Goal: Task Accomplishment & Management: Complete application form

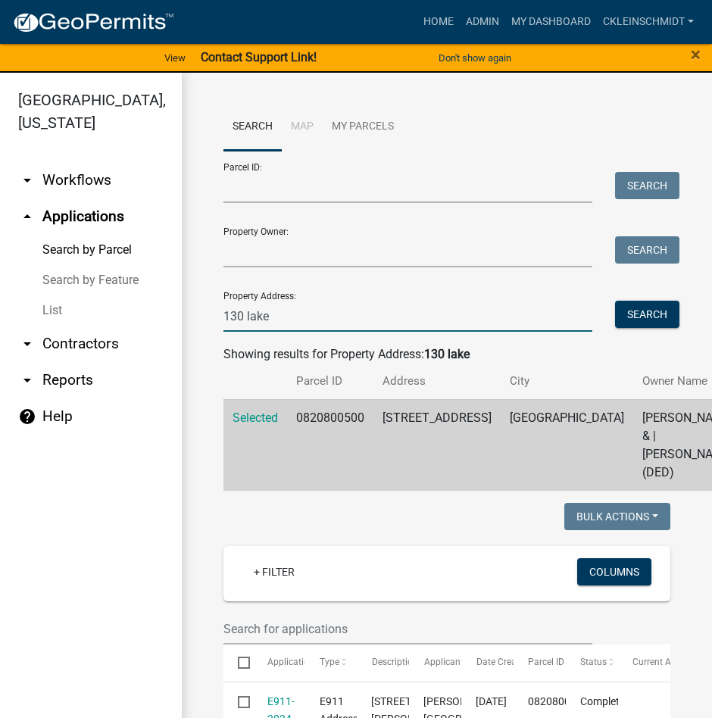
drag, startPoint x: 310, startPoint y: 296, endPoint x: -16, endPoint y: 183, distance: 344.5
click at [0, 183] on html "Internet Explorer does NOT work with GeoPermits. Get a new browser for more sec…" at bounding box center [356, 359] width 712 height 718
type input "1281 16"
click at [640, 316] on button "Search" at bounding box center [647, 314] width 64 height 27
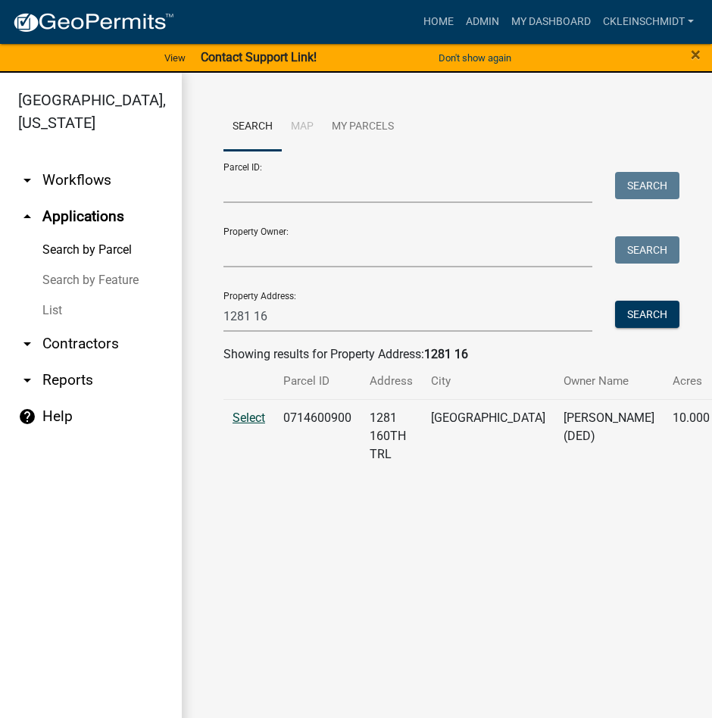
click at [244, 425] on span "Select" at bounding box center [248, 417] width 33 height 14
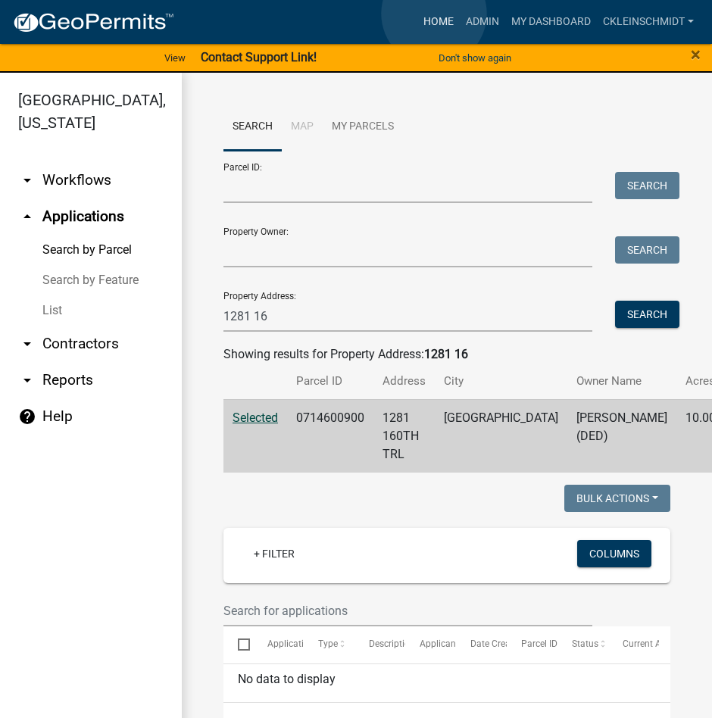
click at [434, 14] on link "Home" at bounding box center [438, 22] width 42 height 29
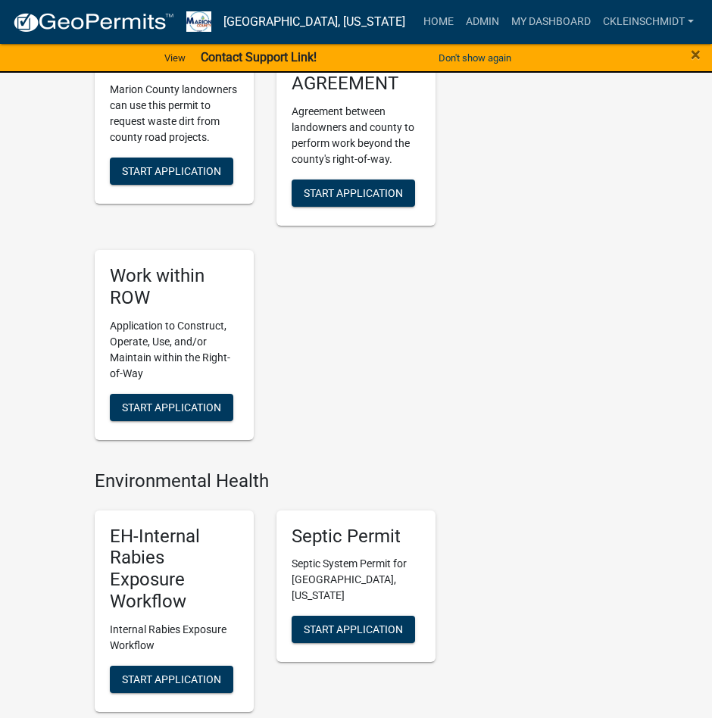
scroll to position [1741, 0]
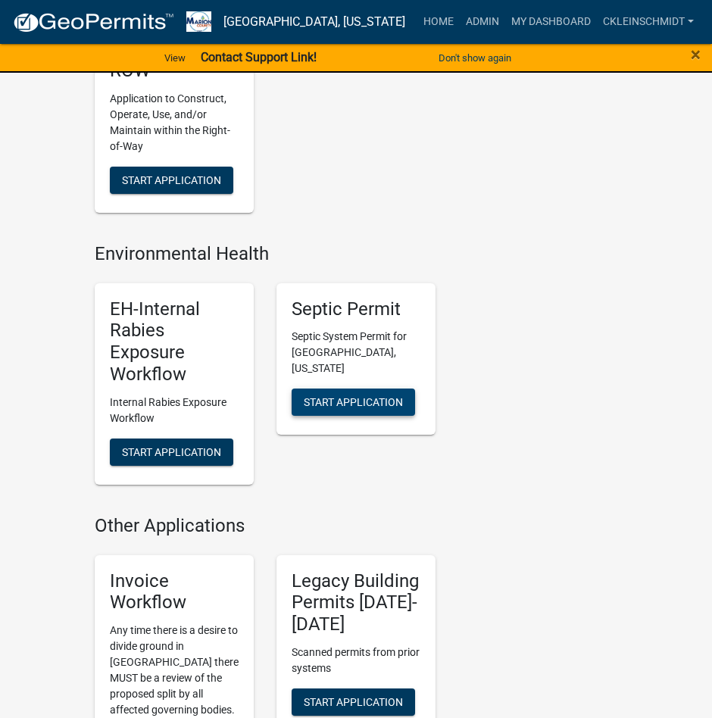
click at [375, 404] on button "Start Application" at bounding box center [352, 401] width 123 height 27
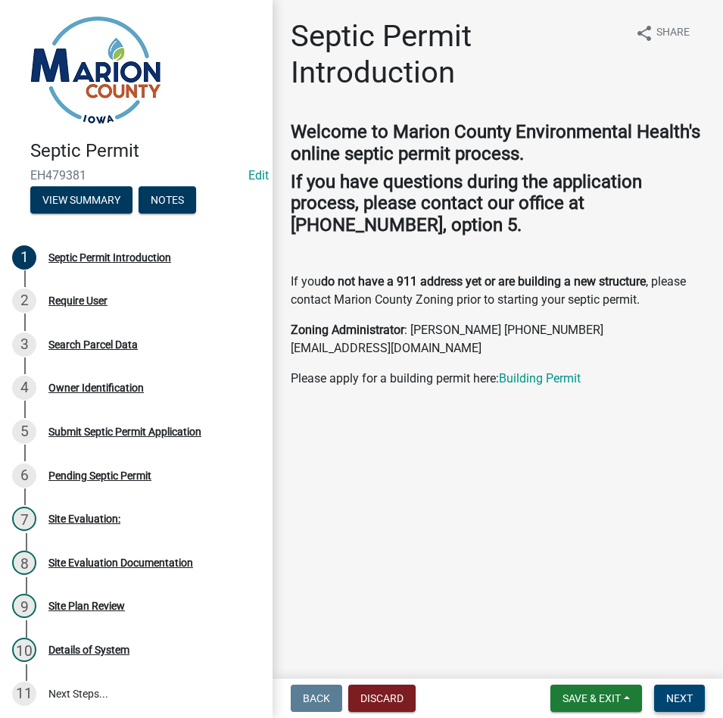
click at [678, 700] on span "Next" at bounding box center [679, 698] width 26 height 12
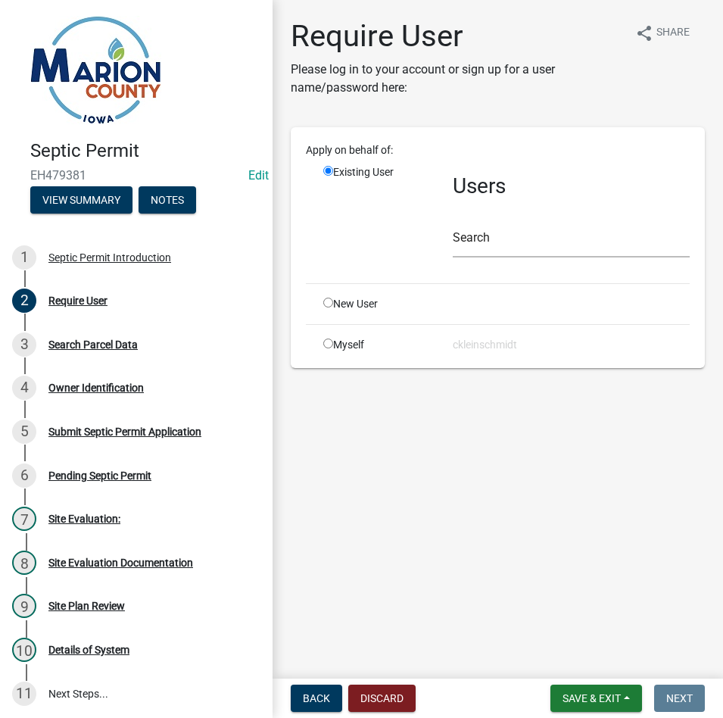
click at [341, 303] on div "New User" at bounding box center [376, 304] width 129 height 16
click at [334, 304] on div "New User" at bounding box center [376, 304] width 129 height 16
click at [329, 304] on input "radio" at bounding box center [328, 302] width 10 height 10
radio input "true"
radio input "false"
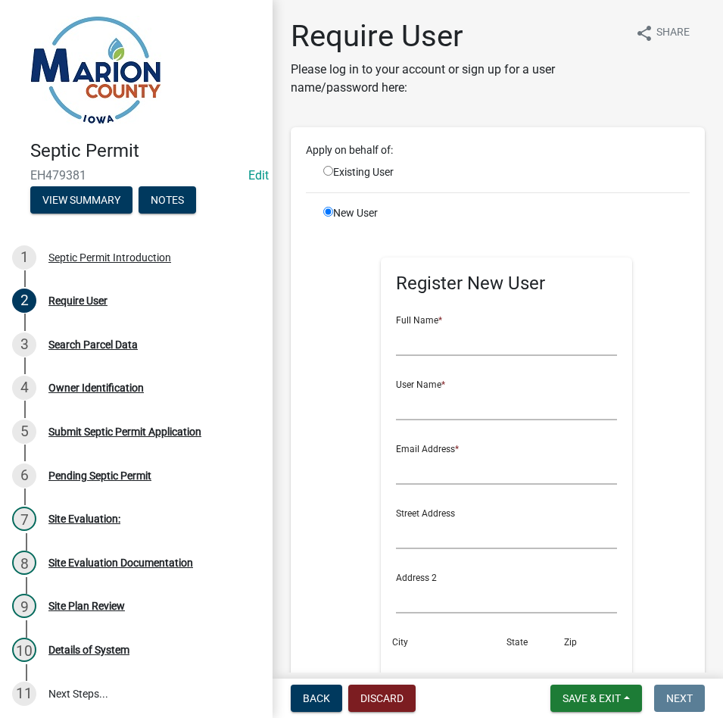
click at [441, 360] on form "Full Name * User Name * Email Address * Street Address Address 2 City State Zip…" at bounding box center [507, 563] width 222 height 519
click at [443, 354] on input "text" at bounding box center [507, 340] width 222 height 31
type input "[PERSON_NAME] [PERSON_NAME]"
type input "[PERSON_NAME]"
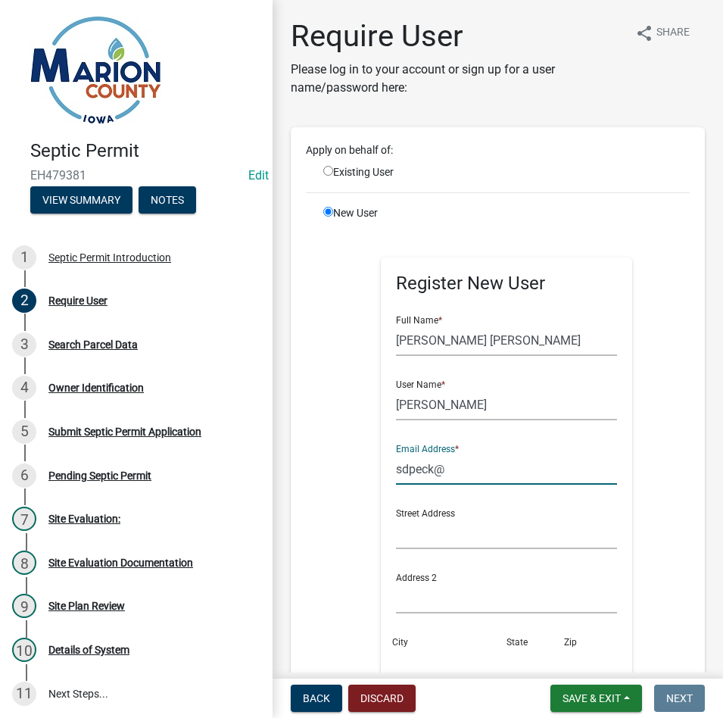
type input "sdpeck@"
drag, startPoint x: 444, startPoint y: 404, endPoint x: 352, endPoint y: 372, distance: 97.2
click at [352, 372] on div "Register New User Full Name * [PERSON_NAME] [PERSON_NAME] User Name * [PERSON_N…" at bounding box center [507, 561] width 412 height 681
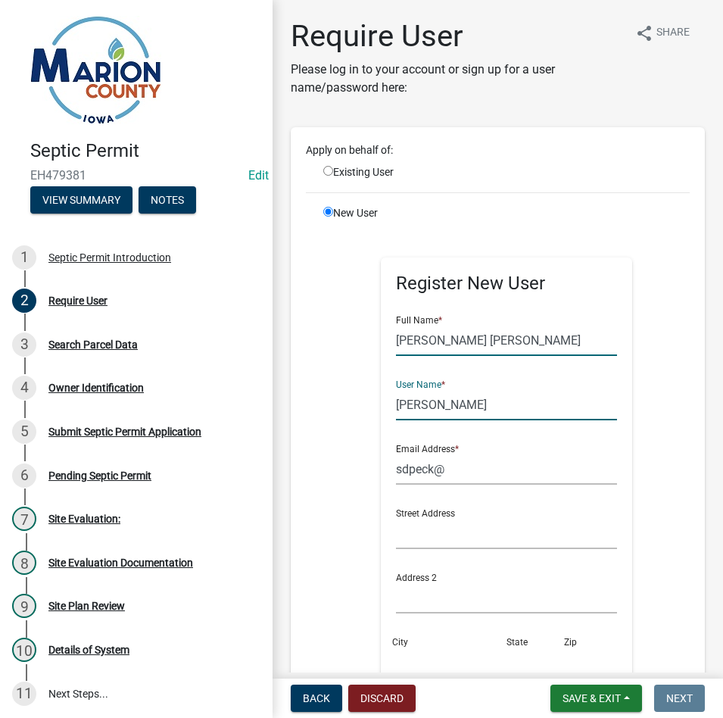
click at [493, 350] on input "[PERSON_NAME] [PERSON_NAME]" at bounding box center [507, 340] width 222 height 31
type input "[PERSON_NAME]"
drag, startPoint x: 465, startPoint y: 414, endPoint x: 313, endPoint y: 375, distance: 156.4
click at [313, 375] on div "Register New User Full Name * [PERSON_NAME] User Name * [PERSON_NAME] Email Add…" at bounding box center [507, 561] width 412 height 681
type input "STPECK"
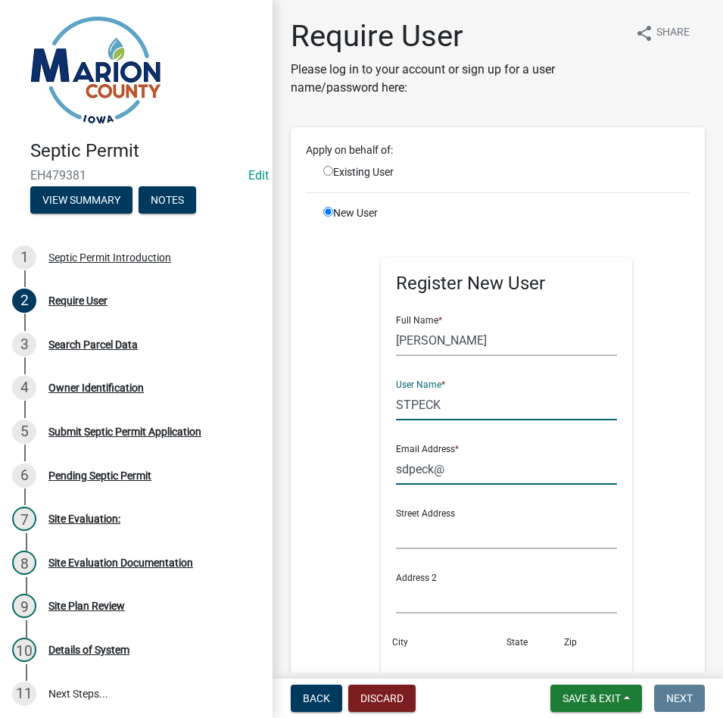
click at [451, 473] on input "sdpeck@" at bounding box center [507, 468] width 222 height 31
type input "[EMAIL_ADDRESS][DOMAIN_NAME]"
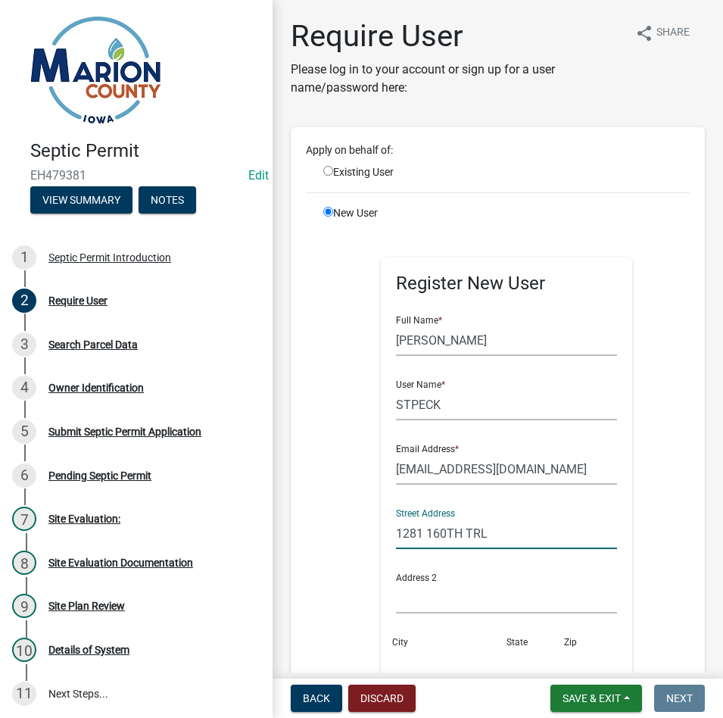
type input "1281 160TH TRL"
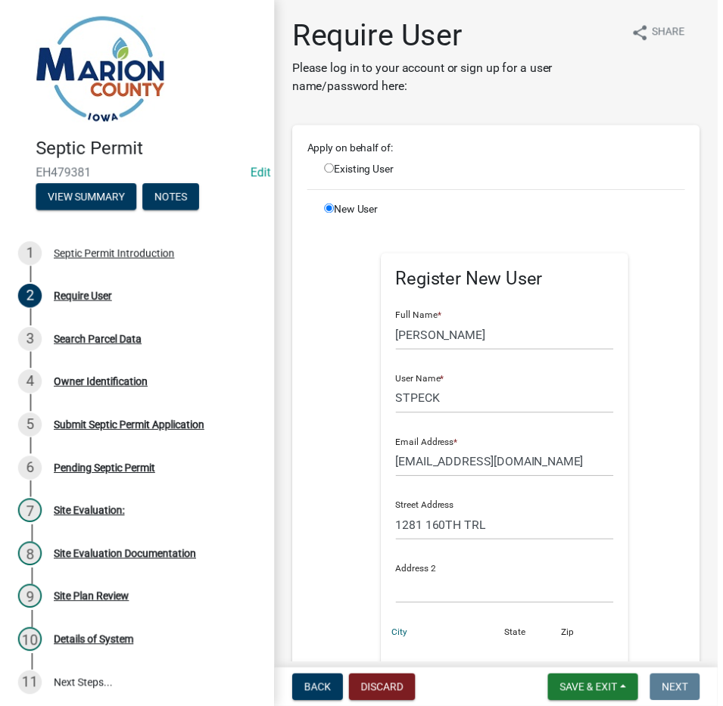
scroll to position [5, 0]
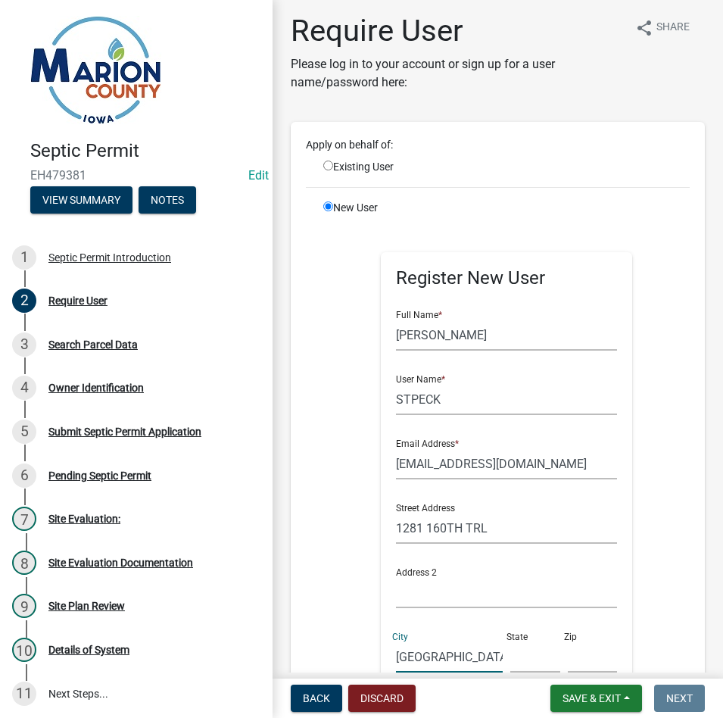
type input "[GEOGRAPHIC_DATA]"
type input "IA"
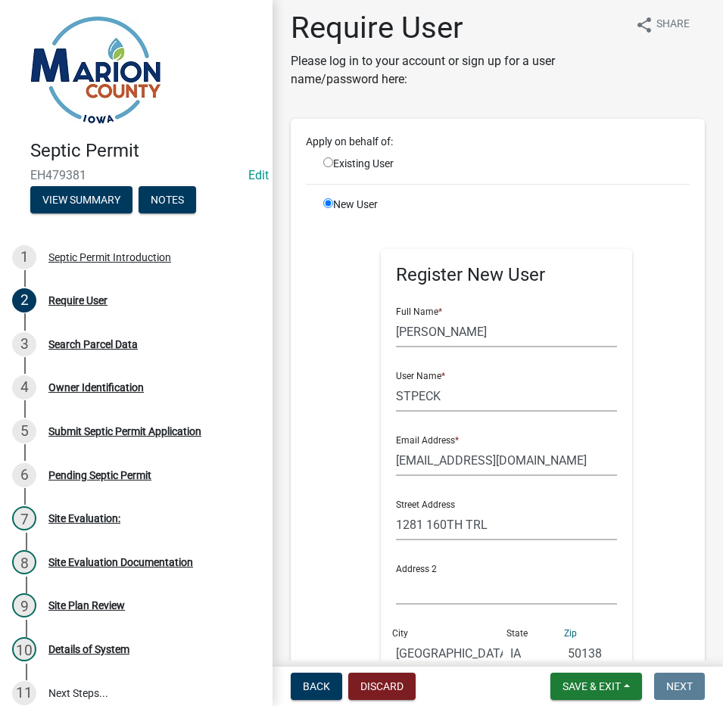
type input "50138"
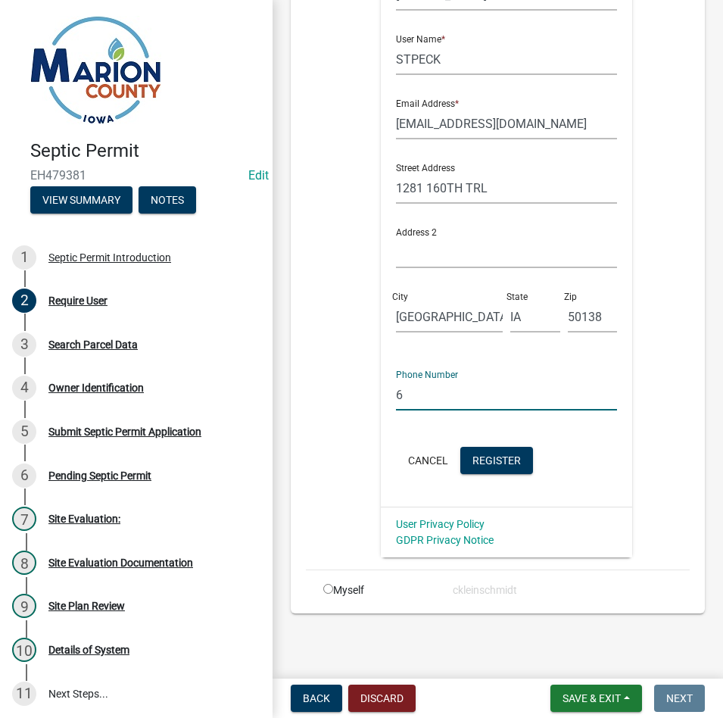
scroll to position [345, 0]
type input "6417773531"
click at [472, 456] on span "Register" at bounding box center [496, 459] width 48 height 12
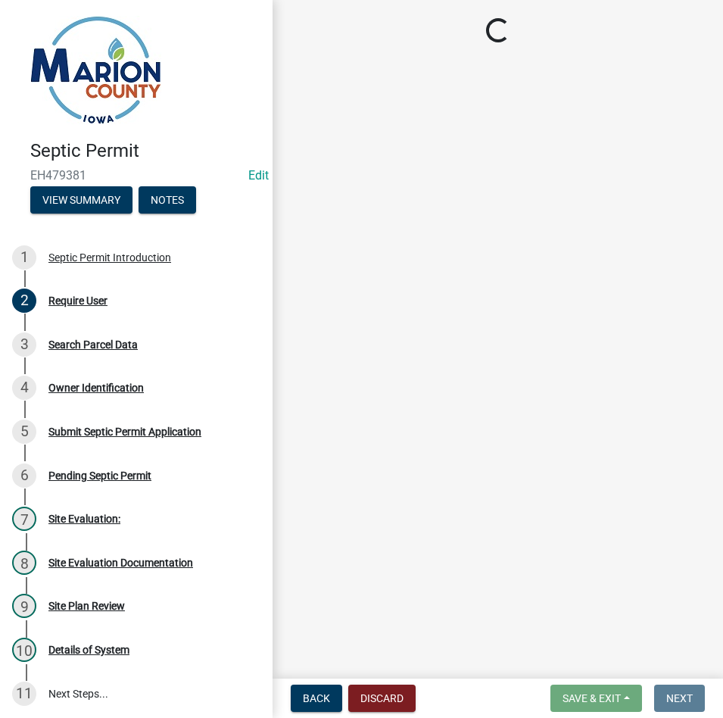
scroll to position [0, 0]
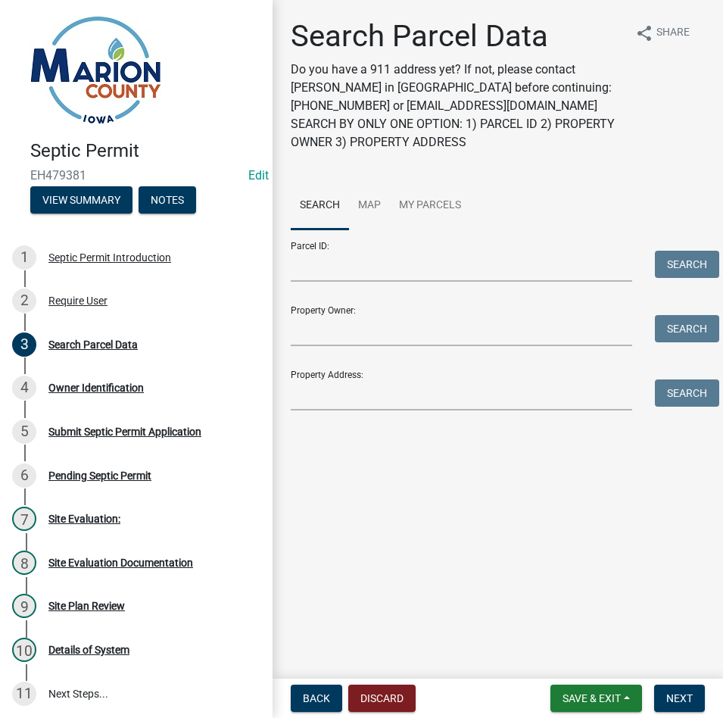
click at [434, 374] on div "Property Address: Search" at bounding box center [498, 384] width 414 height 52
click at [385, 365] on div "Property Address: Search" at bounding box center [498, 384] width 414 height 52
click at [390, 412] on div "Search Parcel Data Do you have a 911 address yet? If not, please contact [PERSO…" at bounding box center [497, 221] width 437 height 406
click at [387, 403] on input "Property Address:" at bounding box center [461, 394] width 341 height 31
click at [699, 395] on button "Search" at bounding box center [687, 392] width 64 height 27
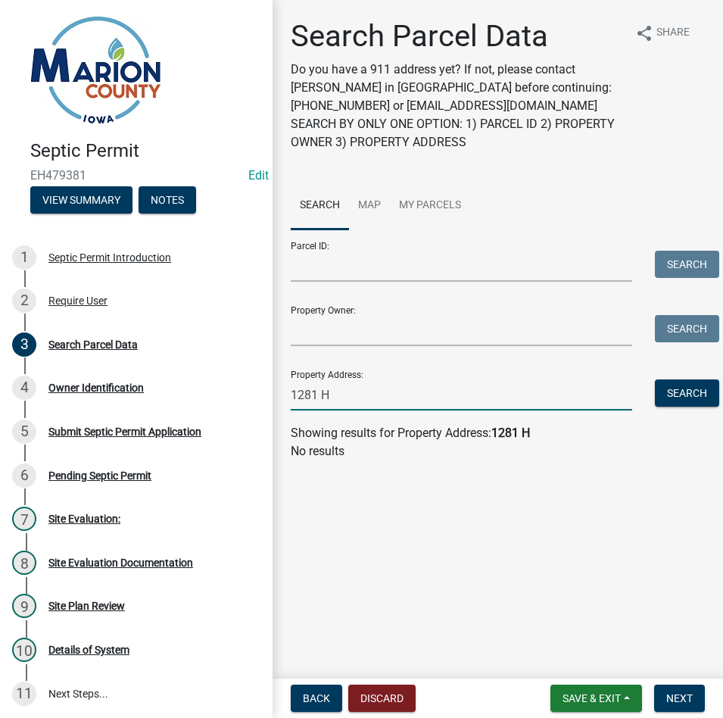
click at [394, 393] on input "1281 H" at bounding box center [461, 394] width 341 height 31
type input "1281 160"
click at [684, 386] on button "Search" at bounding box center [687, 392] width 64 height 27
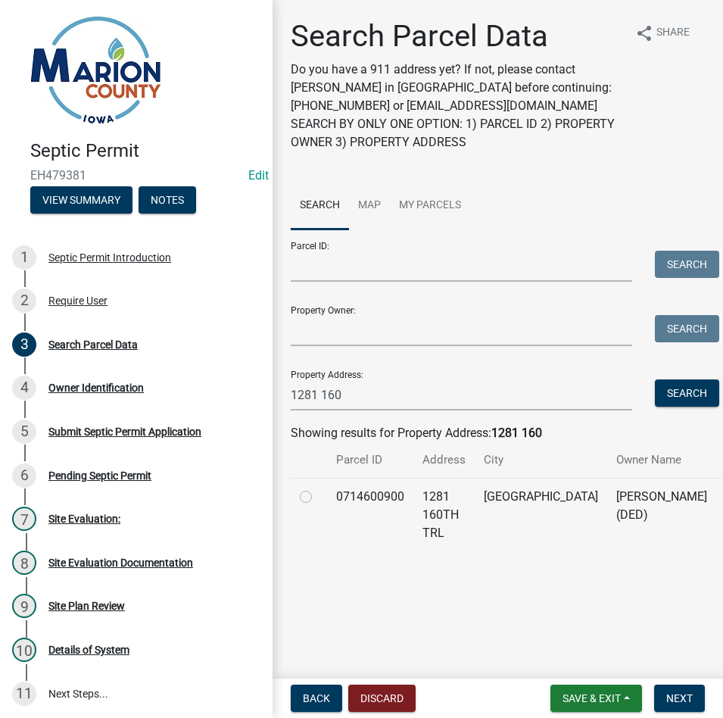
click at [318, 487] on label at bounding box center [318, 487] width 0 height 0
click at [318, 497] on input "radio" at bounding box center [323, 492] width 10 height 10
radio input "true"
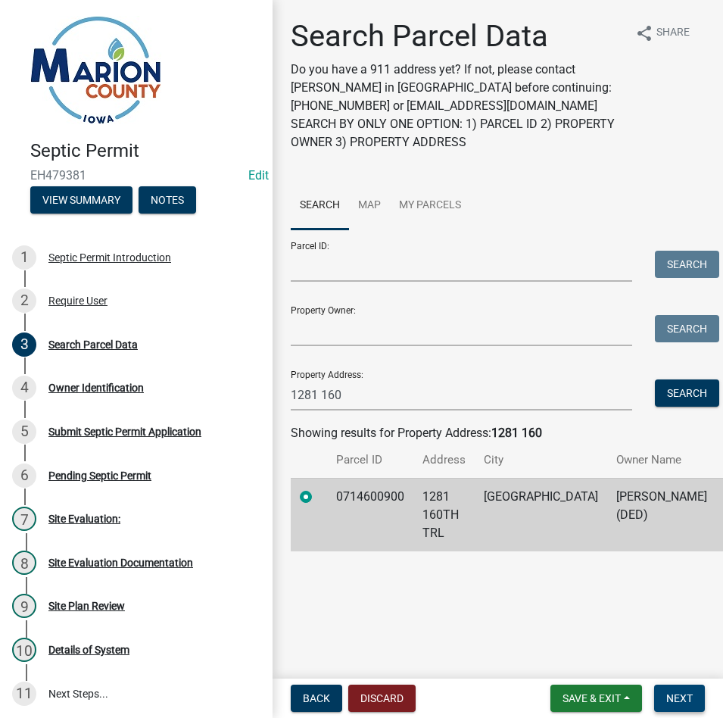
click at [676, 696] on span "Next" at bounding box center [679, 698] width 26 height 12
click at [683, 698] on span "Next" at bounding box center [679, 698] width 26 height 12
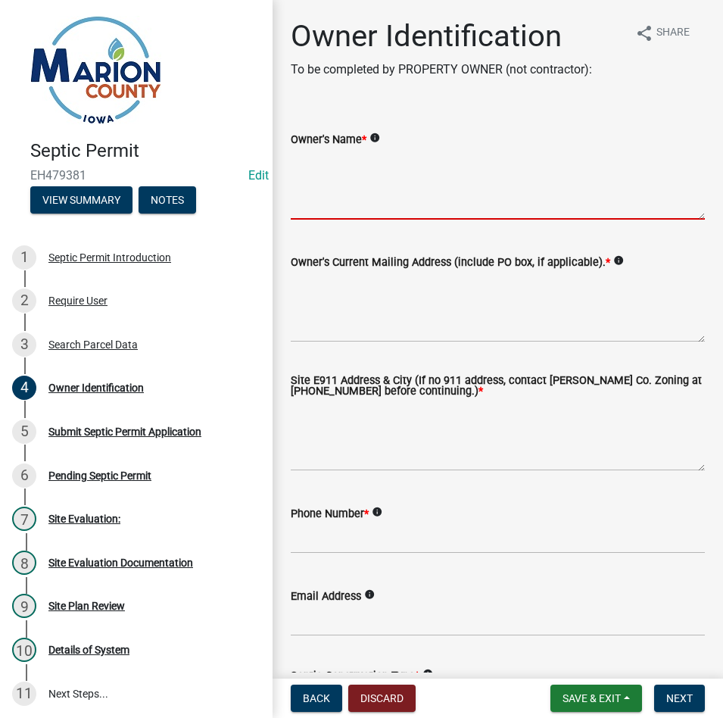
click at [331, 183] on textarea "Owner's Name *" at bounding box center [498, 183] width 414 height 71
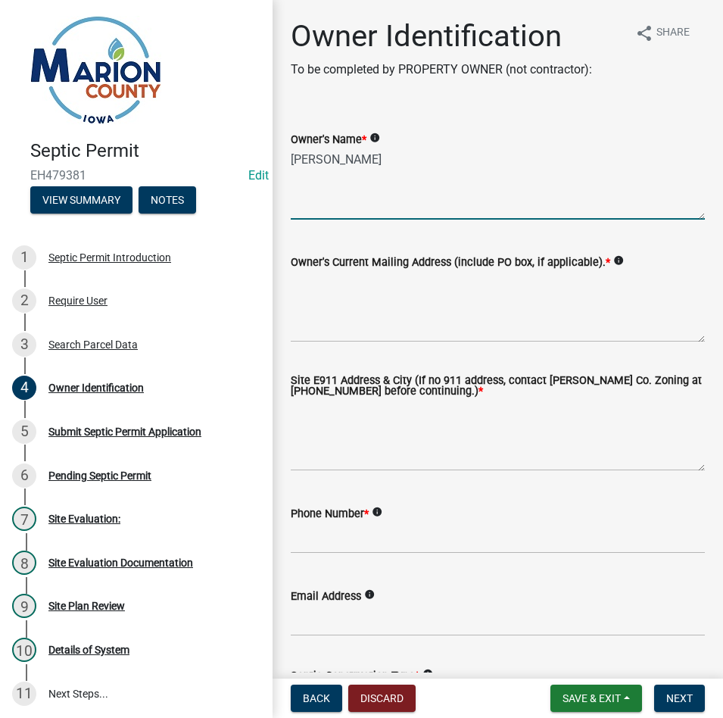
type textarea "[PERSON_NAME]"
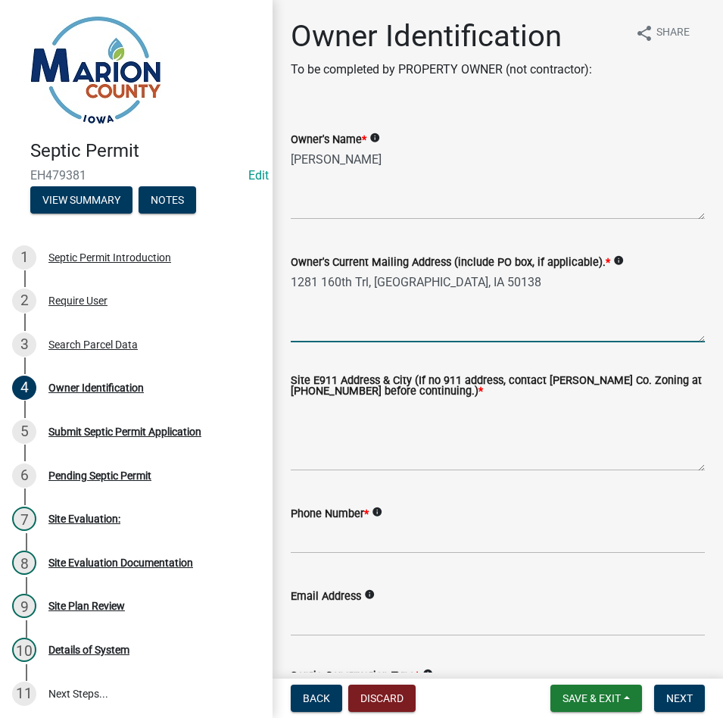
type textarea "1281 160th Trl, [GEOGRAPHIC_DATA], IA 50138"
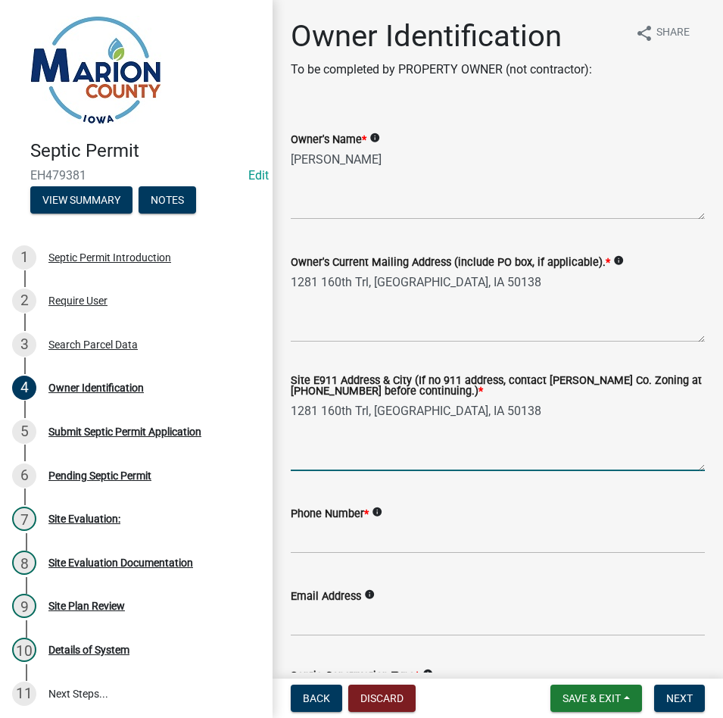
type textarea "1281 160th Trl, [GEOGRAPHIC_DATA], IA 50138"
click at [425, 541] on input "Phone Number *" at bounding box center [498, 537] width 414 height 31
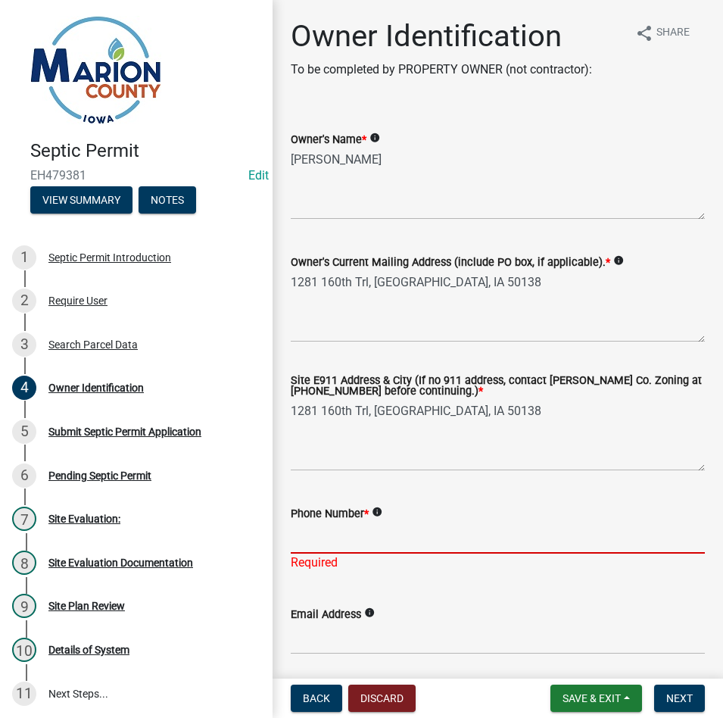
click at [329, 540] on input "Phone Number *" at bounding box center [498, 537] width 414 height 31
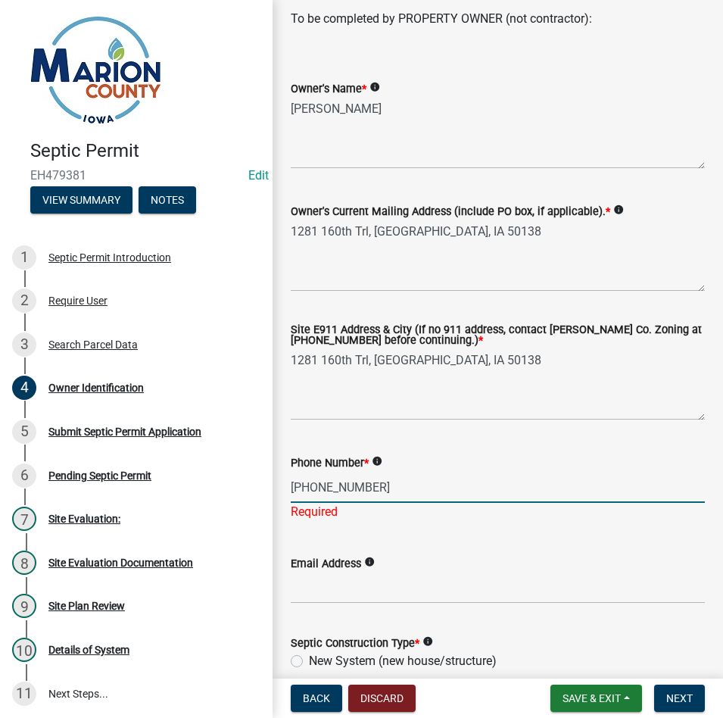
scroll to position [303, 0]
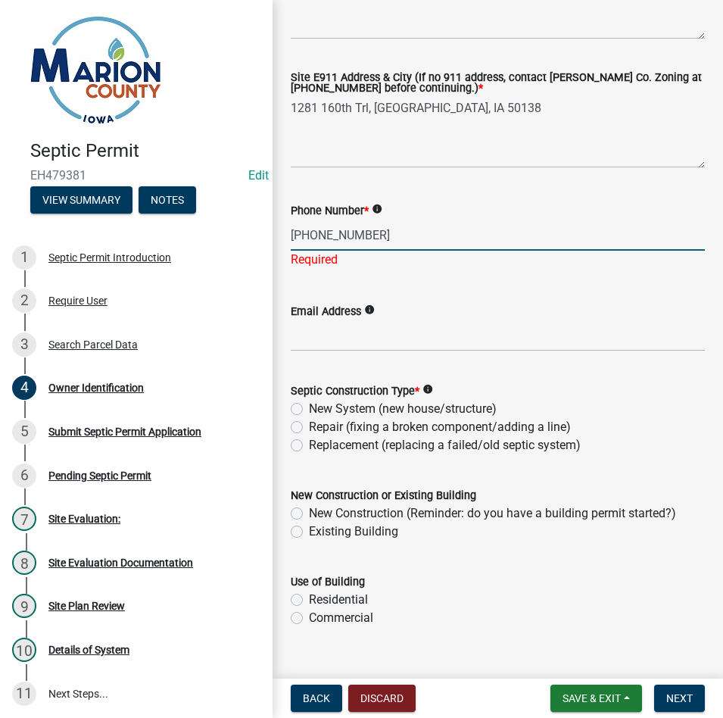
type input "[PHONE_NUMBER]"
click at [365, 325] on input "Email Address" at bounding box center [498, 335] width 414 height 31
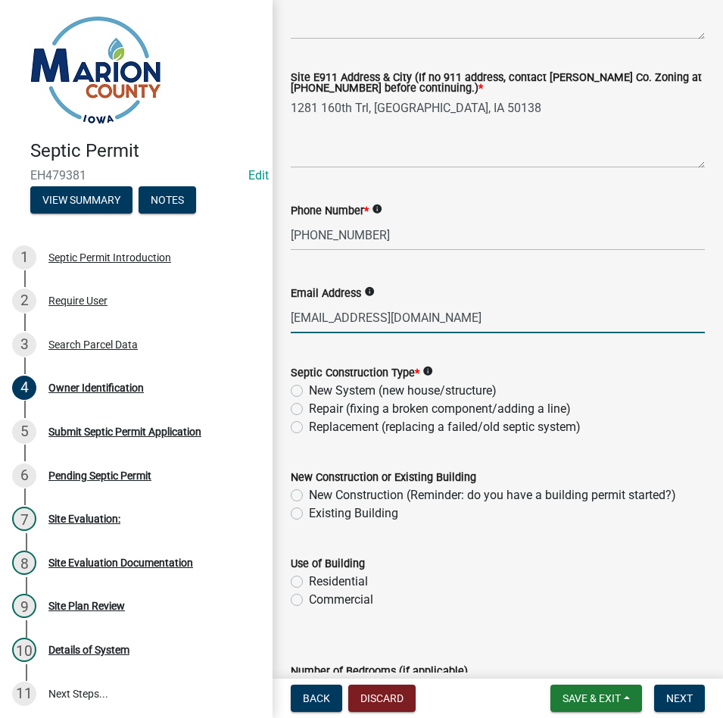
type input "[EMAIL_ADDRESS][DOMAIN_NAME]"
click at [309, 412] on label "Repair (fixing a broken component/adding a line)" at bounding box center [440, 409] width 262 height 18
click at [309, 409] on input "Repair (fixing a broken component/adding a line)" at bounding box center [314, 405] width 10 height 10
radio input "true"
click at [309, 512] on label "Existing Building" at bounding box center [353, 513] width 89 height 18
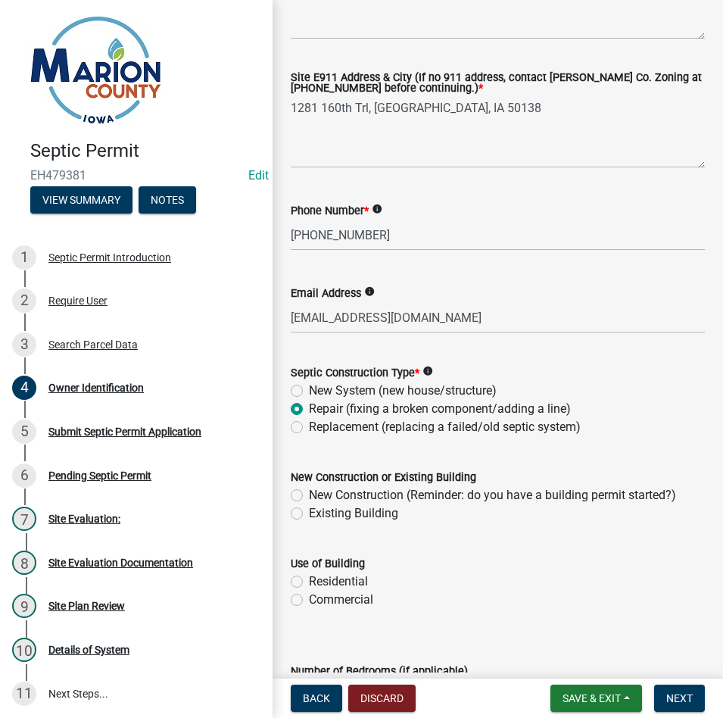
click at [309, 512] on input "Existing Building" at bounding box center [314, 509] width 10 height 10
radio input "true"
click at [309, 576] on label "Residential" at bounding box center [338, 581] width 59 height 18
click at [309, 576] on input "Residential" at bounding box center [314, 577] width 10 height 10
radio input "true"
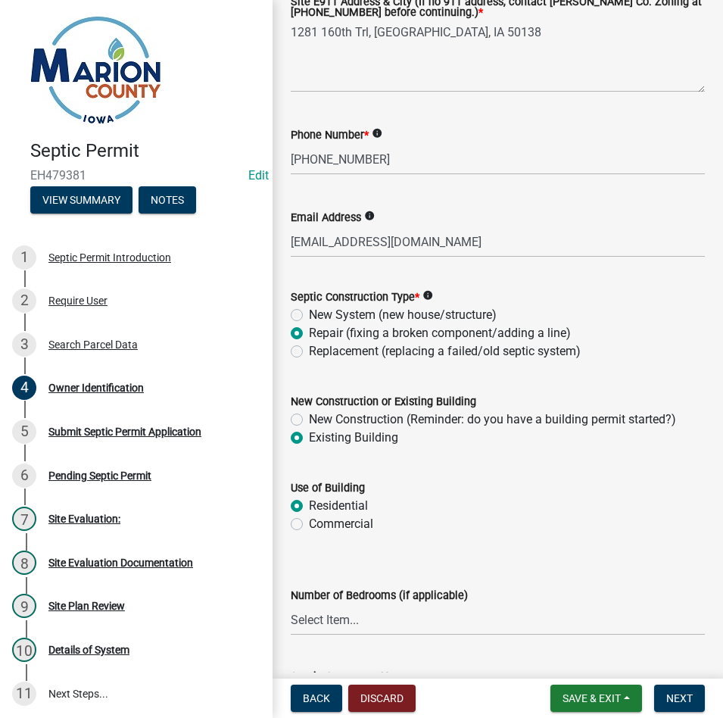
scroll to position [530, 0]
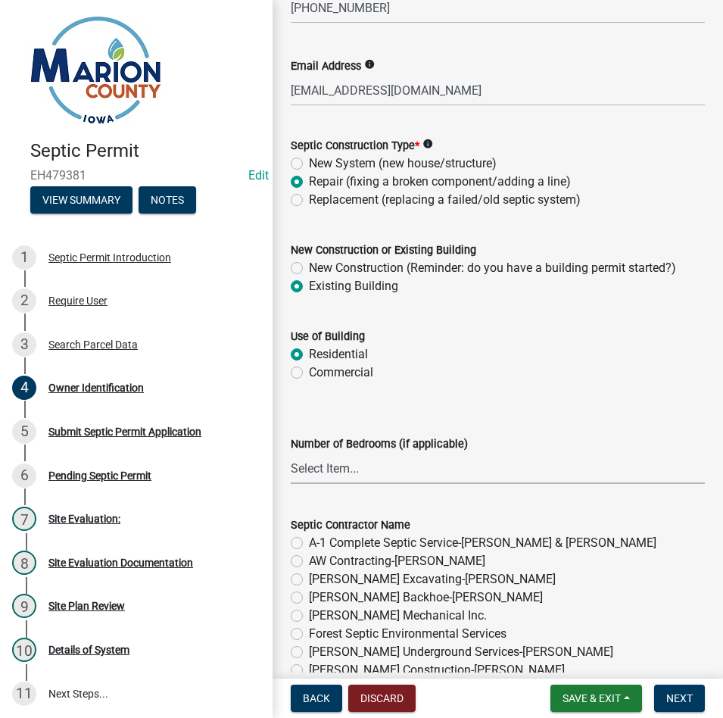
click at [319, 475] on select "Select Item... 1 2 3 4 5 6" at bounding box center [498, 468] width 414 height 31
click at [291, 453] on select "Select Item... 1 2 3 4 5 6" at bounding box center [498, 468] width 414 height 31
select select "4150132d-5755-4fb2-b93c-bc4ede61acab"
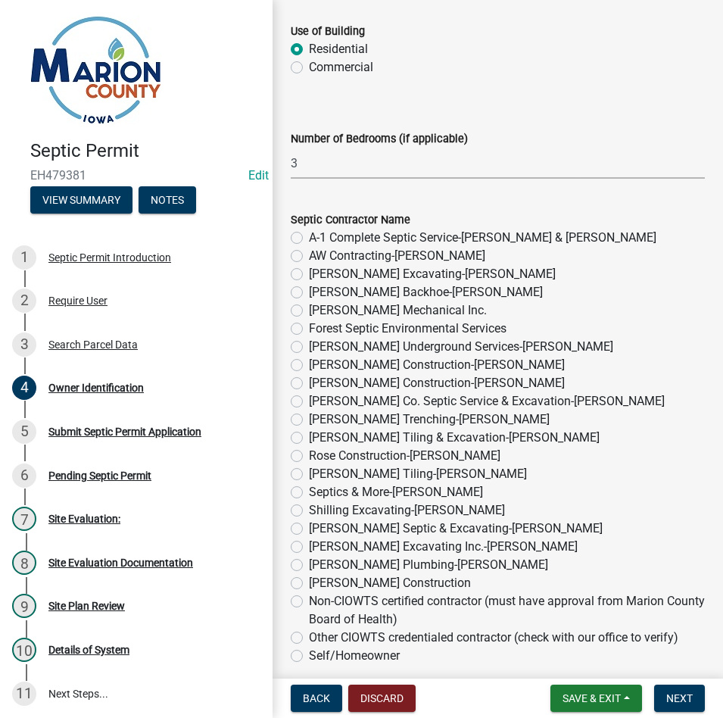
scroll to position [908, 0]
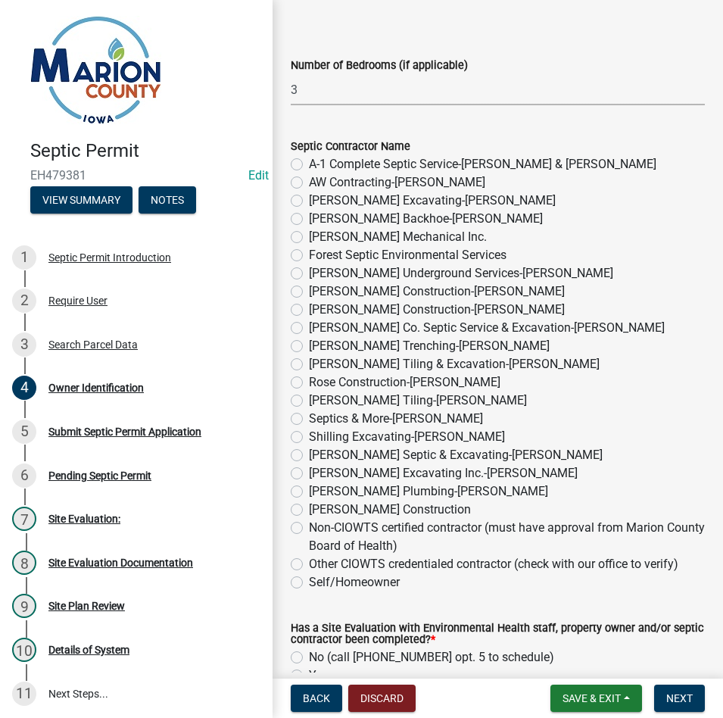
click at [309, 570] on label "Other CIOWTS credentialed contractor (check with our office to verify)" at bounding box center [493, 564] width 369 height 18
click at [309, 565] on input "Other CIOWTS credentialed contractor (check with our office to verify)" at bounding box center [314, 560] width 10 height 10
radio input "true"
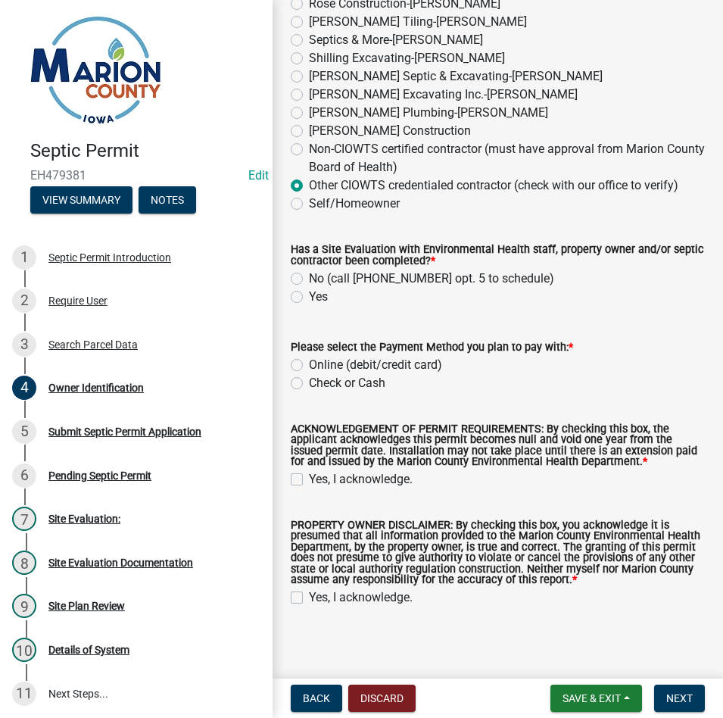
click at [294, 306] on div "Yes" at bounding box center [498, 297] width 414 height 18
click at [309, 297] on label "Yes" at bounding box center [318, 297] width 19 height 18
click at [309, 297] on input "Yes" at bounding box center [314, 293] width 10 height 10
radio input "true"
click at [348, 383] on label "Check or Cash" at bounding box center [347, 383] width 76 height 18
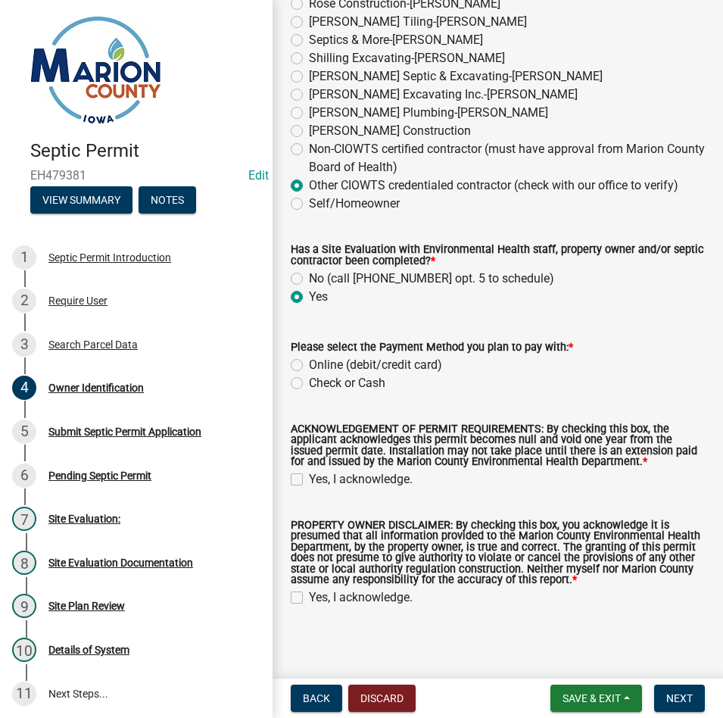
click at [319, 383] on input "Check or Cash" at bounding box center [314, 379] width 10 height 10
radio input "true"
click at [309, 476] on label "Yes, I acknowledge." at bounding box center [361, 479] width 104 height 18
click at [309, 476] on input "Yes, I acknowledge." at bounding box center [314, 475] width 10 height 10
checkbox input "true"
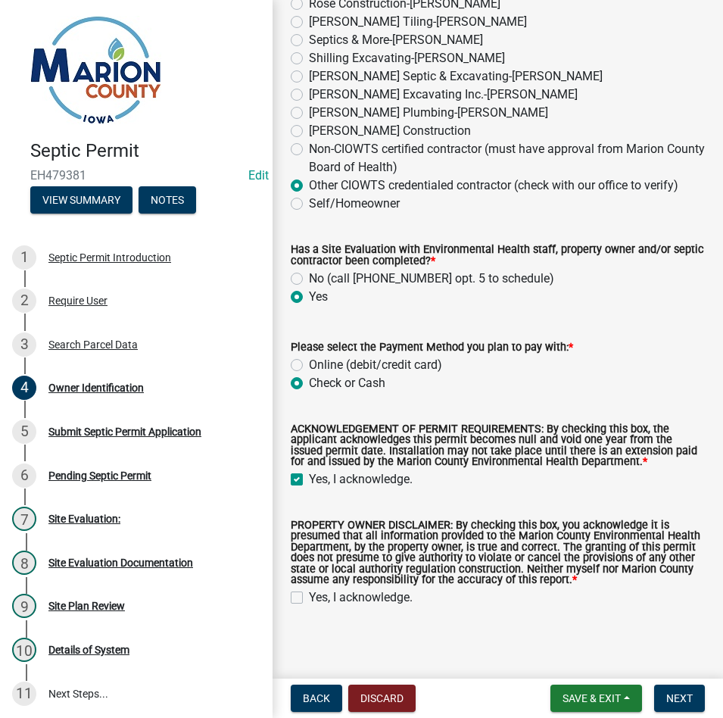
click at [305, 605] on div "Yes, I acknowledge." at bounding box center [498, 597] width 414 height 18
click at [309, 602] on label "Yes, I acknowledge." at bounding box center [361, 597] width 104 height 18
click at [309, 598] on input "Yes, I acknowledge." at bounding box center [314, 593] width 10 height 10
checkbox input "true"
click at [650, 696] on form "Save & Exit Save Save & Exit Next" at bounding box center [627, 697] width 167 height 27
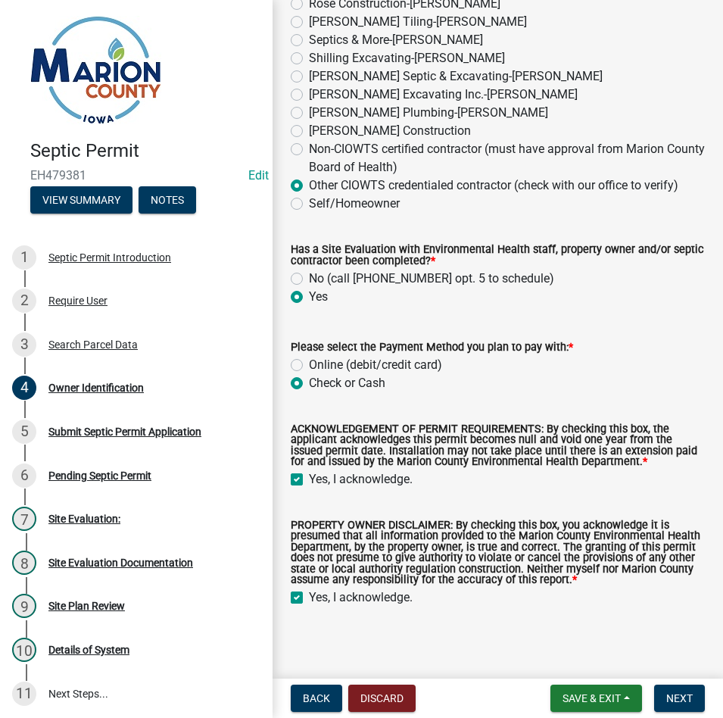
click at [650, 696] on form "Save & Exit Save Save & Exit Next" at bounding box center [627, 697] width 167 height 27
click at [683, 699] on span "Next" at bounding box center [679, 698] width 26 height 12
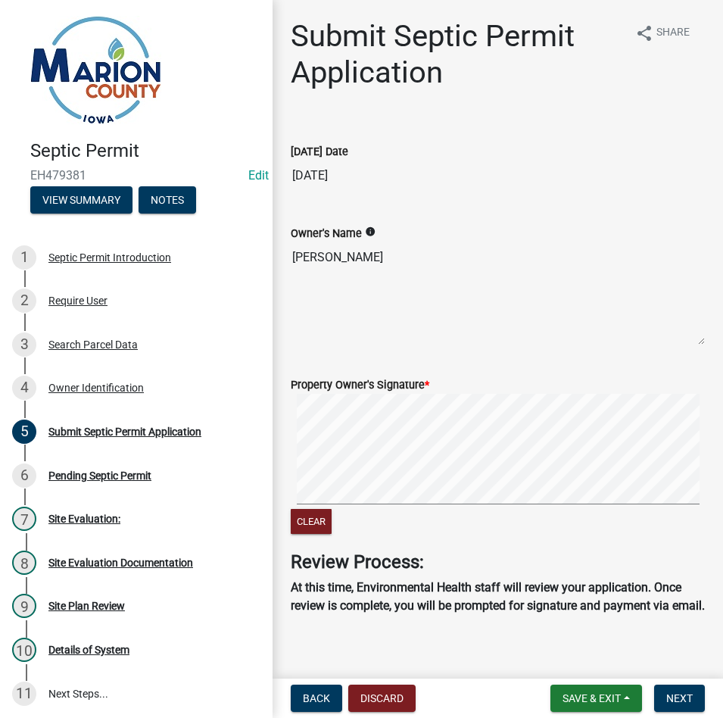
click at [518, 508] on signature-pad at bounding box center [498, 451] width 414 height 115
click at [667, 697] on span "Next" at bounding box center [679, 698] width 26 height 12
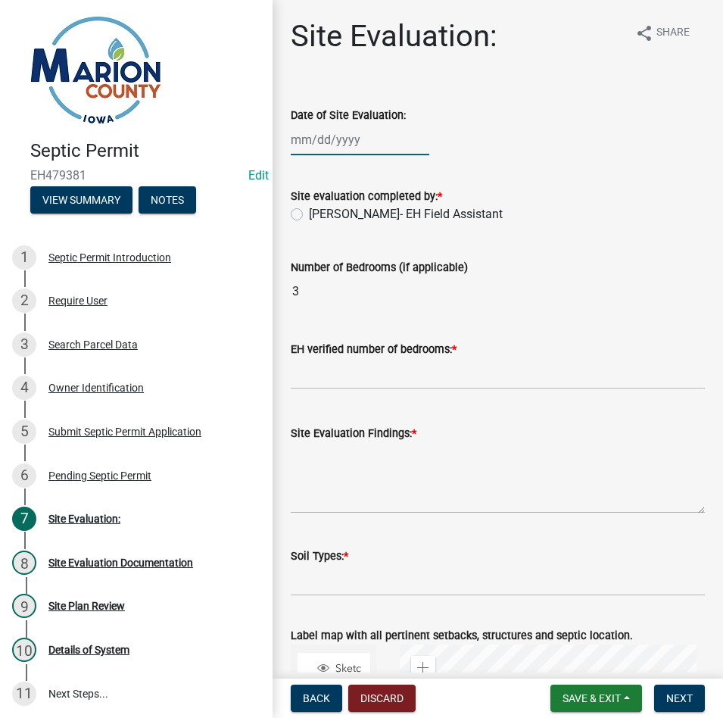
click at [311, 135] on div at bounding box center [360, 139] width 139 height 31
select select "9"
select select "2025"
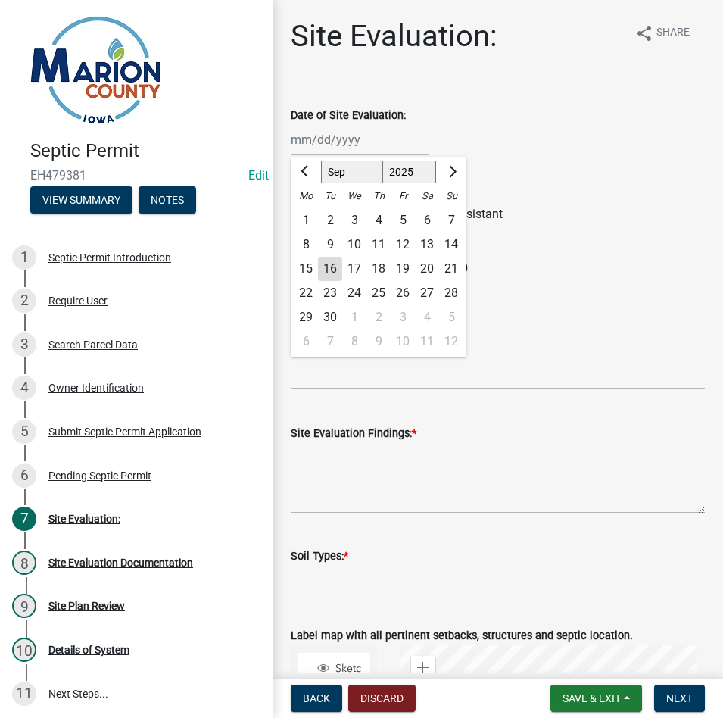
click at [425, 242] on div "13" at bounding box center [427, 244] width 24 height 24
type input "[DATE]"
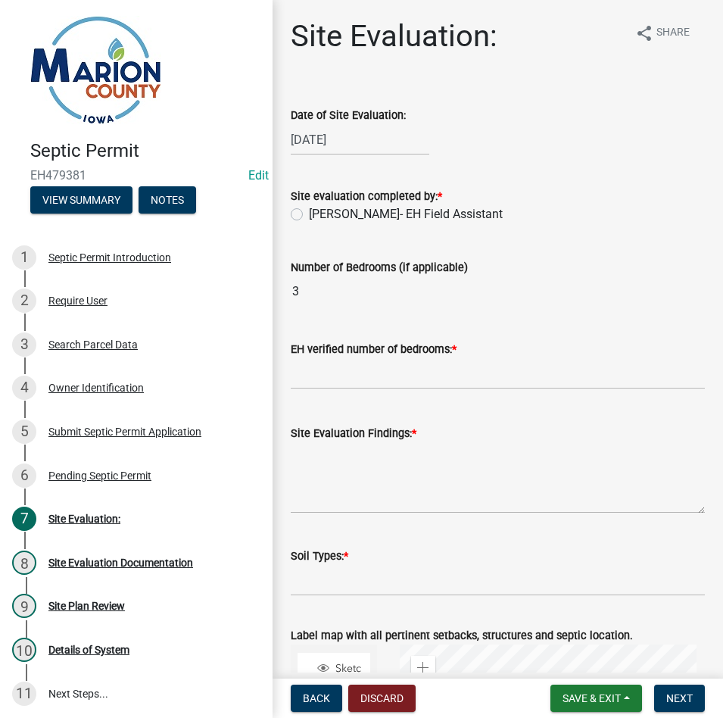
click at [359, 128] on div "[DATE]" at bounding box center [360, 139] width 139 height 31
select select "9"
select select "2025"
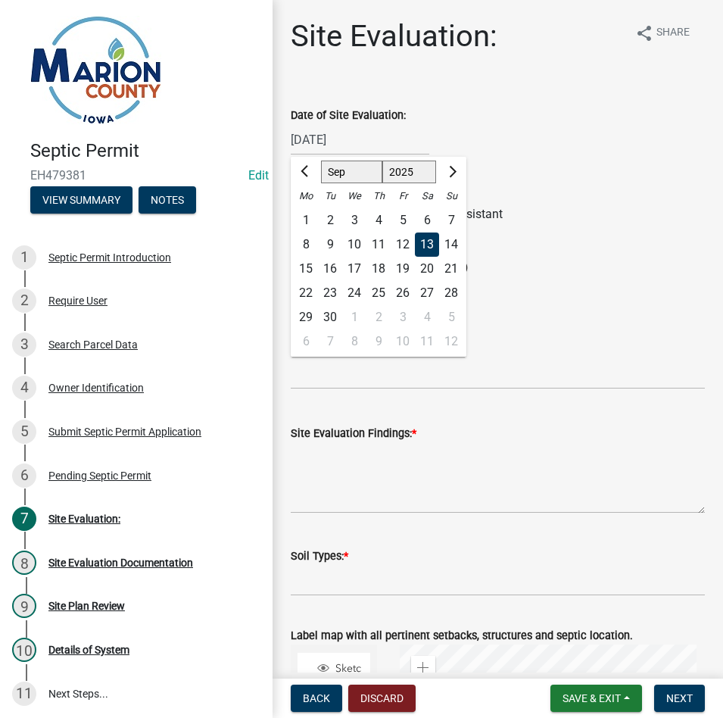
drag, startPoint x: 406, startPoint y: 241, endPoint x: 397, endPoint y: 244, distance: 9.1
click at [406, 240] on div "12" at bounding box center [403, 244] width 24 height 24
type input "[DATE]"
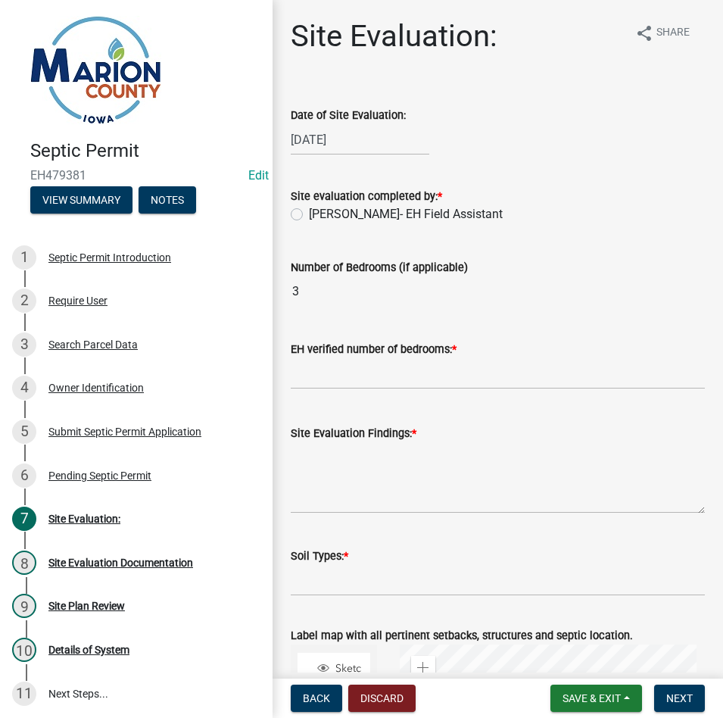
click at [333, 213] on label "[PERSON_NAME]- EH Field Assistant" at bounding box center [406, 214] width 194 height 18
click at [319, 213] on input "[PERSON_NAME]- EH Field Assistant" at bounding box center [314, 210] width 10 height 10
radio input "true"
click at [342, 409] on div "Site Evaluation Findings: *" at bounding box center [498, 458] width 414 height 111
click at [343, 392] on wm-data-entity-input "EH verified number of bedrooms: *" at bounding box center [498, 361] width 414 height 84
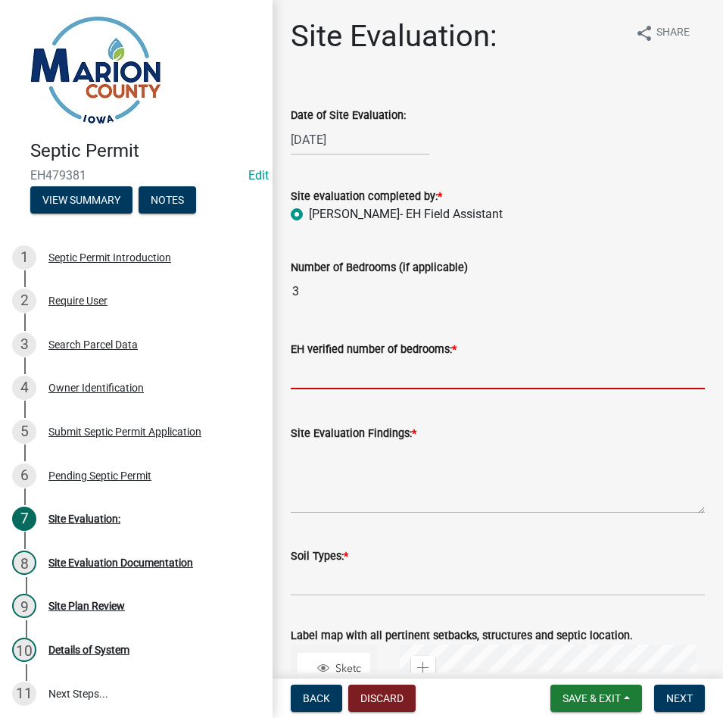
click at [360, 369] on input "text" at bounding box center [498, 373] width 414 height 31
type input "3"
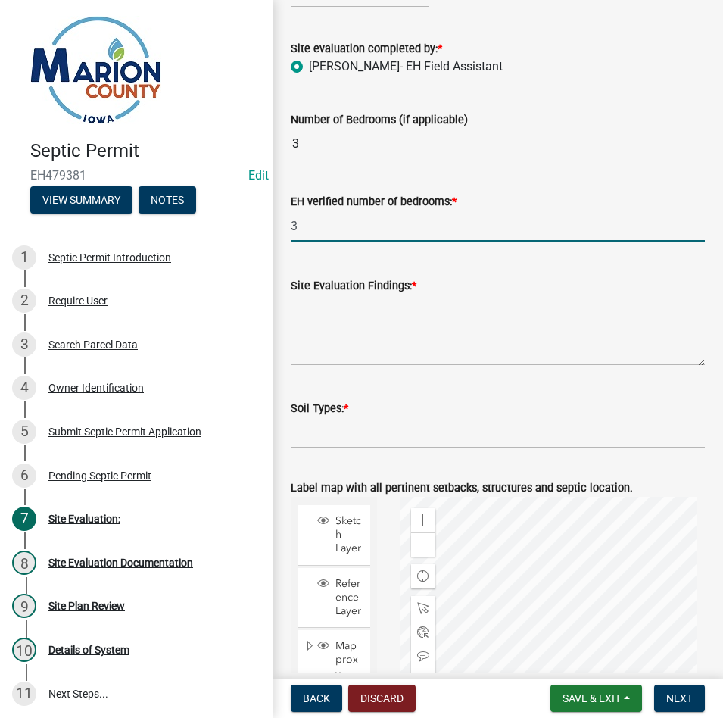
scroll to position [303, 0]
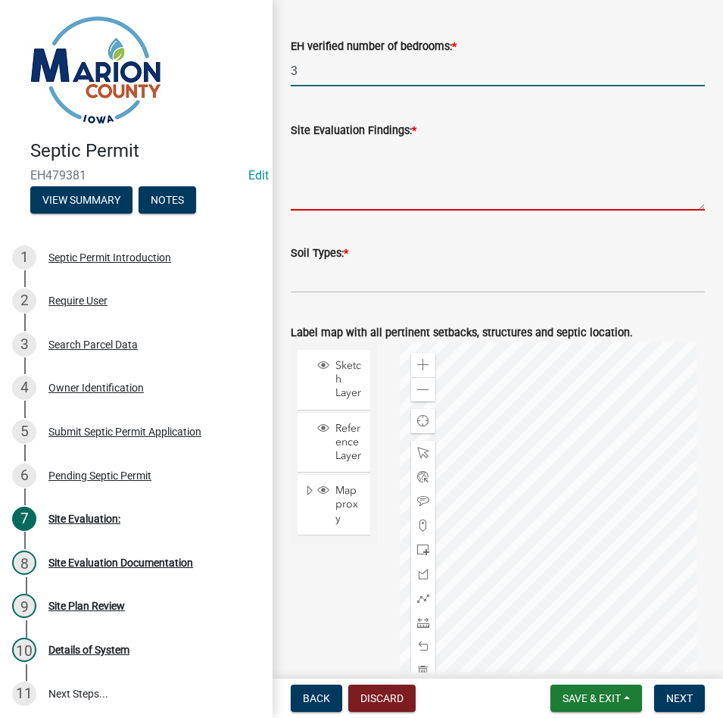
click at [353, 171] on textarea "Site Evaluation Findings: *" at bounding box center [498, 174] width 414 height 71
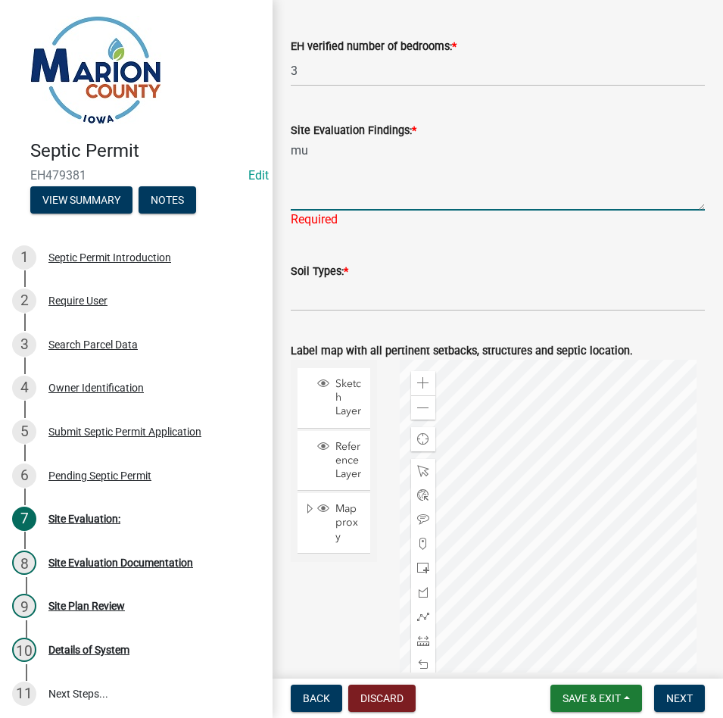
type textarea "m"
drag, startPoint x: 444, startPoint y: 151, endPoint x: 168, endPoint y: 115, distance: 278.7
click at [168, 115] on div "Septic Permit EH479381 Edit View Summary Notes 1 Septic Permit Introduction 2 R…" at bounding box center [361, 359] width 723 height 718
type textarea "D-BOX BROKEN, NEEDS REPLACED"
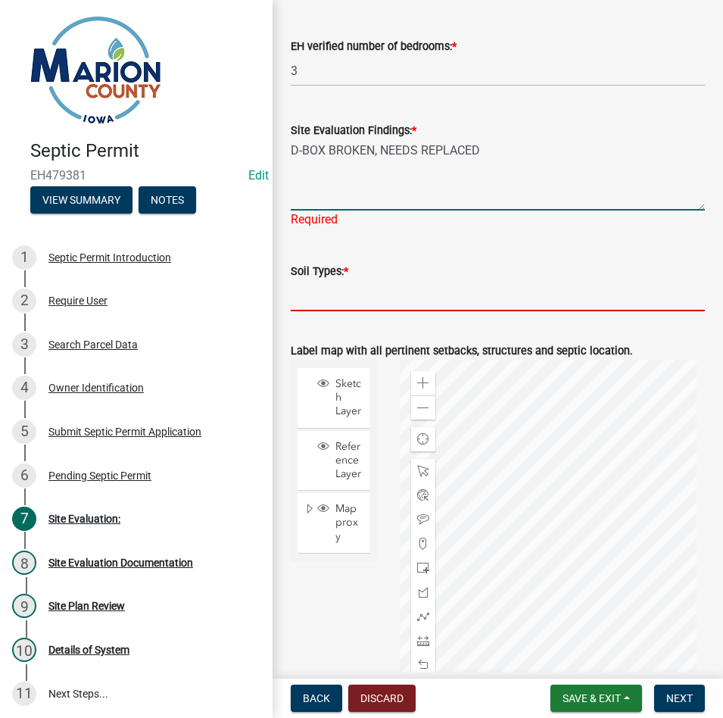
click at [381, 290] on input "Soil Types: *" at bounding box center [498, 295] width 414 height 31
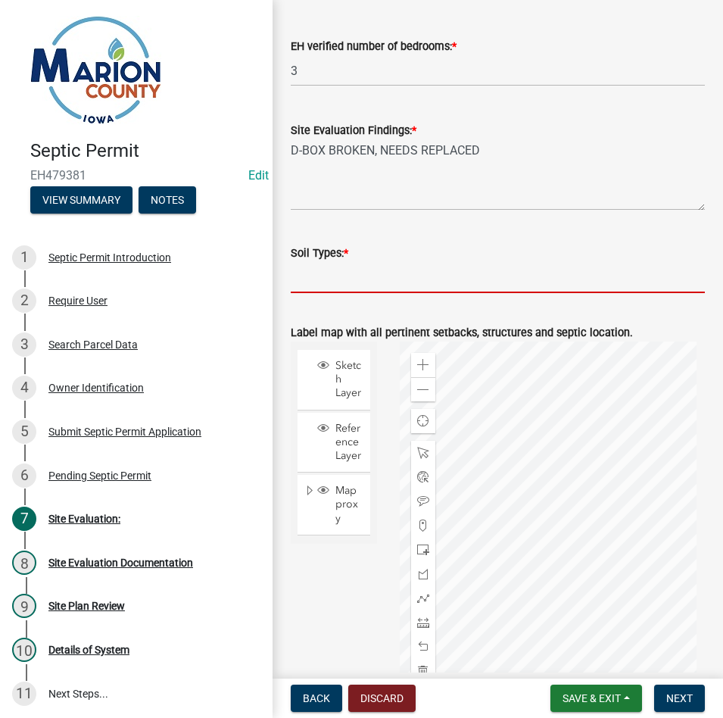
paste input "MUNTERVILLE, [GEOGRAPHIC_DATA]"
type input "MUNTERVILLE, [GEOGRAPHIC_DATA]"
click at [677, 708] on button "Next" at bounding box center [679, 697] width 51 height 27
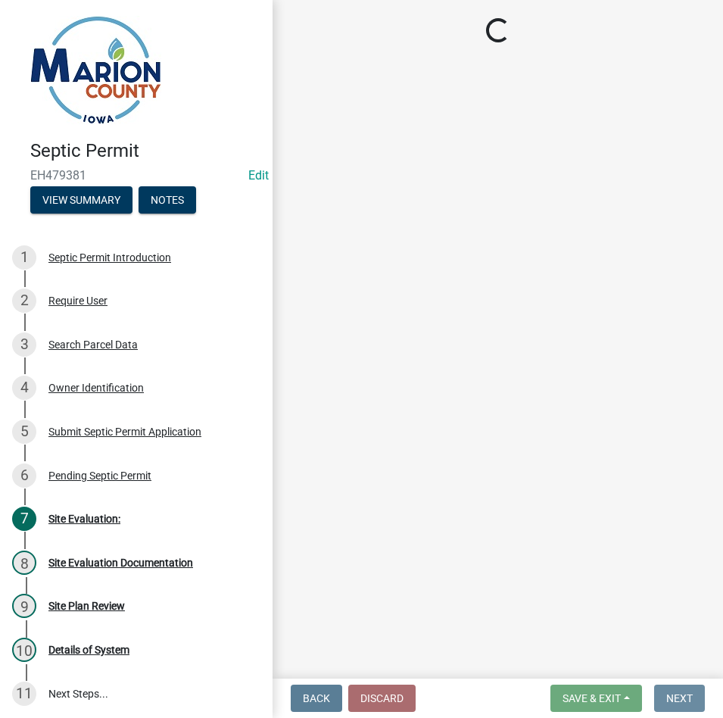
scroll to position [0, 0]
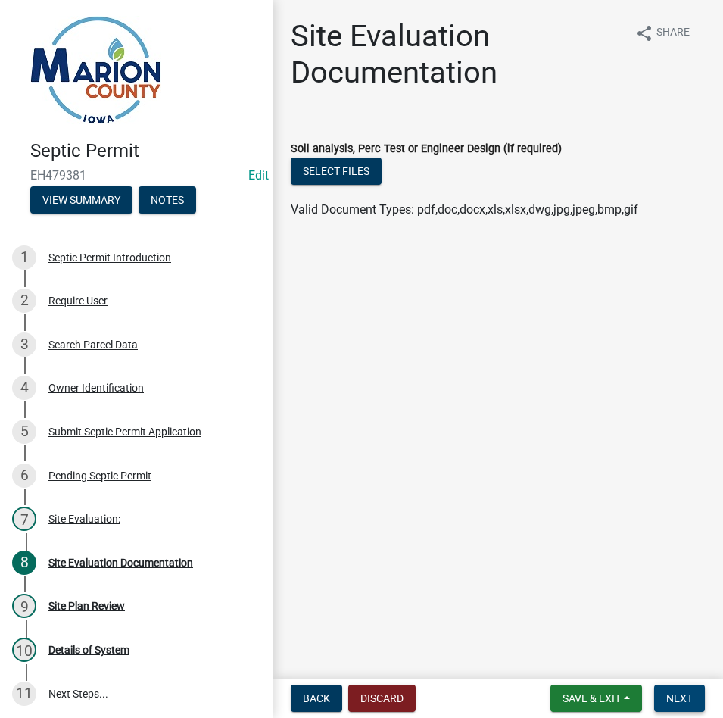
click at [667, 696] on span "Next" at bounding box center [679, 698] width 26 height 12
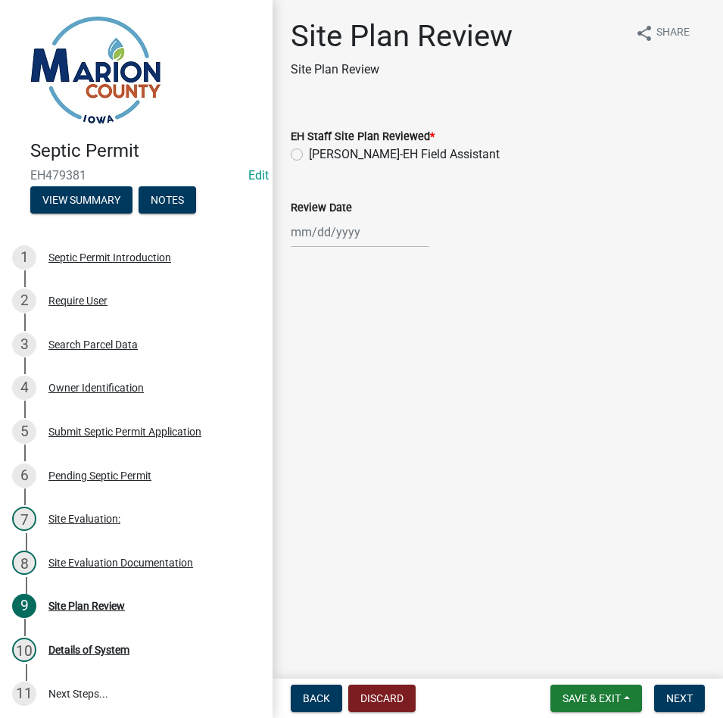
click at [334, 151] on label "[PERSON_NAME]-EH Field Assistant" at bounding box center [404, 154] width 191 height 18
click at [319, 151] on input "[PERSON_NAME]-EH Field Assistant" at bounding box center [314, 150] width 10 height 10
radio input "true"
select select "9"
select select "2025"
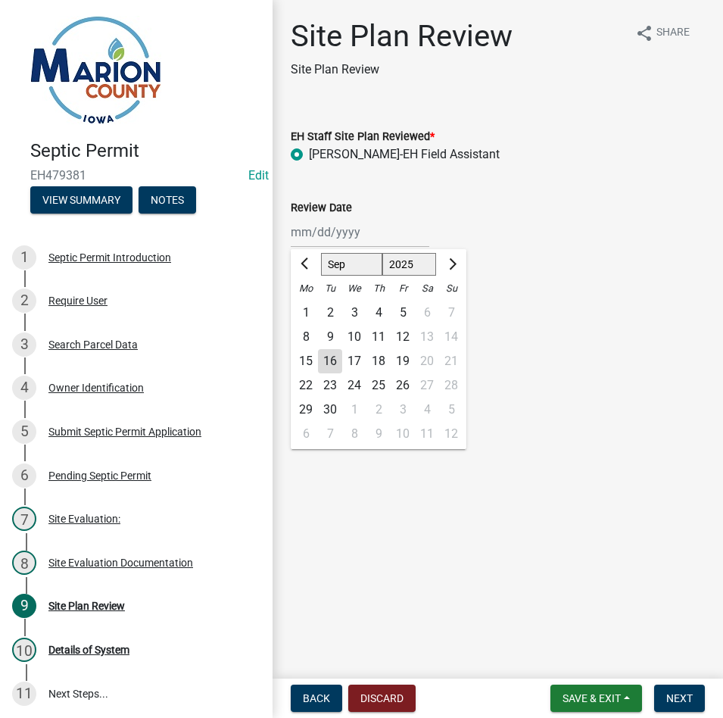
drag, startPoint x: 356, startPoint y: 236, endPoint x: 372, endPoint y: 369, distance: 134.2
click at [356, 236] on div "[PERSON_NAME] Feb Mar Apr [PERSON_NAME][DATE] Oct Nov [DATE] 1526 1527 1528 152…" at bounding box center [360, 231] width 139 height 31
click at [327, 363] on div "16" at bounding box center [330, 361] width 24 height 24
type input "[DATE]"
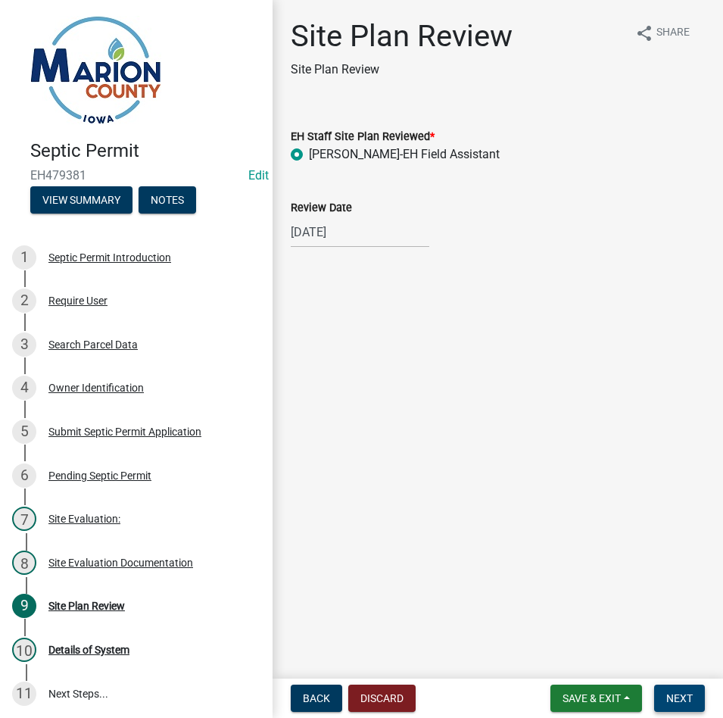
click at [685, 707] on button "Next" at bounding box center [679, 697] width 51 height 27
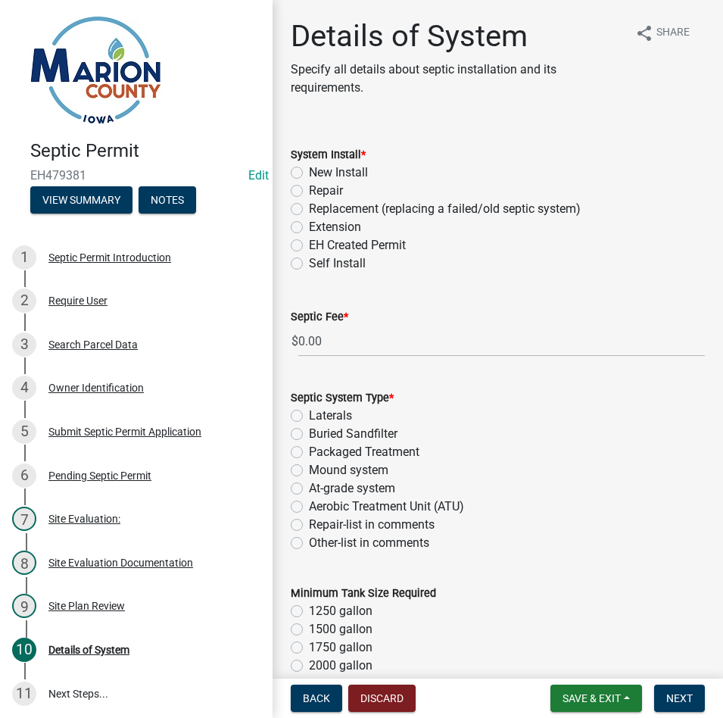
click at [326, 194] on label "Repair" at bounding box center [326, 191] width 34 height 18
click at [319, 192] on input "Repair" at bounding box center [314, 187] width 10 height 10
radio input "true"
click at [327, 411] on label "Laterals" at bounding box center [330, 415] width 43 height 18
click at [319, 411] on input "Laterals" at bounding box center [314, 411] width 10 height 10
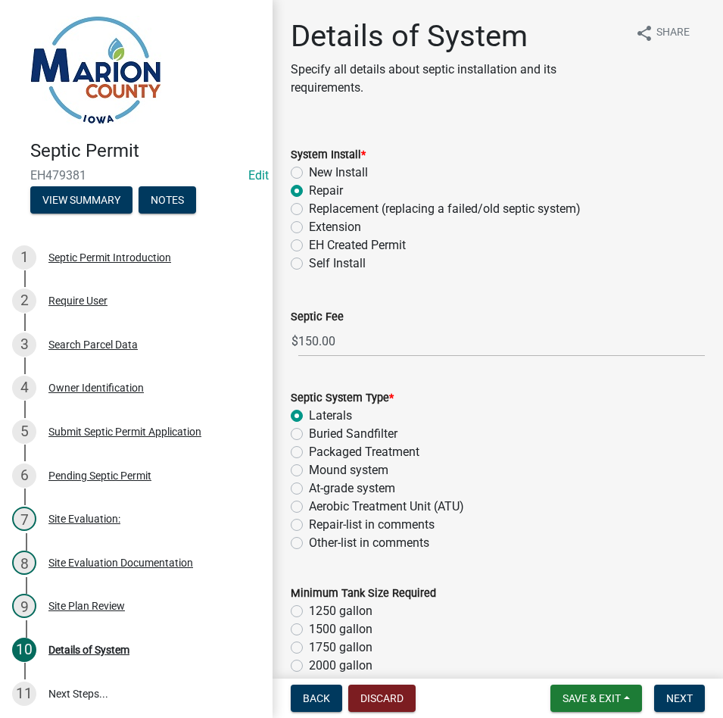
radio input "true"
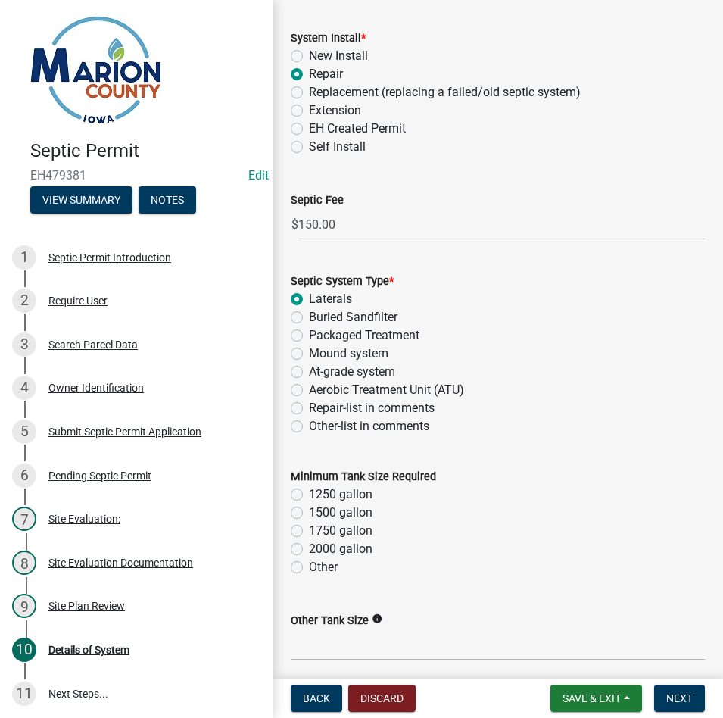
scroll to position [303, 0]
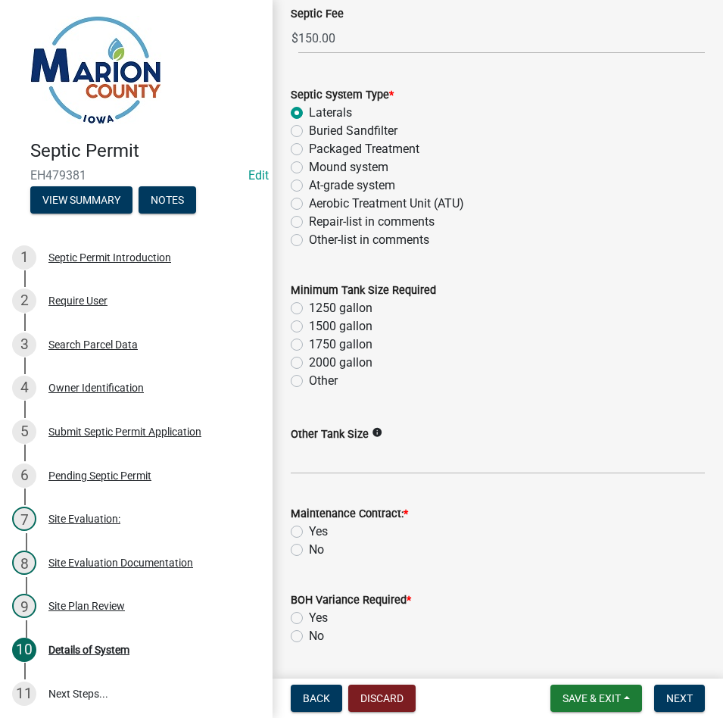
drag, startPoint x: 318, startPoint y: 310, endPoint x: 382, endPoint y: 358, distance: 80.1
click at [317, 310] on label "1250 gallon" at bounding box center [341, 308] width 64 height 18
click at [317, 309] on input "1250 gallon" at bounding box center [314, 304] width 10 height 10
radio input "true"
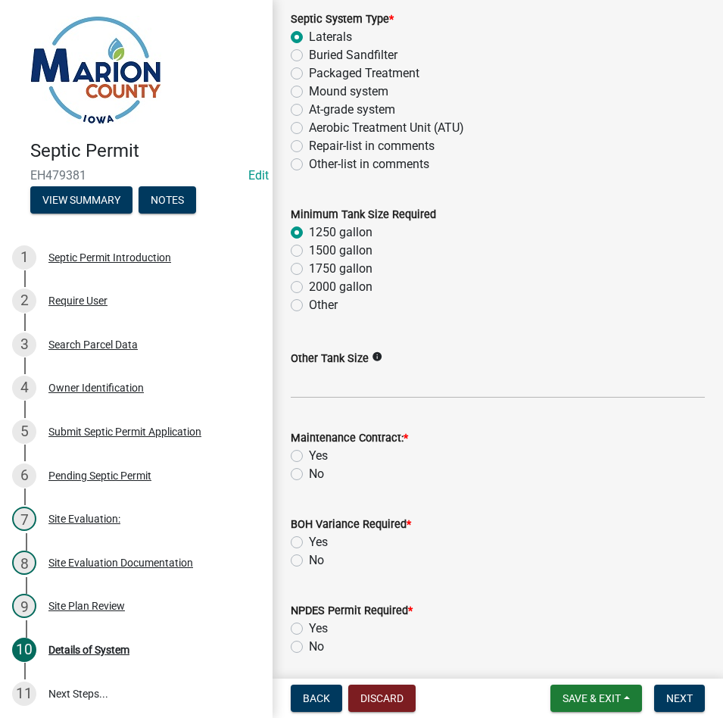
click at [309, 472] on label "No" at bounding box center [316, 474] width 15 height 18
click at [309, 472] on input "No" at bounding box center [314, 470] width 10 height 10
radio input "true"
click at [309, 561] on label "No" at bounding box center [316, 560] width 15 height 18
click at [309, 561] on input "No" at bounding box center [314, 556] width 10 height 10
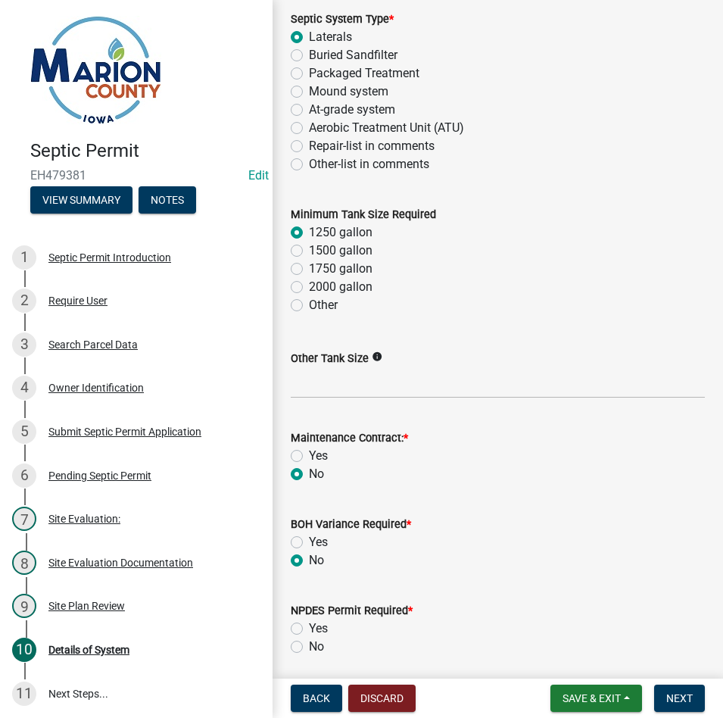
radio input "true"
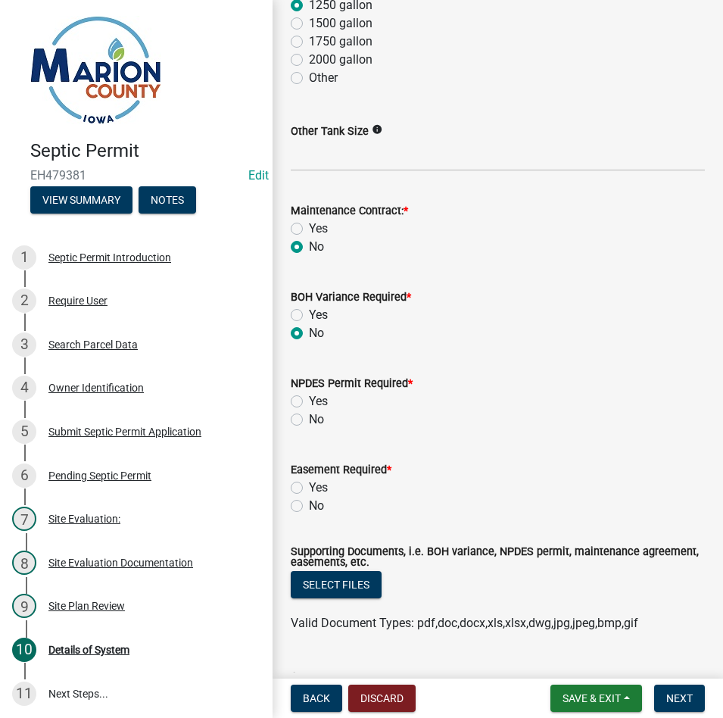
click at [309, 419] on label "No" at bounding box center [316, 419] width 15 height 18
click at [309, 419] on input "No" at bounding box center [314, 415] width 10 height 10
radio input "true"
click at [309, 506] on label "No" at bounding box center [316, 506] width 15 height 18
click at [309, 506] on input "No" at bounding box center [314, 502] width 10 height 10
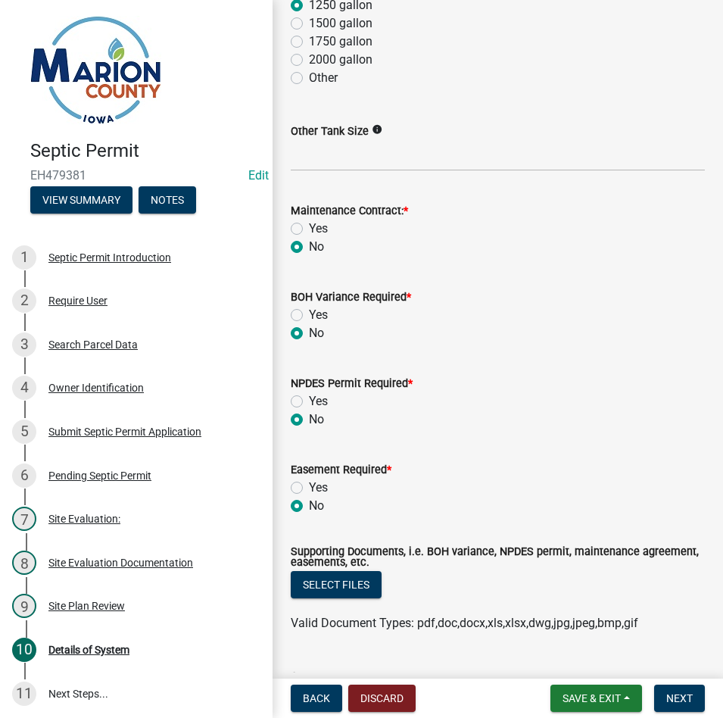
radio input "true"
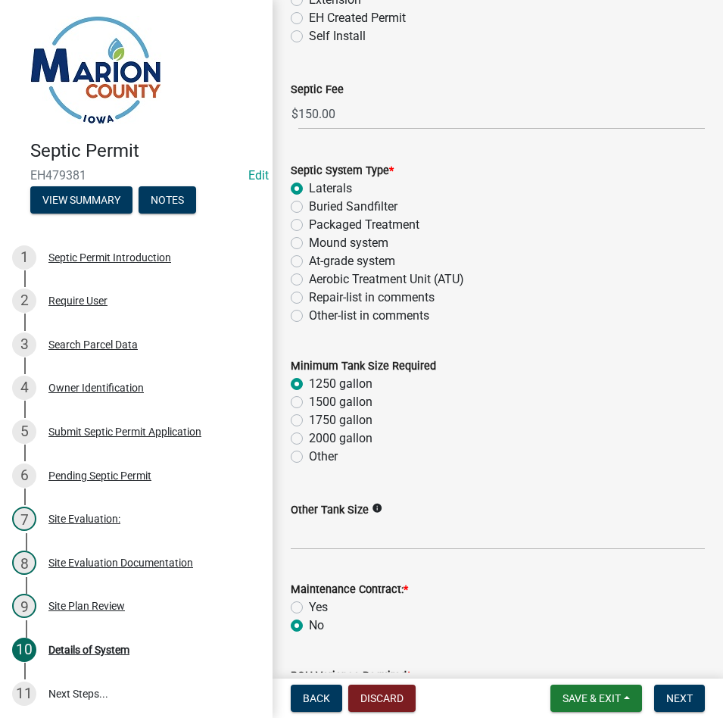
drag, startPoint x: 294, startPoint y: 460, endPoint x: 334, endPoint y: 465, distance: 39.6
click at [309, 459] on label "Other" at bounding box center [323, 456] width 29 height 18
click at [309, 457] on input "Other" at bounding box center [314, 452] width 10 height 10
radio input "true"
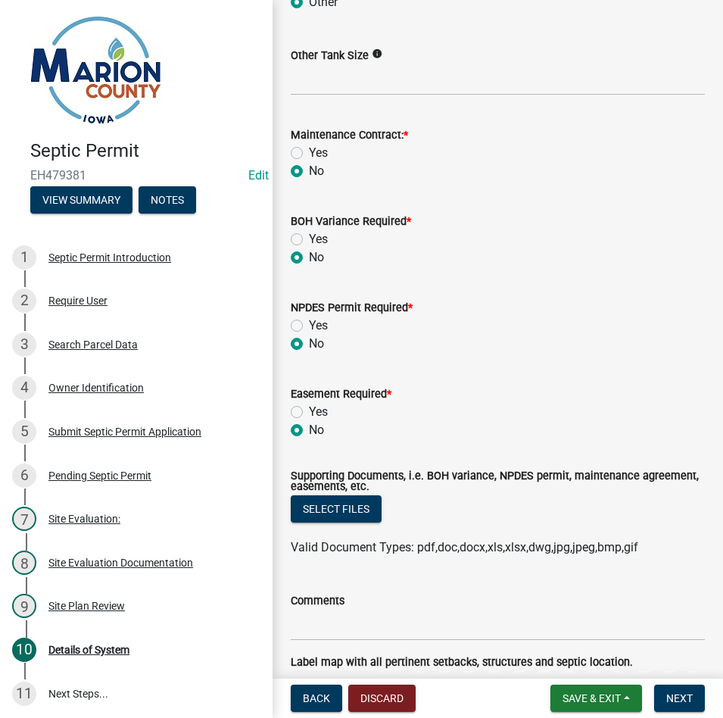
scroll to position [908, 0]
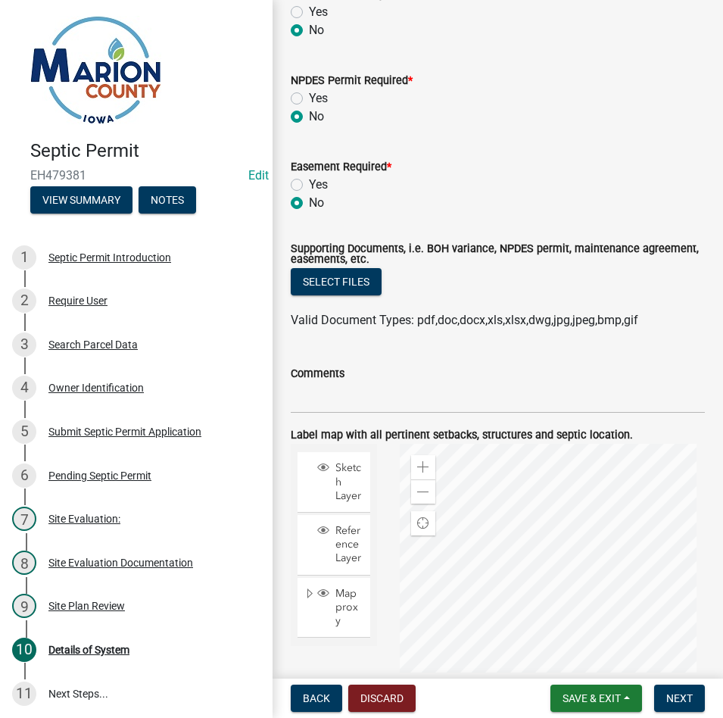
click at [347, 373] on div "Comments" at bounding box center [498, 373] width 414 height 18
click at [353, 404] on input "Comments" at bounding box center [498, 397] width 414 height 31
type input "MAINTAIN ALL SETBACKS"
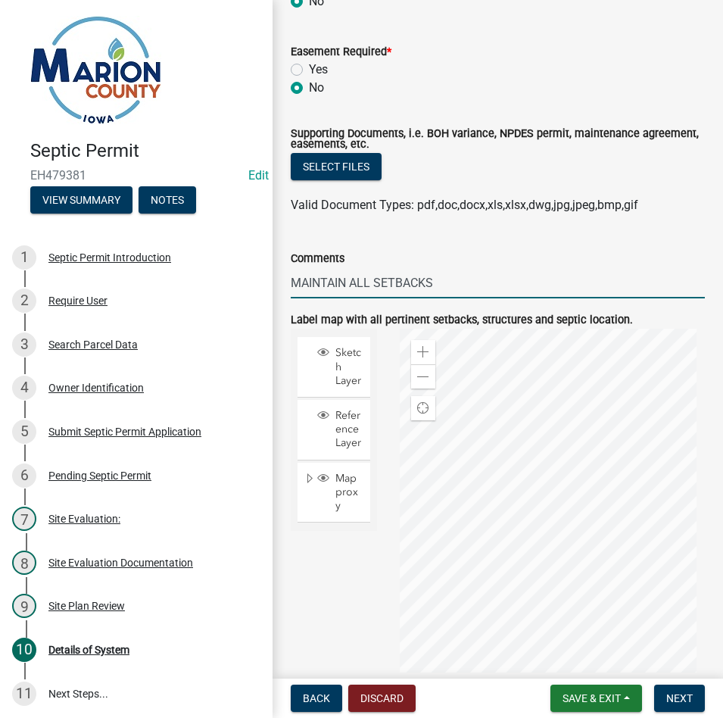
scroll to position [1130, 0]
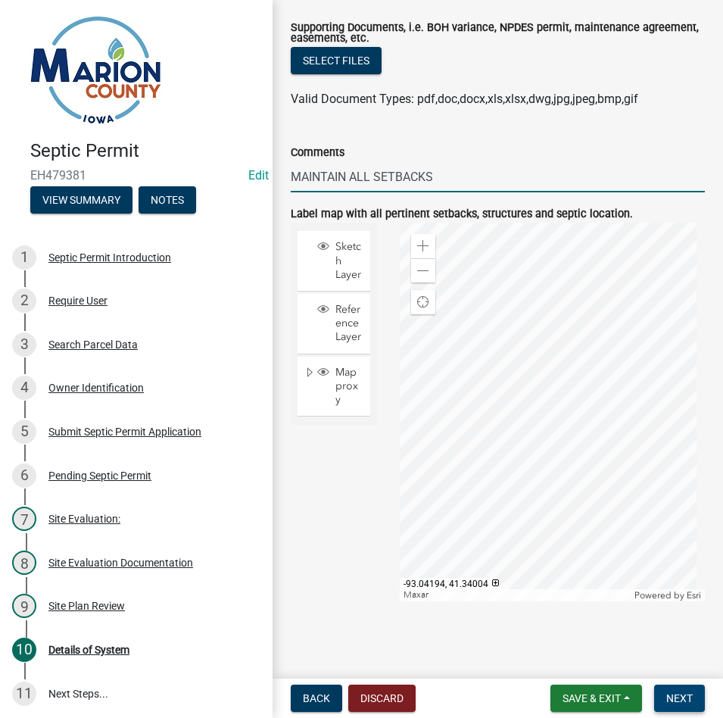
click at [674, 689] on button "Next" at bounding box center [679, 697] width 51 height 27
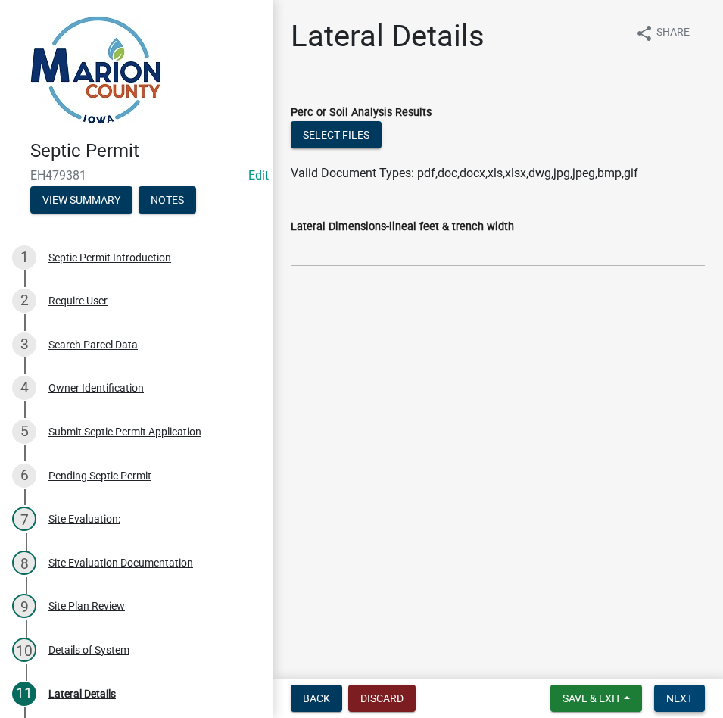
click at [684, 692] on span "Next" at bounding box center [679, 698] width 26 height 12
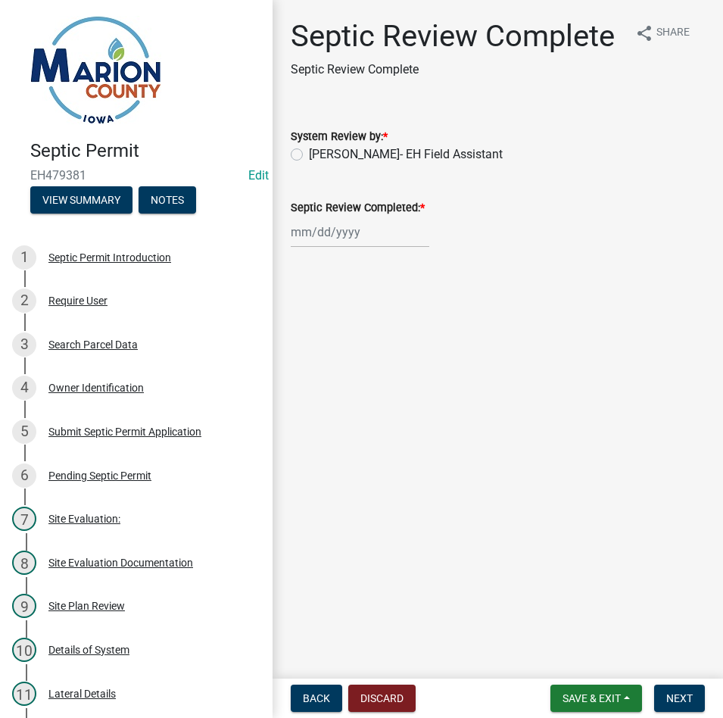
click at [369, 159] on label "[PERSON_NAME]- EH Field Assistant" at bounding box center [406, 154] width 194 height 18
click at [319, 155] on input "[PERSON_NAME]- EH Field Assistant" at bounding box center [314, 150] width 10 height 10
radio input "true"
click at [350, 230] on div at bounding box center [360, 231] width 139 height 31
select select "9"
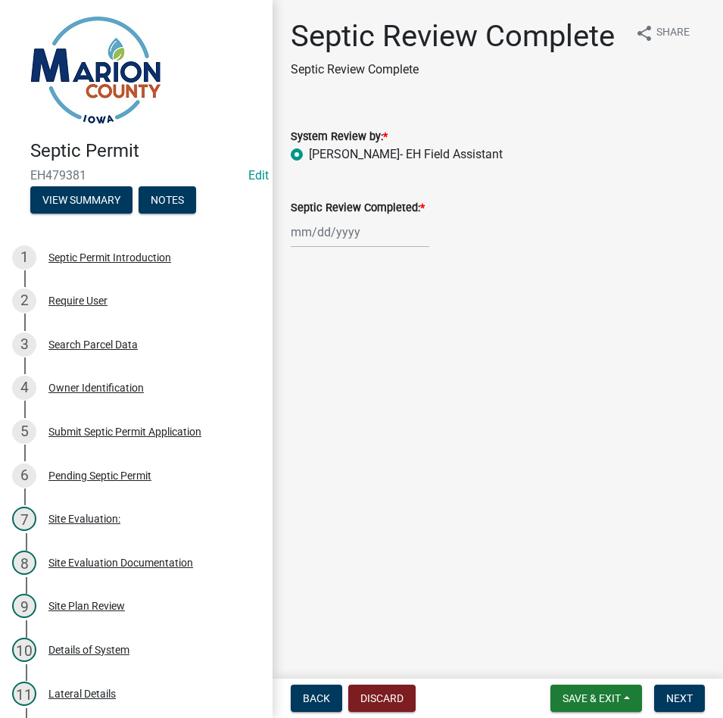
select select "2025"
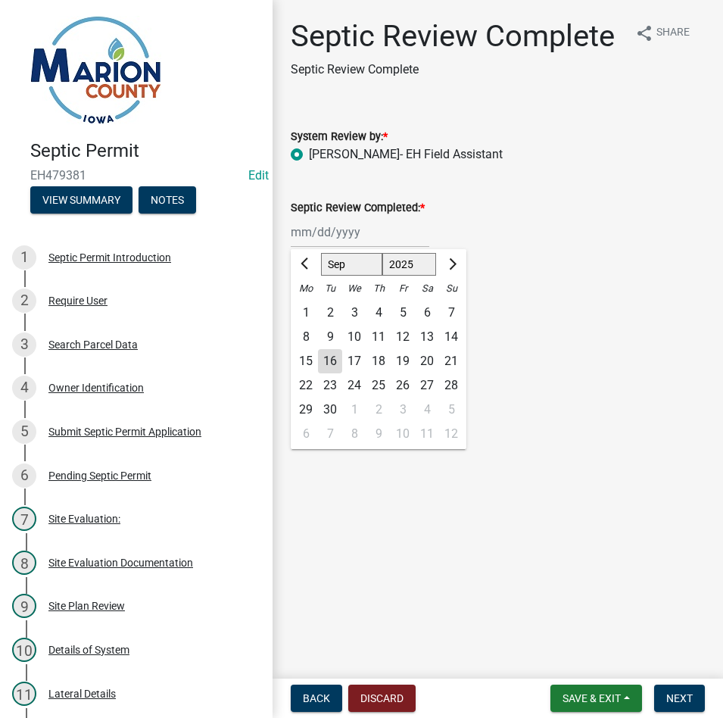
click at [327, 360] on div "16" at bounding box center [330, 361] width 24 height 24
type input "[DATE]"
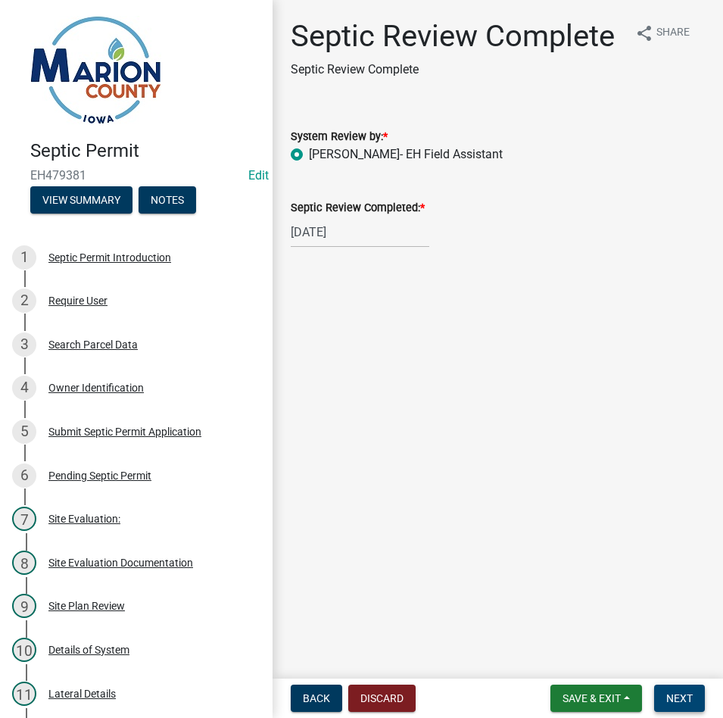
click at [683, 696] on span "Next" at bounding box center [679, 698] width 26 height 12
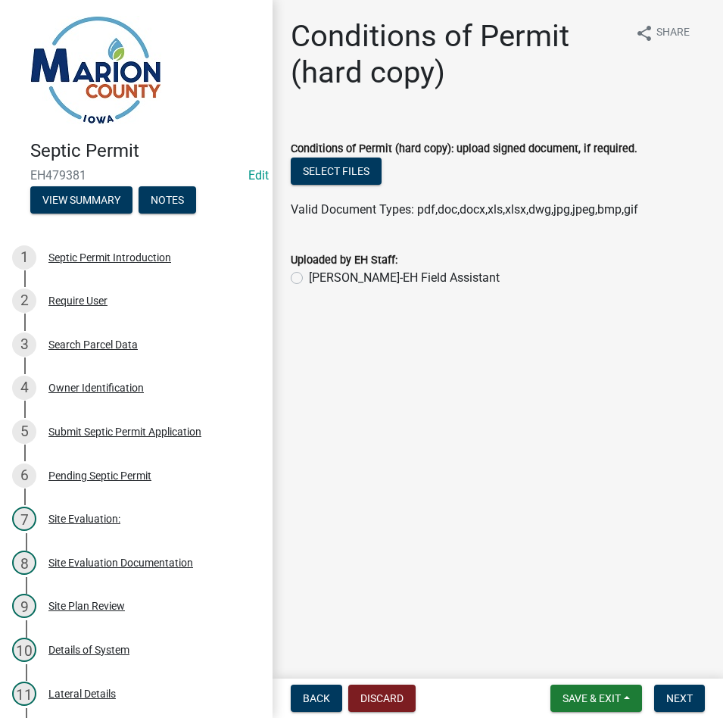
click at [446, 280] on label "[PERSON_NAME]-EH Field Assistant" at bounding box center [404, 278] width 191 height 18
click at [319, 279] on input "[PERSON_NAME]-EH Field Assistant" at bounding box center [314, 274] width 10 height 10
radio input "true"
click at [348, 169] on button "Select files" at bounding box center [336, 170] width 91 height 27
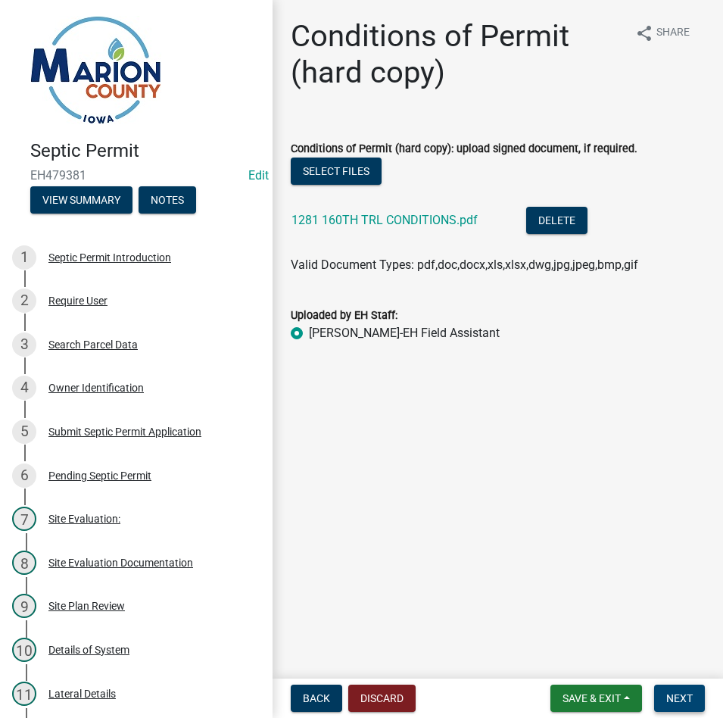
click at [672, 693] on span "Next" at bounding box center [679, 698] width 26 height 12
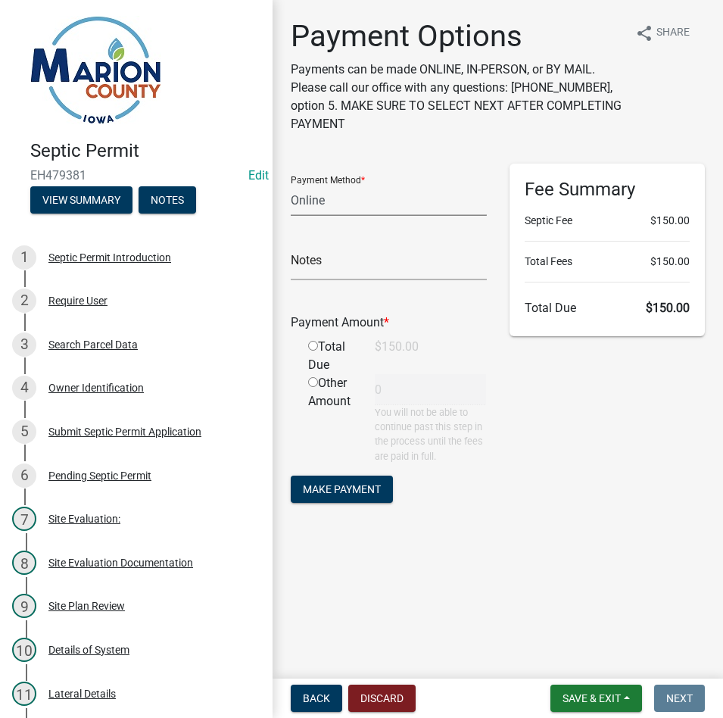
drag, startPoint x: 326, startPoint y: 204, endPoint x: 325, endPoint y: 214, distance: 10.0
click at [326, 204] on select "Credit Card POS Check Cash Online" at bounding box center [389, 200] width 196 height 31
select select "1: 0"
click at [291, 185] on select "Credit Card POS Check Cash Online" at bounding box center [389, 200] width 196 height 31
click at [341, 267] on input "text" at bounding box center [389, 264] width 196 height 31
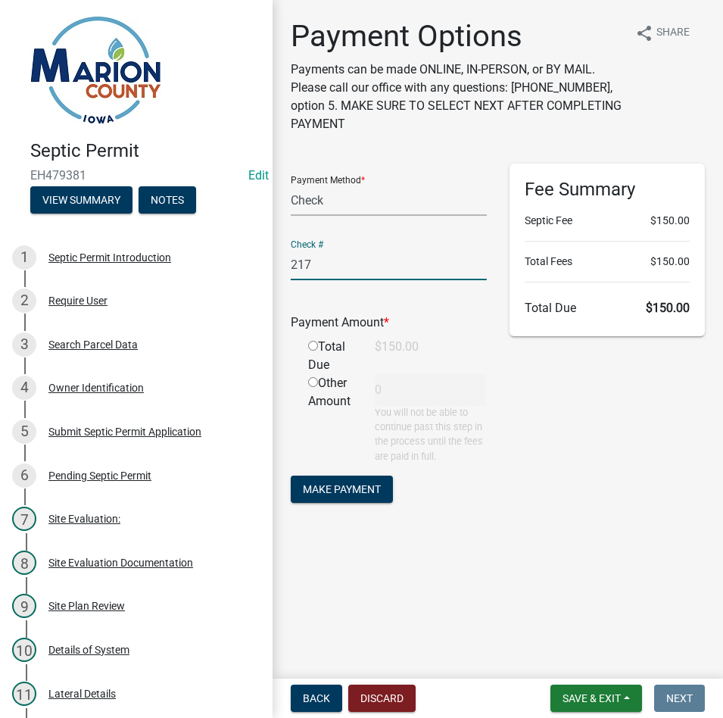
type input "217"
click at [313, 347] on input "radio" at bounding box center [313, 346] width 10 height 10
radio input "true"
type input "150"
click at [347, 484] on span "Make Payment" at bounding box center [342, 488] width 78 height 12
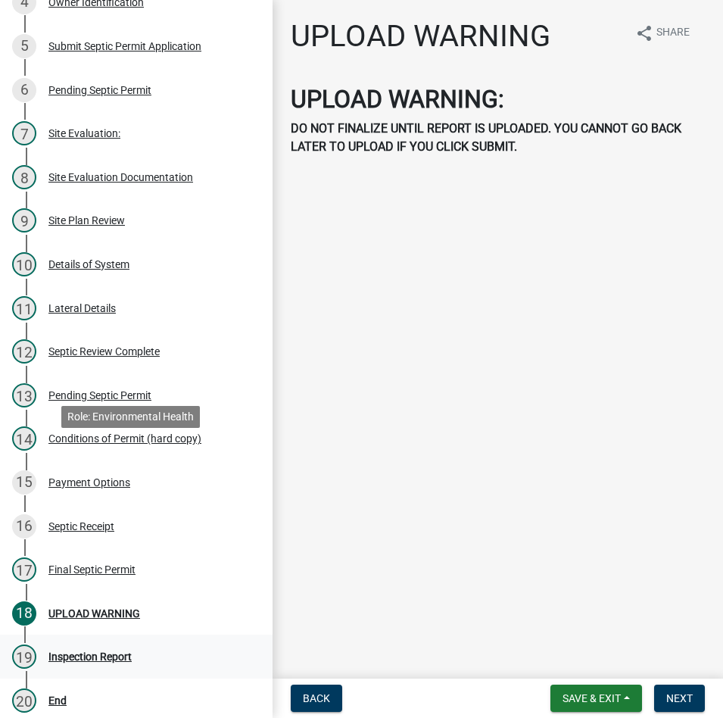
scroll to position [531, 0]
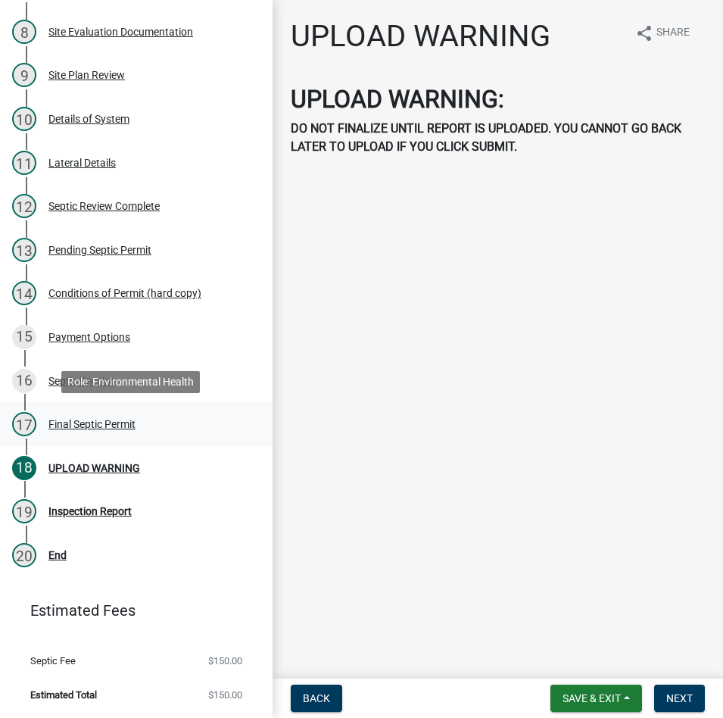
click at [88, 423] on div "Final Septic Permit" at bounding box center [91, 424] width 87 height 11
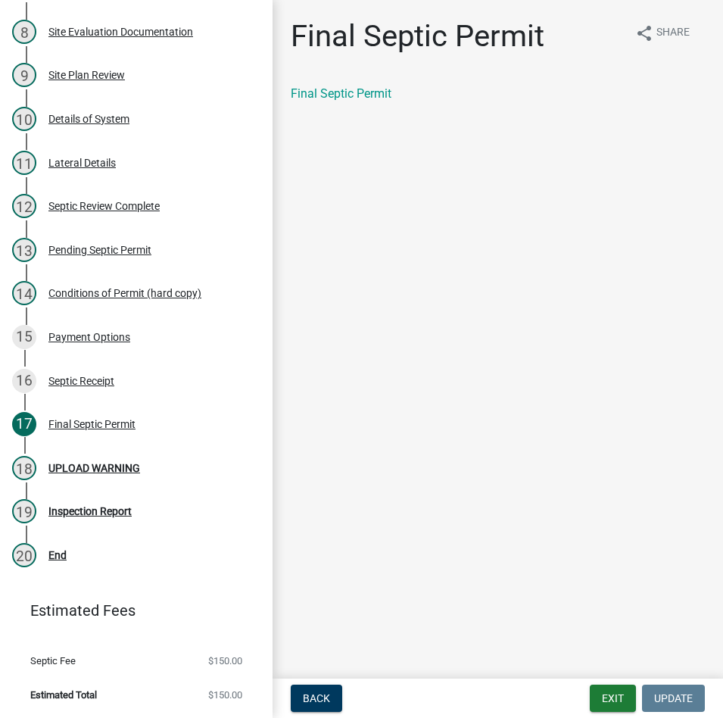
click at [328, 101] on div "Final Septic Permit" at bounding box center [498, 94] width 414 height 18
click at [332, 93] on link "Final Septic Permit" at bounding box center [341, 93] width 101 height 14
click at [606, 682] on nav "Back Exit Update" at bounding box center [497, 697] width 450 height 39
click at [619, 695] on button "Exit" at bounding box center [613, 697] width 46 height 27
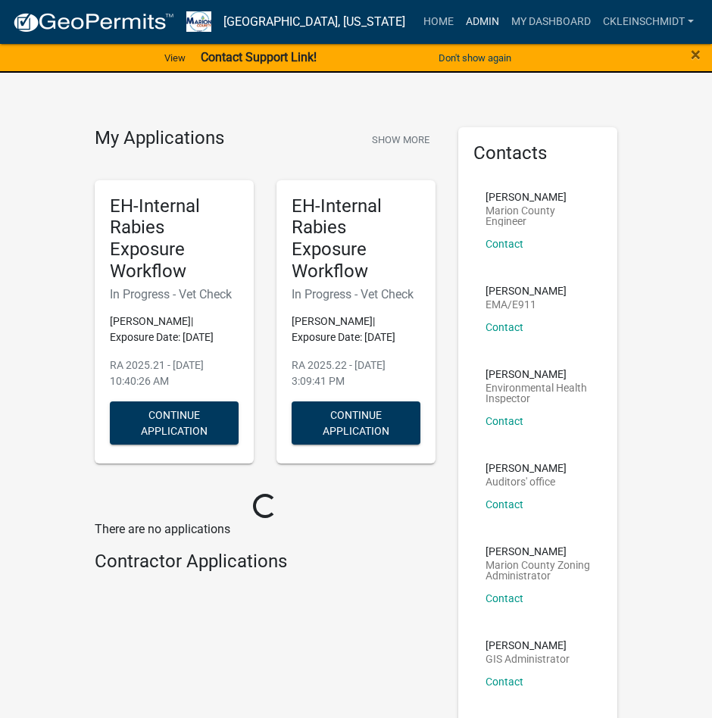
click at [480, 16] on link "Admin" at bounding box center [481, 22] width 45 height 29
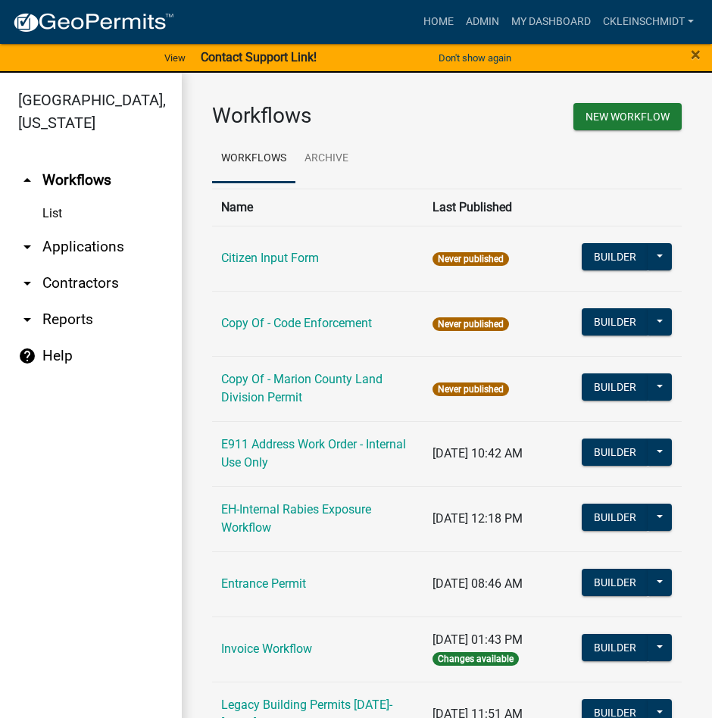
click at [56, 229] on link "arrow_drop_down Applications" at bounding box center [91, 247] width 182 height 36
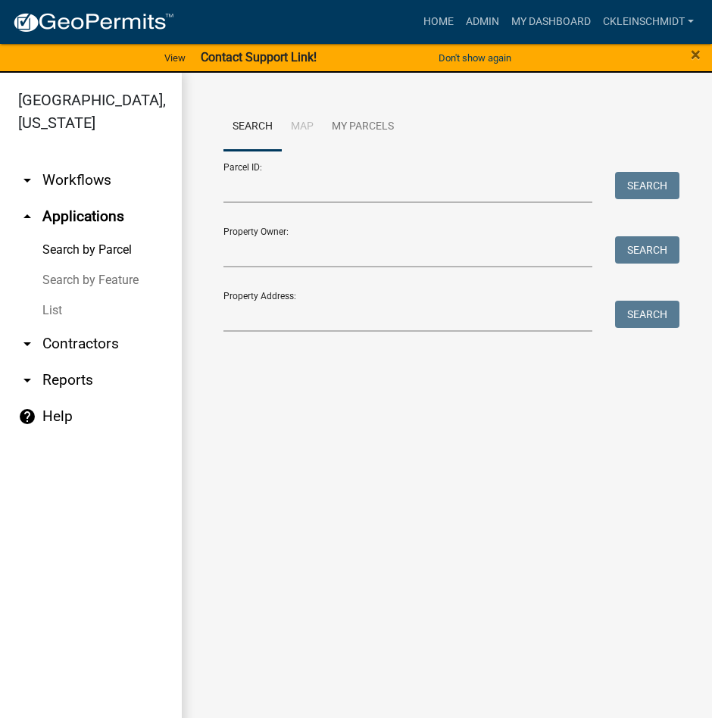
click at [55, 295] on link "List" at bounding box center [91, 310] width 182 height 30
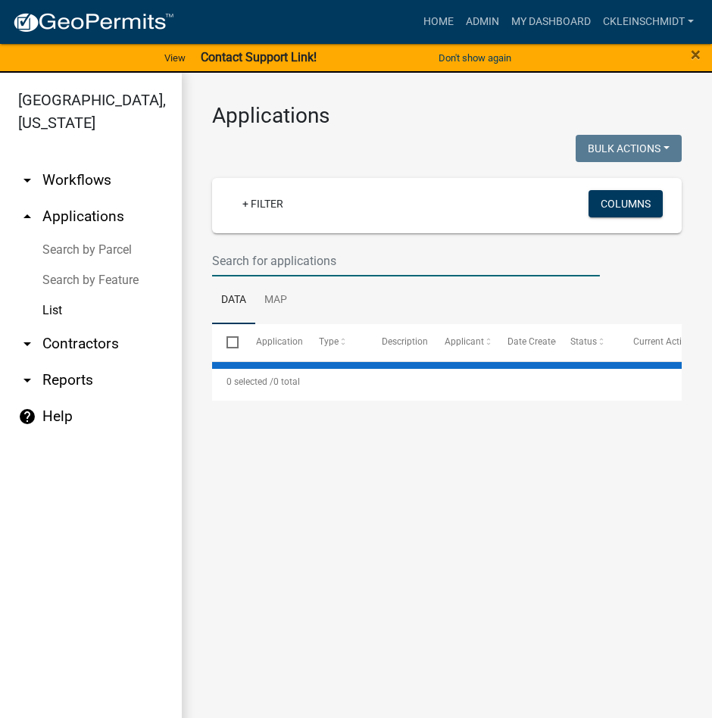
click at [279, 261] on input "text" at bounding box center [406, 260] width 388 height 31
type input "EH6191"
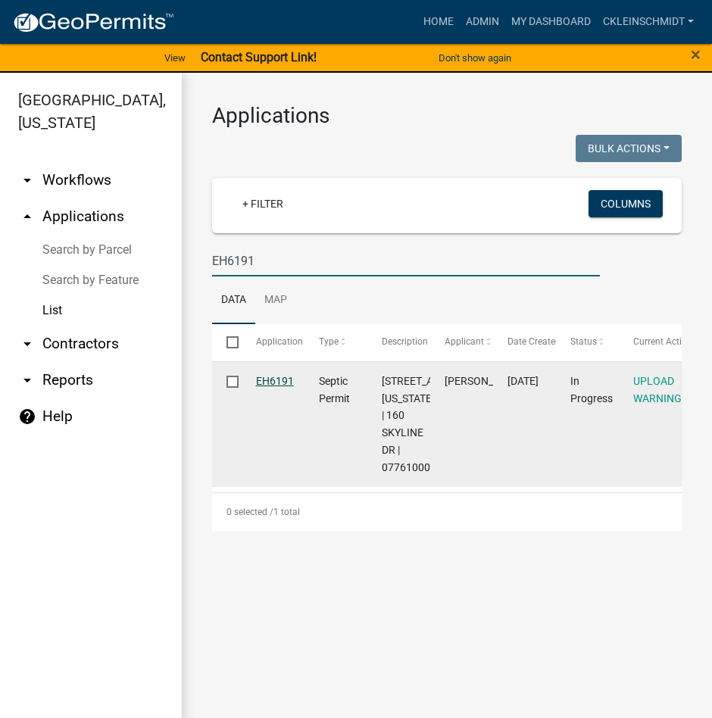
click at [264, 375] on link "EH6191" at bounding box center [275, 381] width 38 height 12
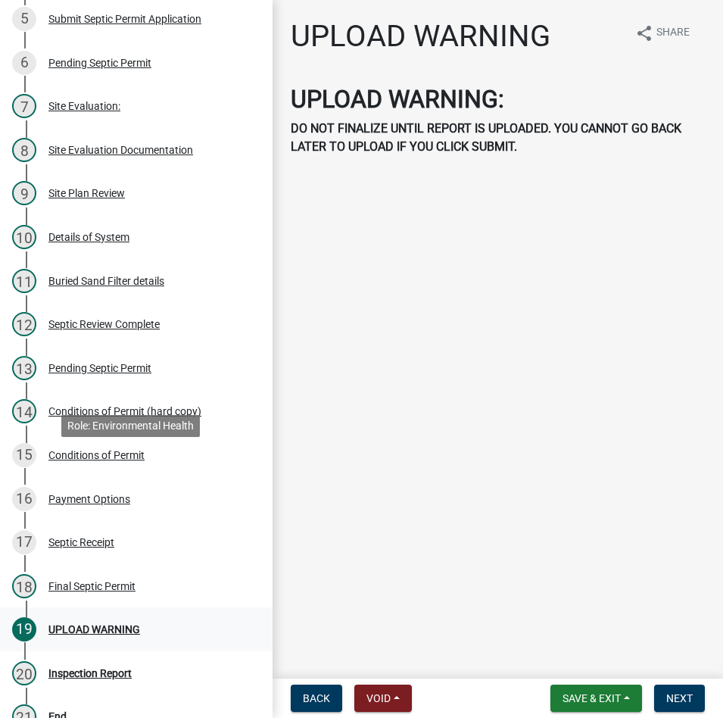
scroll to position [574, 0]
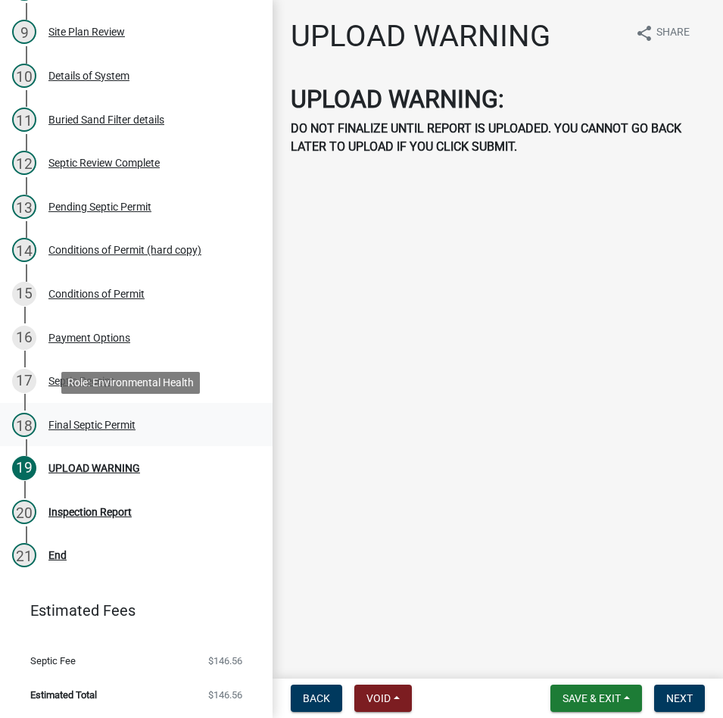
click at [62, 420] on div "Final Septic Permit" at bounding box center [91, 424] width 87 height 11
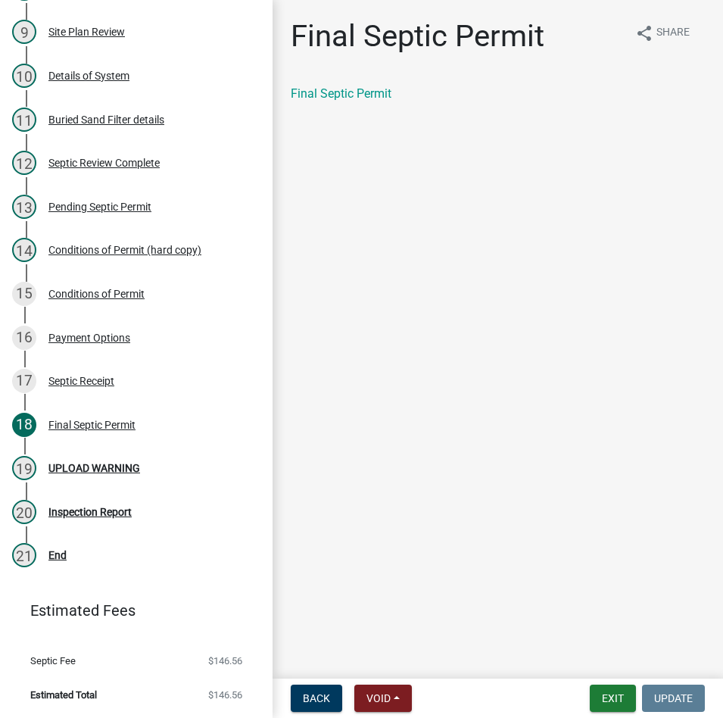
click at [368, 84] on div "Final Septic Permit share Share Final Septic Permit" at bounding box center [497, 73] width 437 height 111
click at [366, 88] on link "Final Septic Permit" at bounding box center [341, 93] width 101 height 14
click at [604, 693] on button "Exit" at bounding box center [613, 697] width 46 height 27
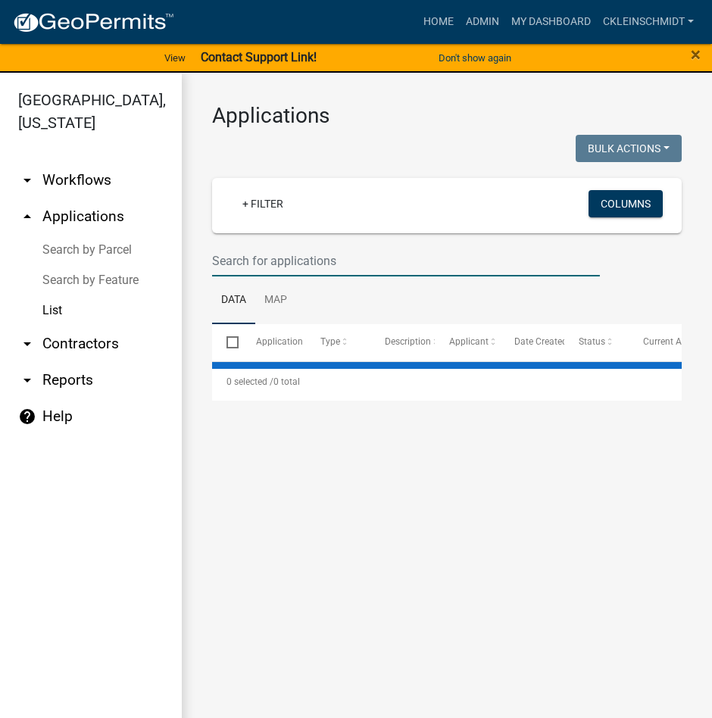
click at [240, 266] on input "text" at bounding box center [406, 260] width 388 height 31
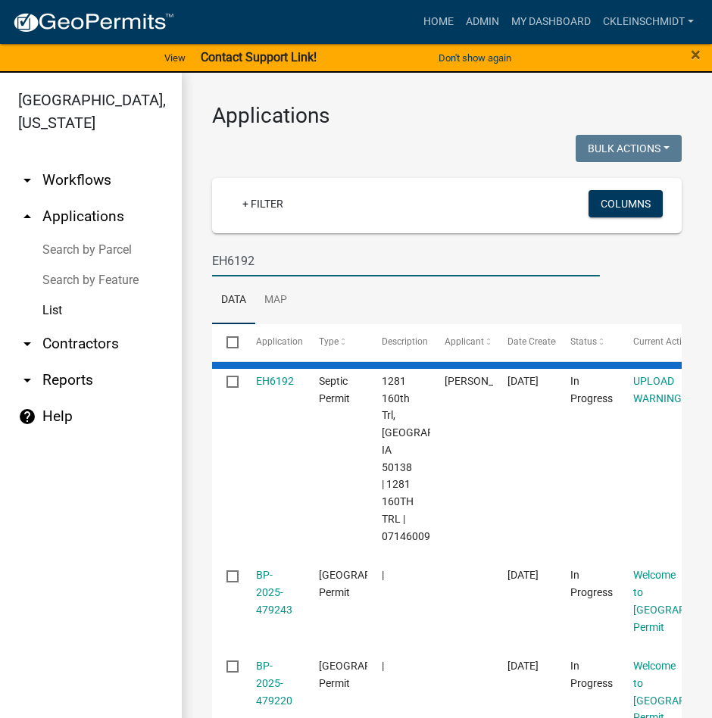
type input "EH6192"
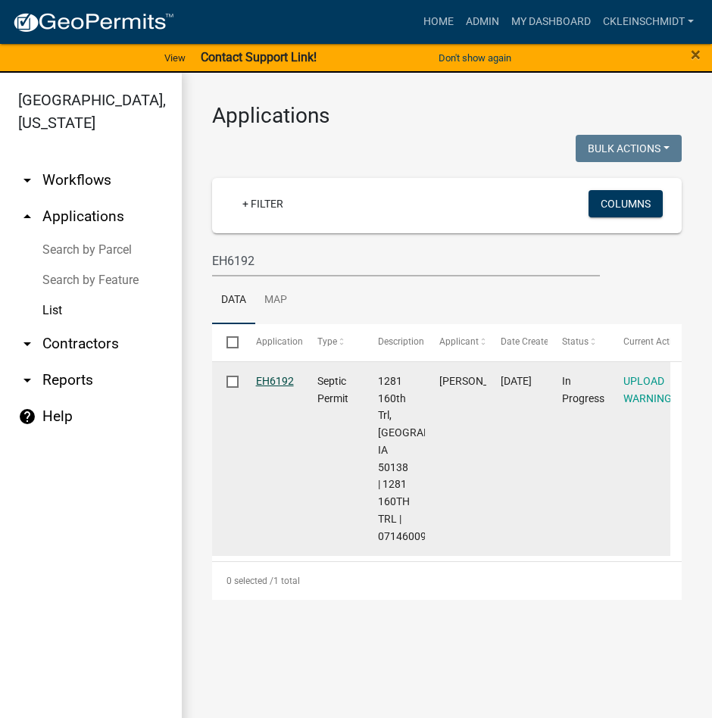
click at [276, 378] on link "EH6192" at bounding box center [275, 381] width 38 height 12
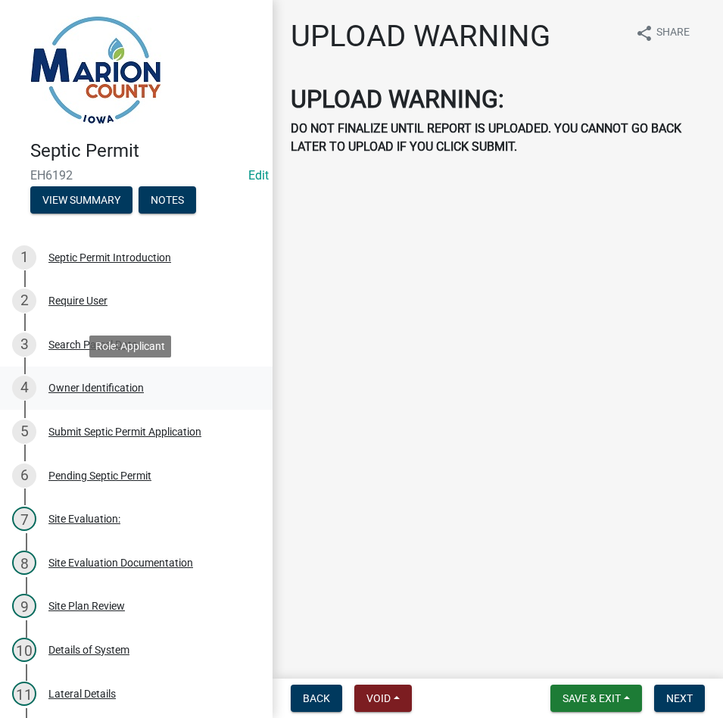
click at [102, 385] on div "Owner Identification" at bounding box center [95, 387] width 95 height 11
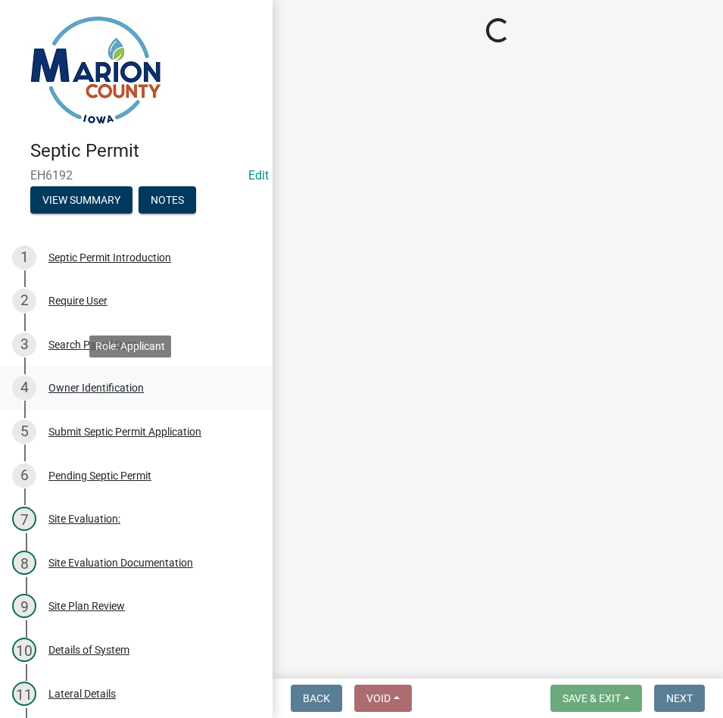
select select "4150132d-5755-4fb2-b93c-bc4ede61acab"
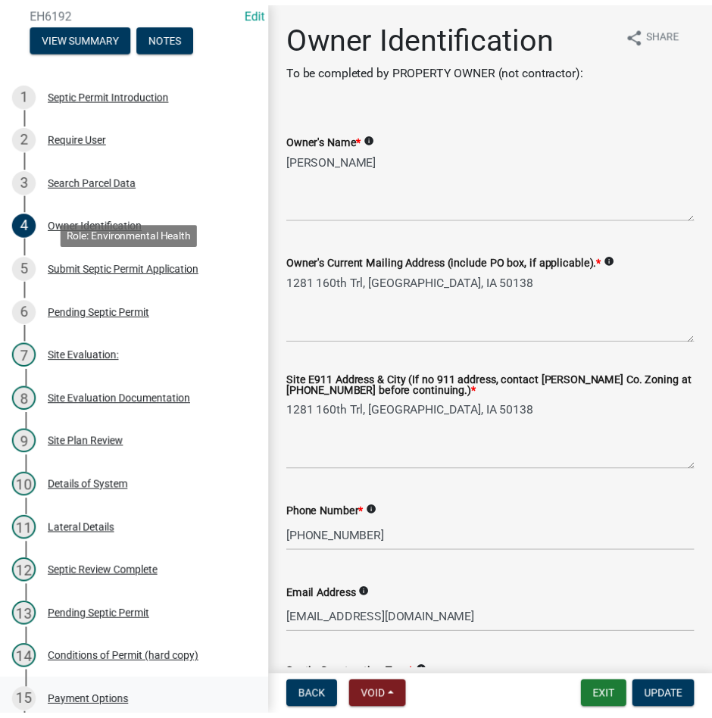
scroll to position [378, 0]
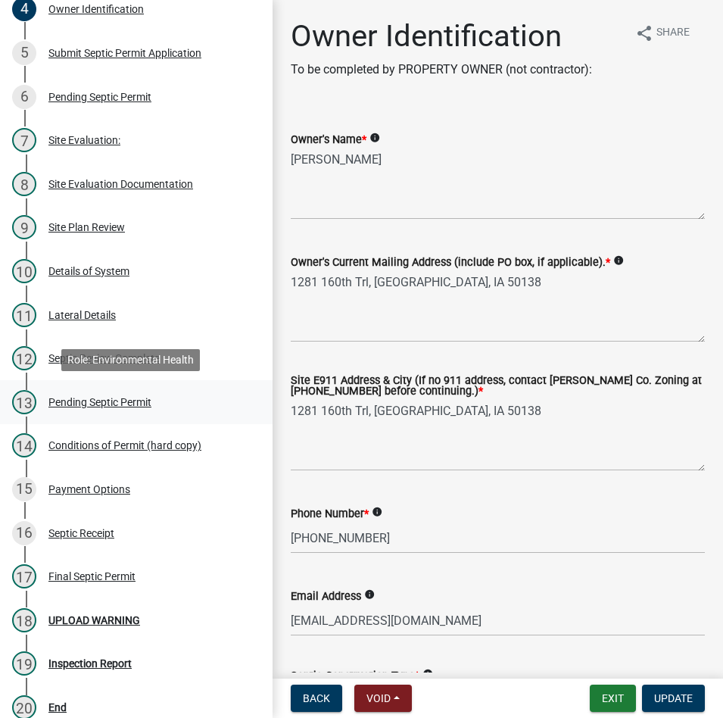
click at [70, 409] on div "13 Pending Septic Permit" at bounding box center [130, 402] width 236 height 24
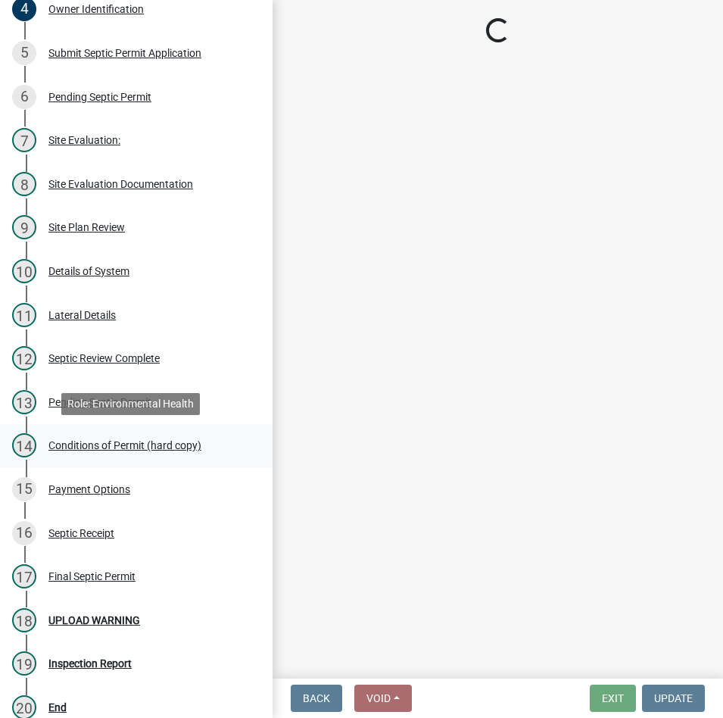
click at [83, 452] on div "14 Conditions of Permit (hard copy)" at bounding box center [130, 445] width 236 height 24
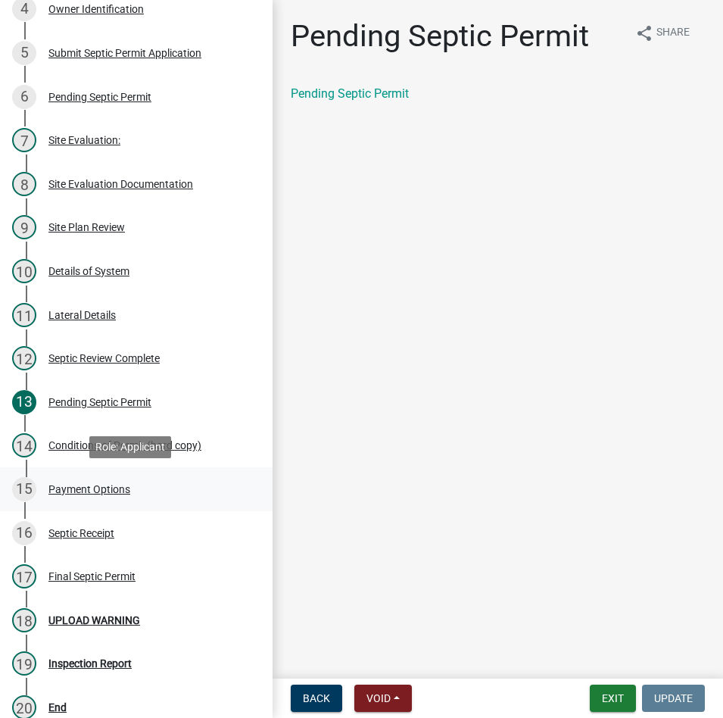
click at [94, 494] on div "Payment Options" at bounding box center [89, 489] width 82 height 11
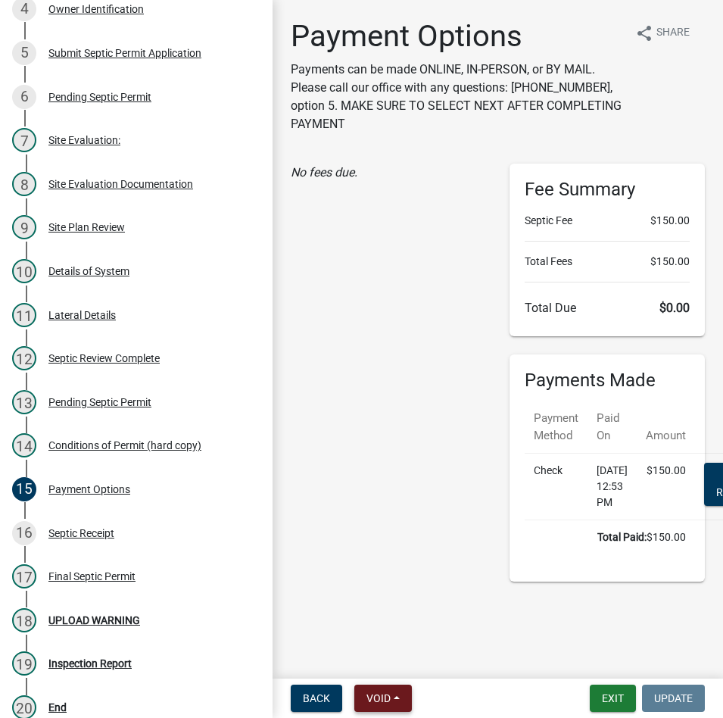
click at [387, 695] on span "Void" at bounding box center [378, 698] width 24 height 12
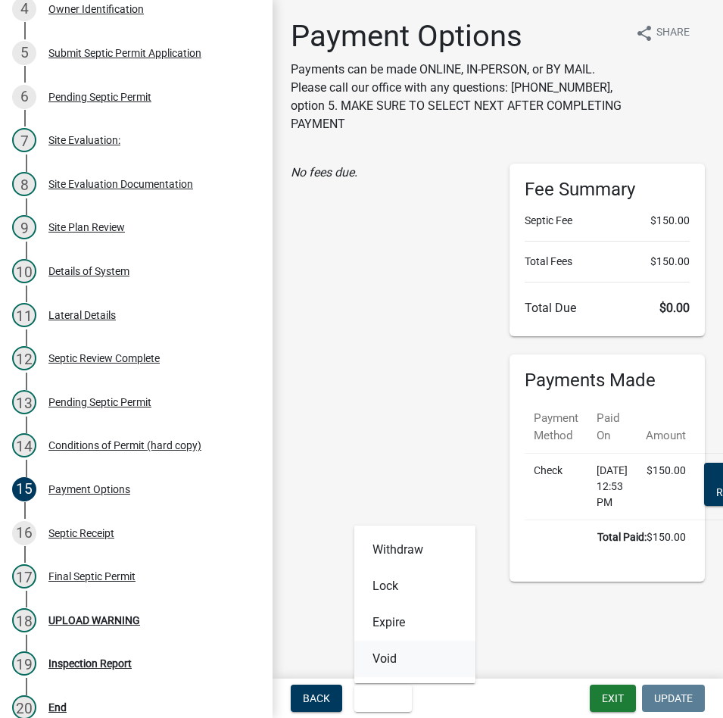
click at [401, 657] on button "Void" at bounding box center [414, 658] width 121 height 36
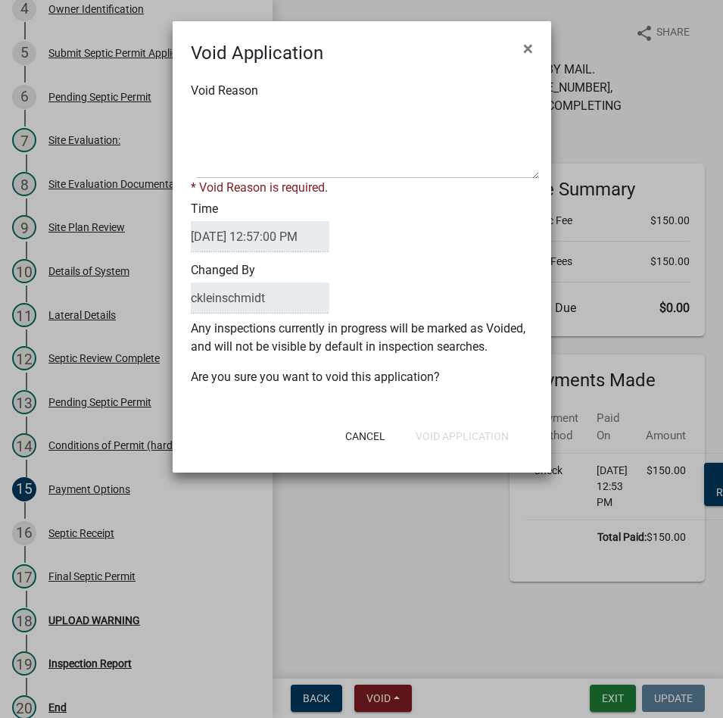
click at [286, 188] on div "* Void Reason is required." at bounding box center [362, 188] width 342 height 18
click at [294, 140] on textarea "Void Reason" at bounding box center [368, 141] width 342 height 76
click at [301, 125] on textarea "Void Reason" at bounding box center [368, 141] width 342 height 76
type textarea "INCORRECT"
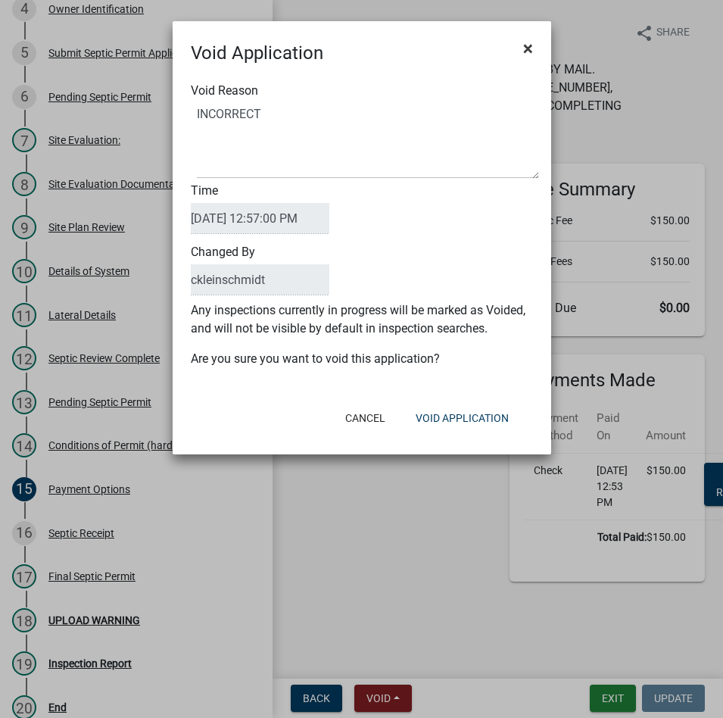
click at [525, 54] on span "×" at bounding box center [528, 48] width 10 height 21
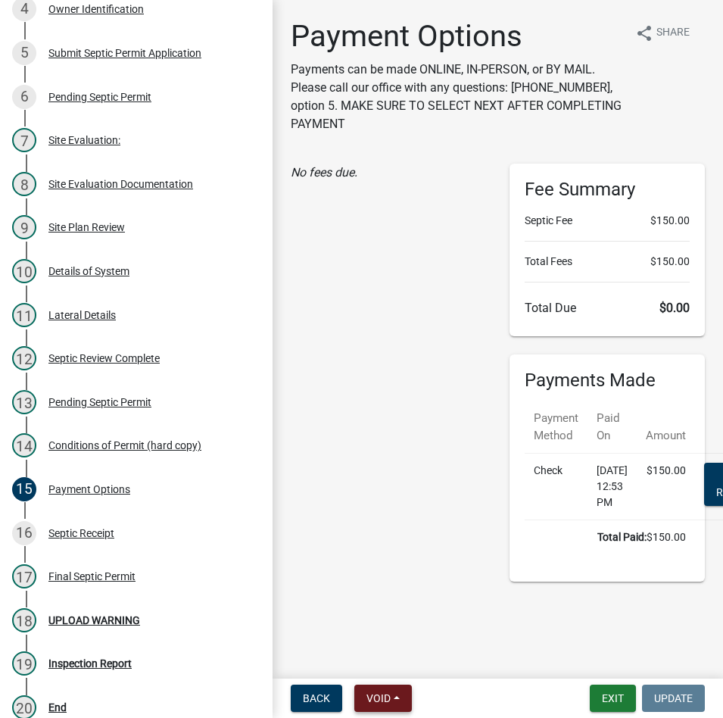
click at [391, 699] on span "Void" at bounding box center [378, 698] width 24 height 12
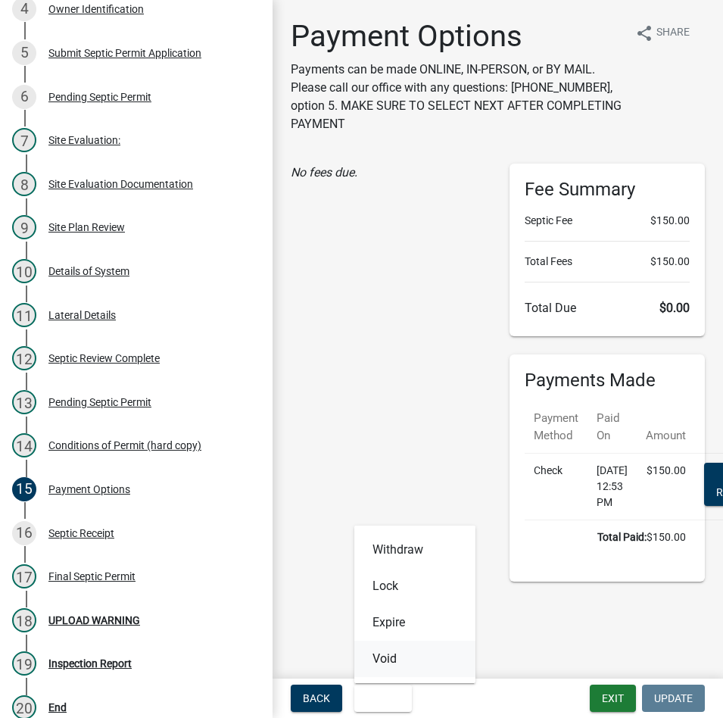
click at [392, 655] on button "Void" at bounding box center [414, 658] width 121 height 36
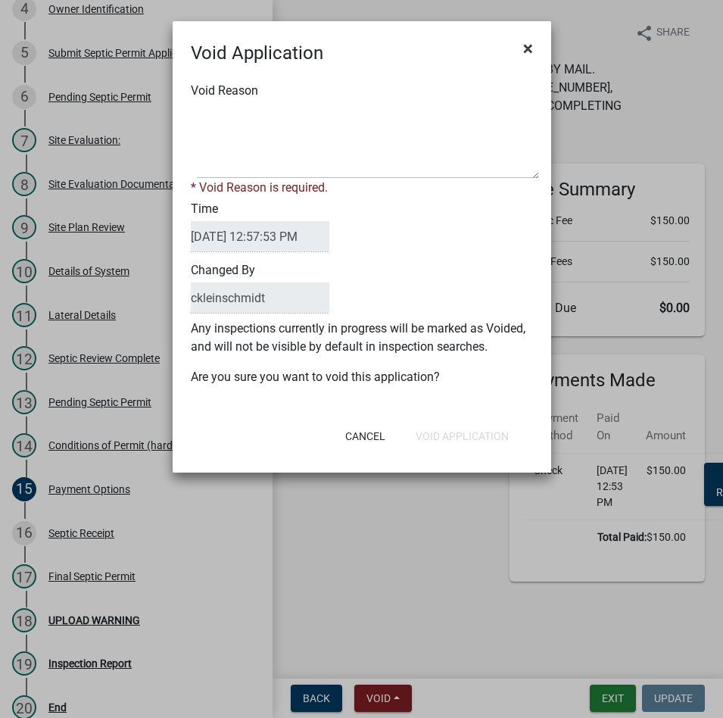
click at [537, 50] on button "×" at bounding box center [528, 48] width 34 height 42
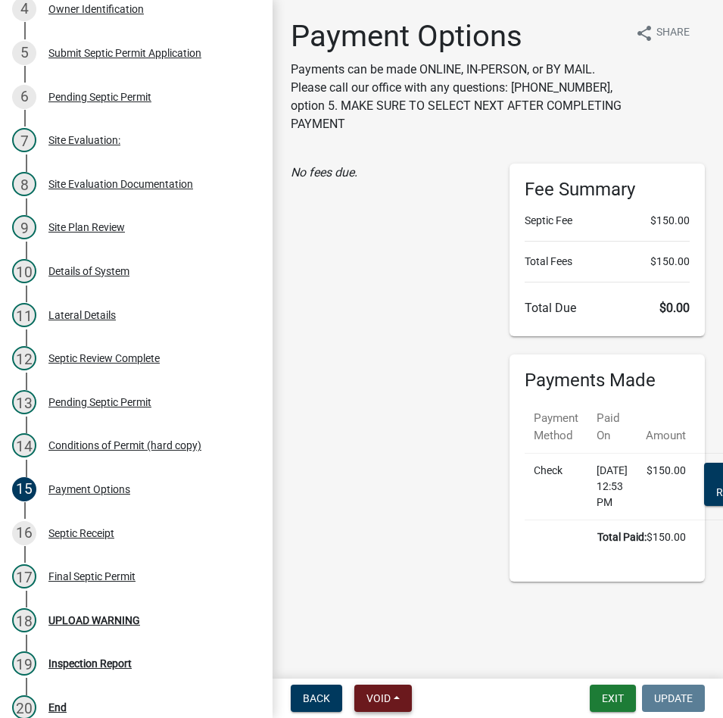
click at [392, 687] on button "Void" at bounding box center [383, 697] width 58 height 27
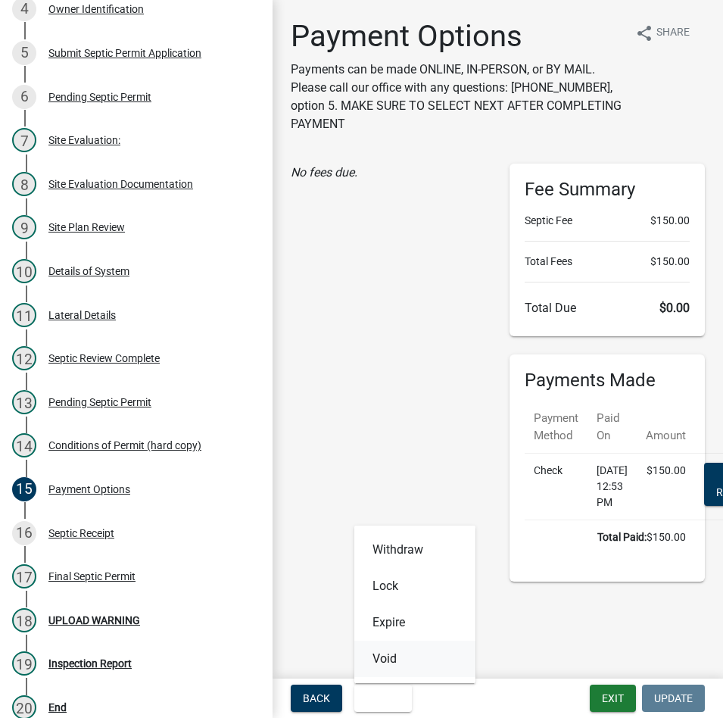
click at [384, 659] on button "Void" at bounding box center [414, 658] width 121 height 36
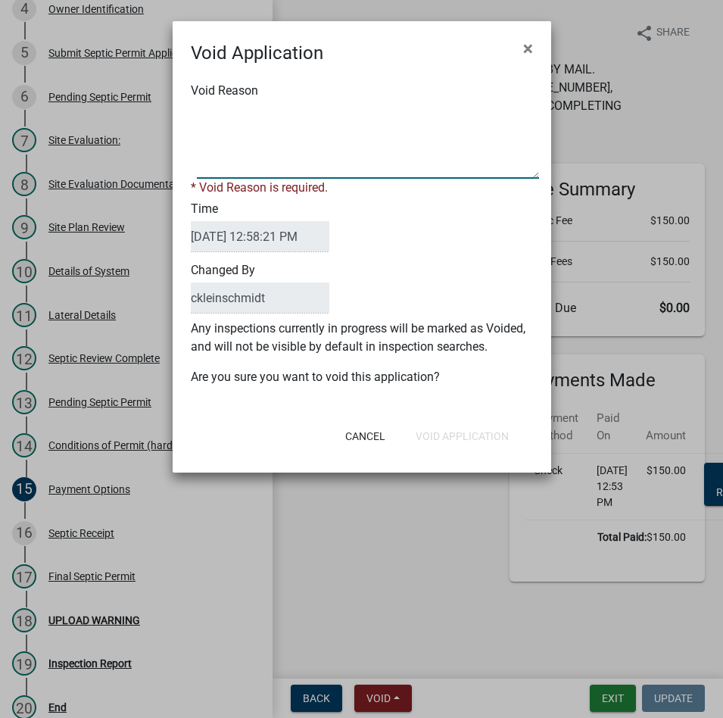
click at [309, 165] on textarea "Void Reason" at bounding box center [368, 141] width 342 height 76
type textarea "INCORRECT PAYMENT AMOUNT"
click at [485, 435] on div "Cancel Void Application" at bounding box center [423, 435] width 222 height 39
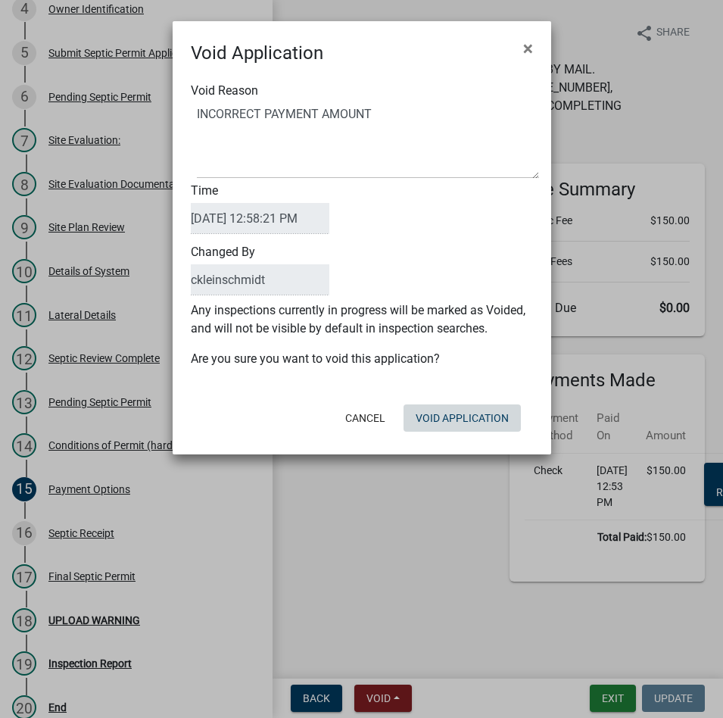
click at [456, 411] on button "Void Application" at bounding box center [461, 417] width 117 height 27
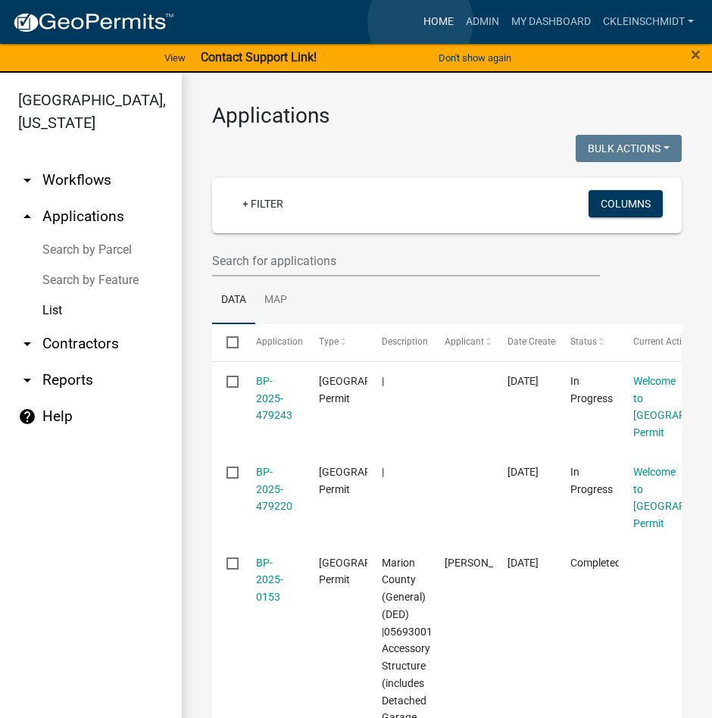
click at [420, 22] on link "Home" at bounding box center [438, 22] width 42 height 29
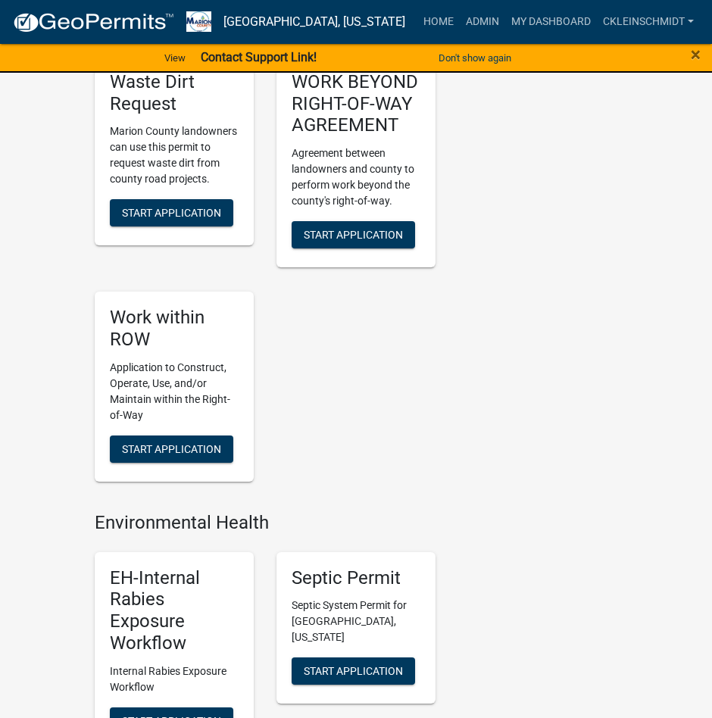
scroll to position [1741, 0]
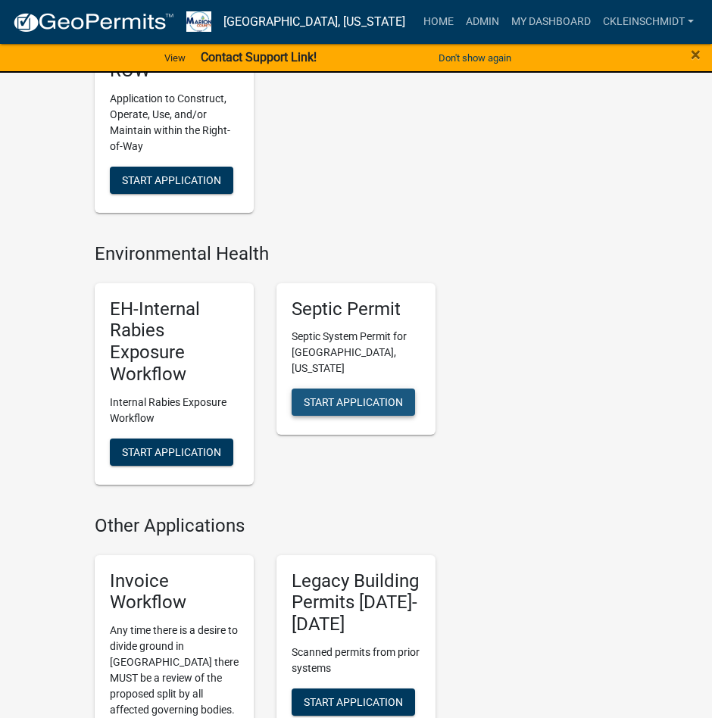
click at [340, 402] on span "Start Application" at bounding box center [353, 402] width 99 height 12
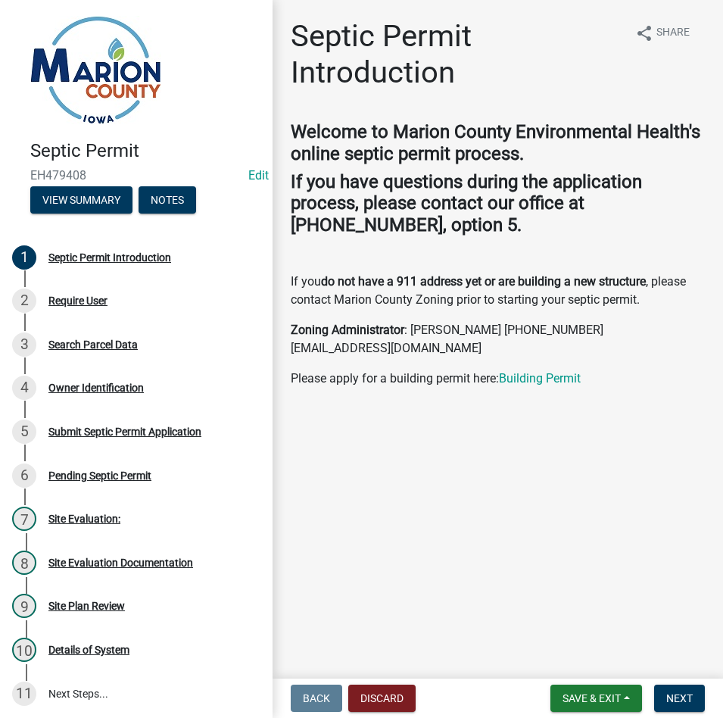
click at [692, 712] on nav "Back Discard Save & Exit Save Save & Exit Next" at bounding box center [497, 697] width 450 height 39
click at [693, 696] on button "Next" at bounding box center [679, 697] width 51 height 27
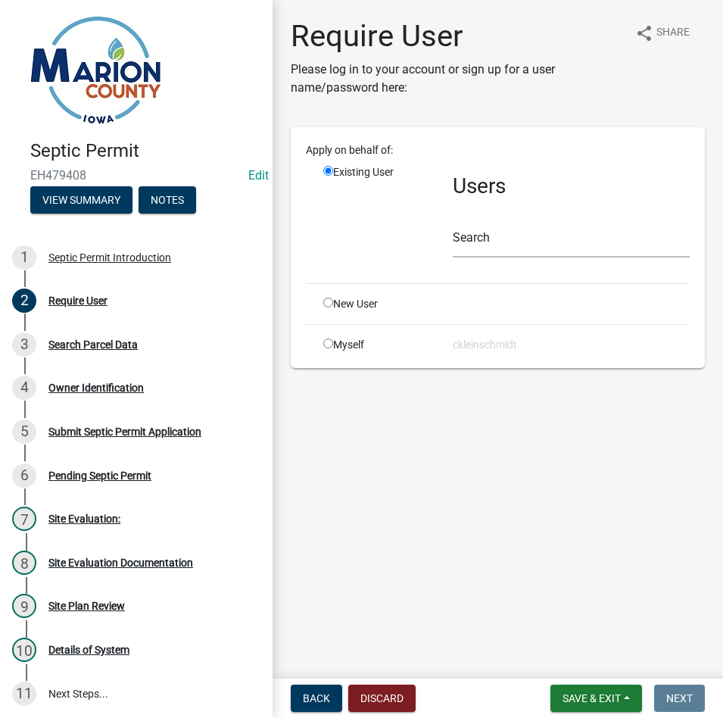
click at [328, 303] on input "radio" at bounding box center [328, 302] width 10 height 10
radio input "true"
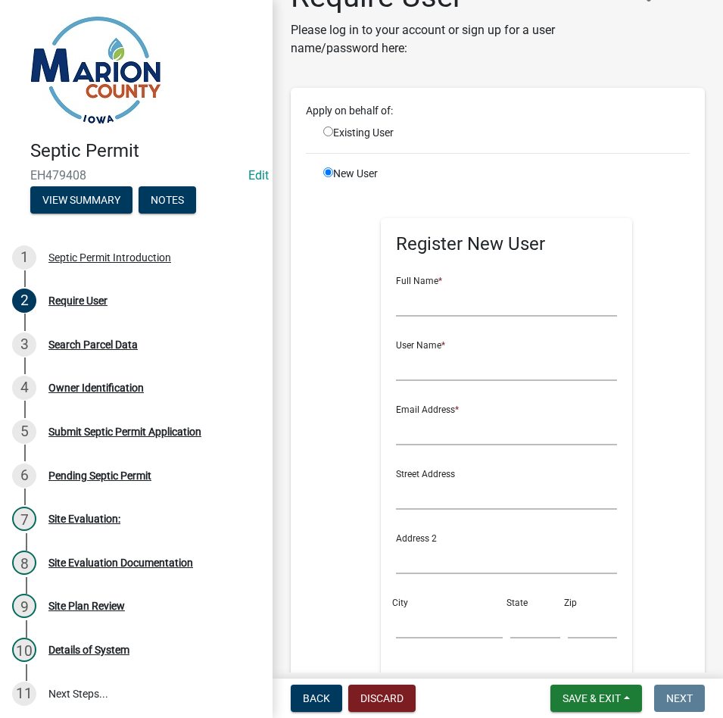
scroll to position [76, 0]
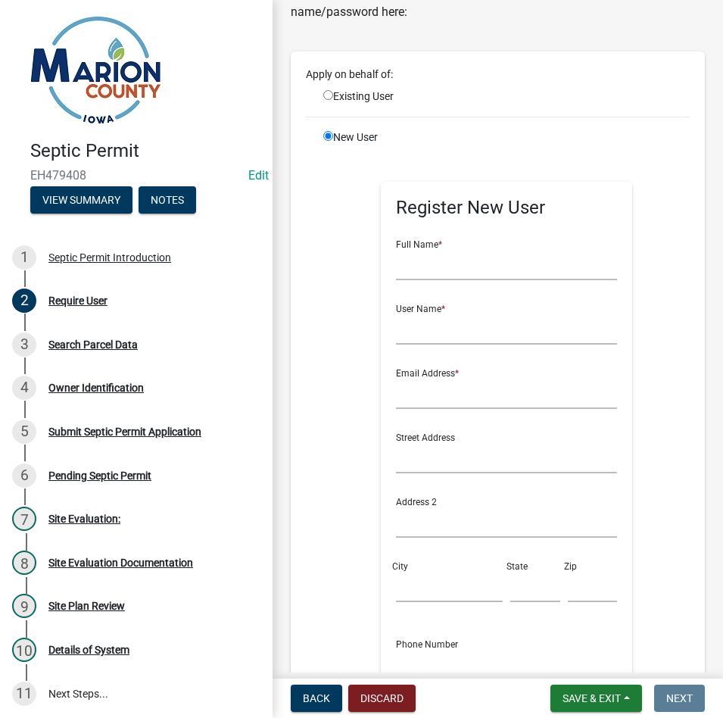
click at [328, 98] on input "radio" at bounding box center [328, 95] width 10 height 10
radio input "true"
radio input "false"
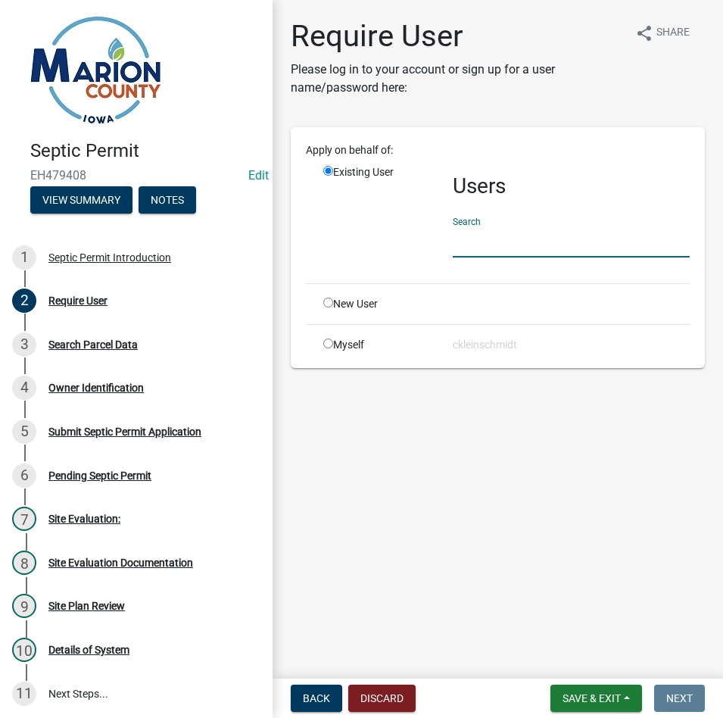
click at [500, 239] on input "text" at bounding box center [571, 241] width 237 height 31
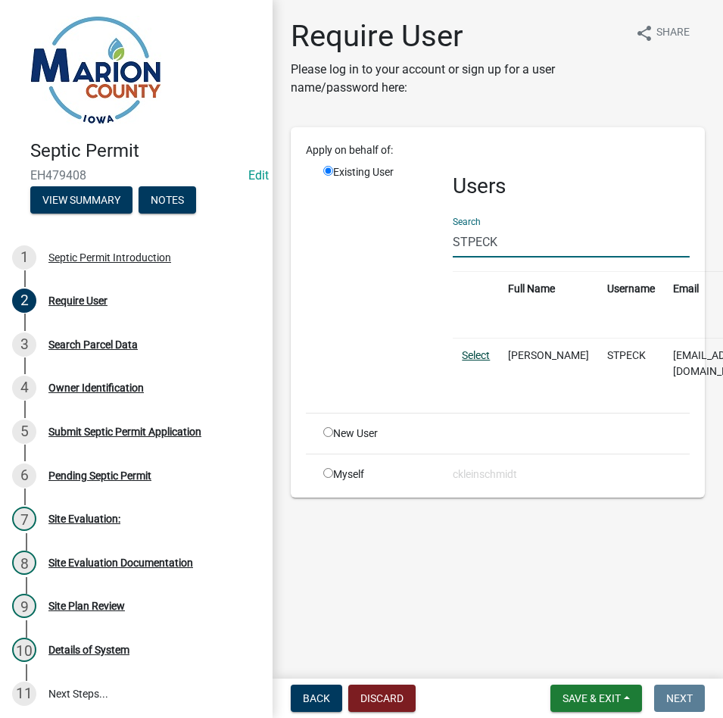
type input "STPECK"
click at [472, 353] on link "Select" at bounding box center [476, 355] width 28 height 12
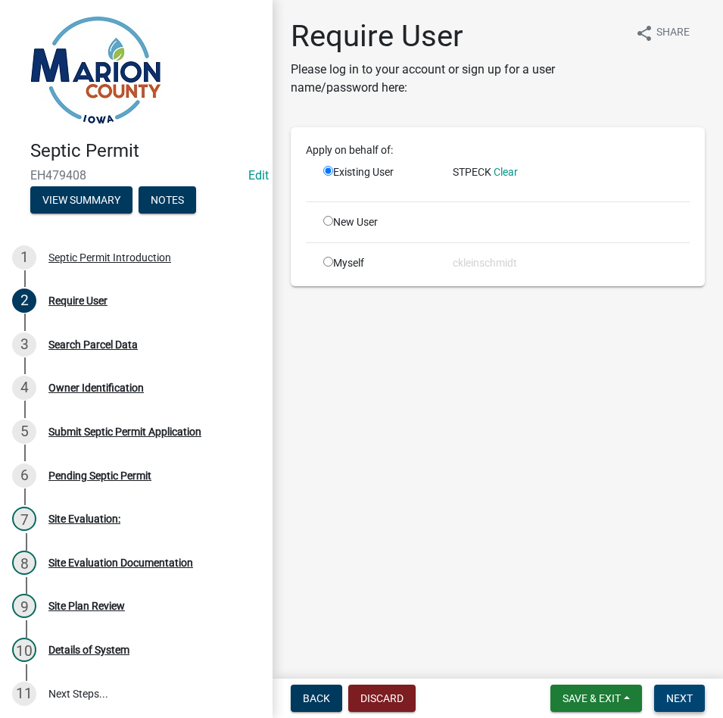
click at [670, 699] on span "Next" at bounding box center [679, 698] width 26 height 12
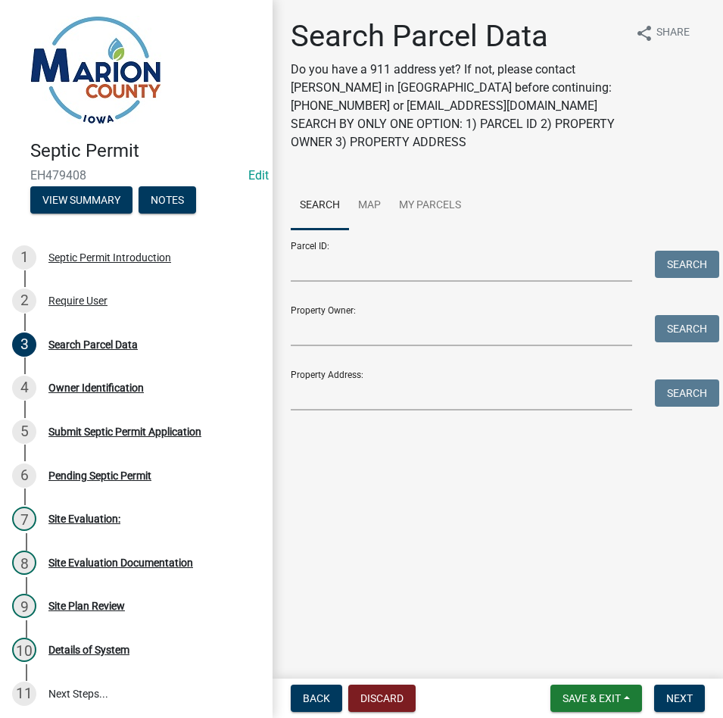
click at [355, 419] on div "Search Parcel Data Do you have a 911 address yet? If not, please contact [PERSO…" at bounding box center [497, 221] width 437 height 406
click at [361, 400] on input "Property Address:" at bounding box center [461, 394] width 341 height 31
type input "1281 160"
click at [680, 394] on button "Search" at bounding box center [687, 392] width 64 height 27
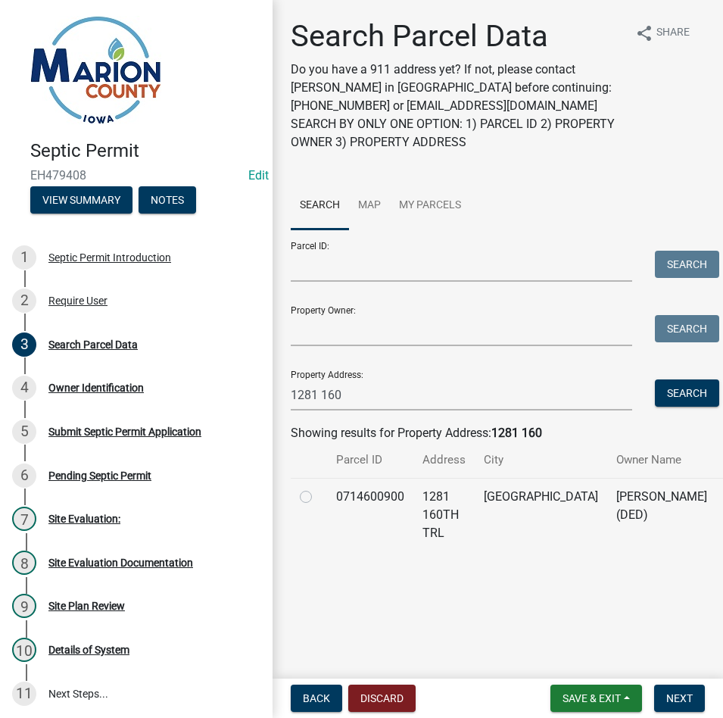
click at [318, 487] on label at bounding box center [318, 487] width 0 height 0
click at [318, 497] on input "radio" at bounding box center [323, 492] width 10 height 10
radio input "true"
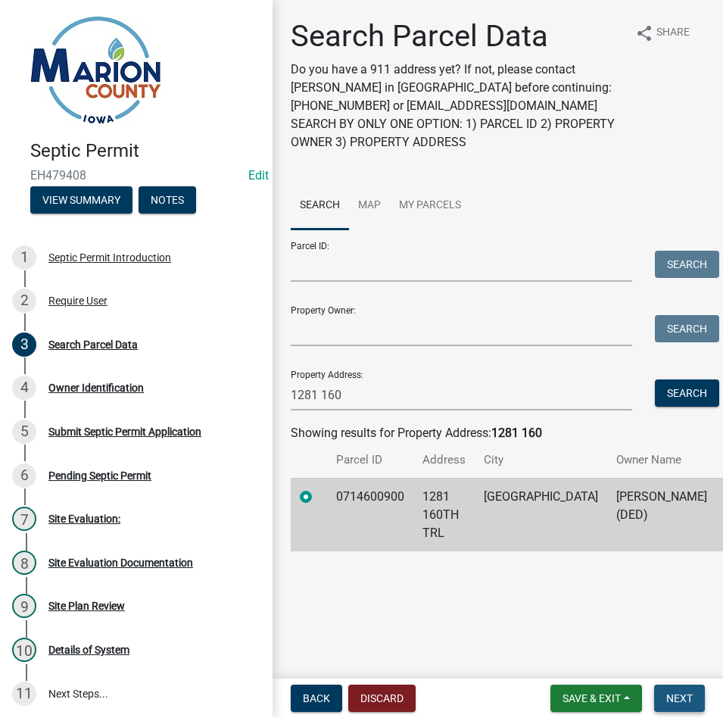
click at [686, 709] on button "Next" at bounding box center [679, 697] width 51 height 27
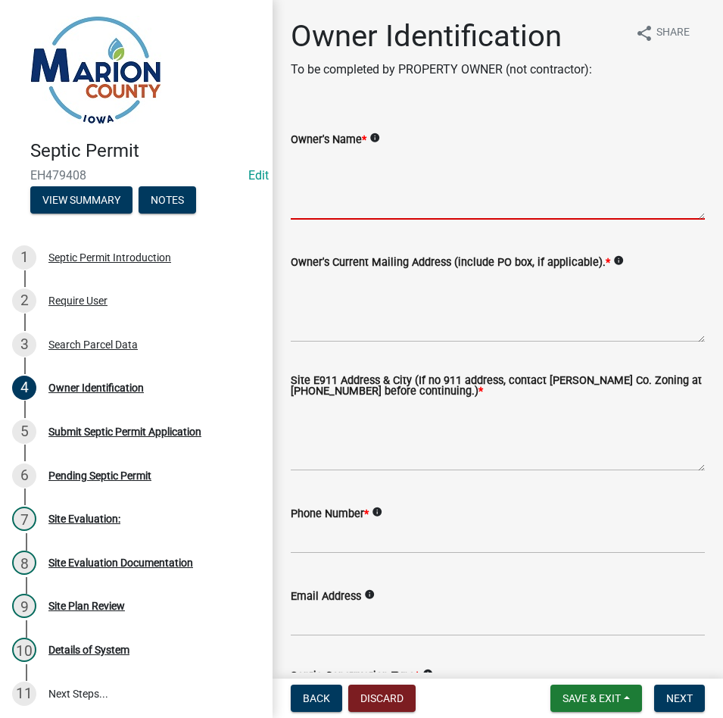
click at [332, 169] on textarea "Owner's Name *" at bounding box center [498, 183] width 414 height 71
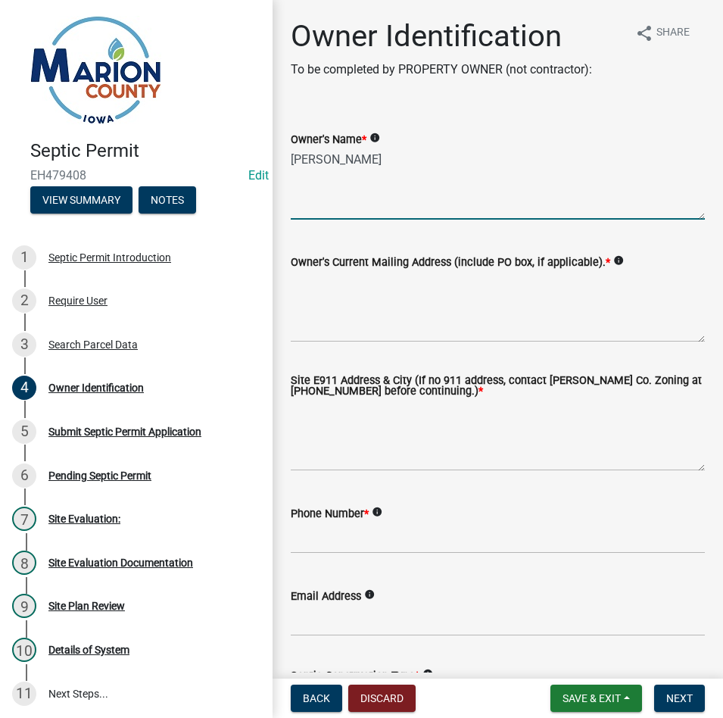
type textarea "[PERSON_NAME]"
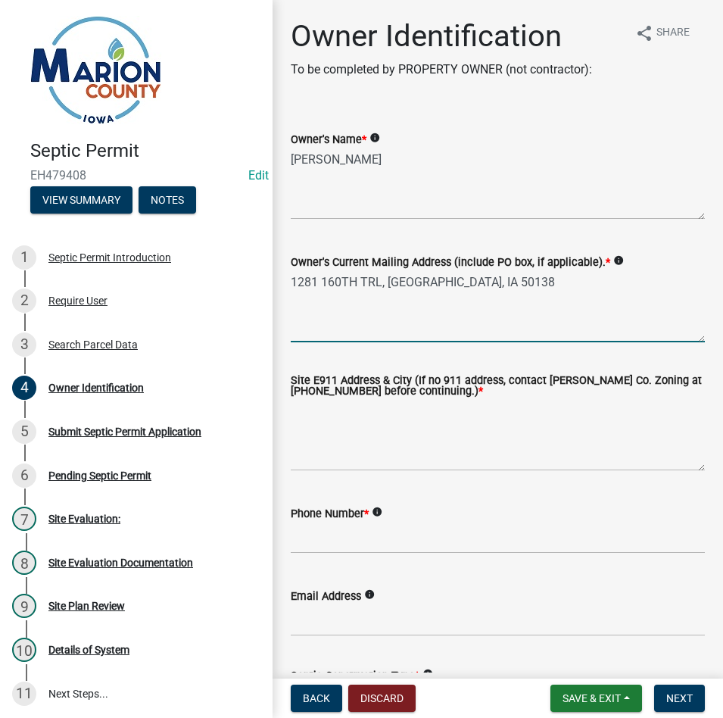
type textarea "1281 160TH TRL, [GEOGRAPHIC_DATA], IA 50138"
click at [353, 279] on textarea "1281 160TH TRL, [GEOGRAPHIC_DATA], IA 50138" at bounding box center [498, 306] width 414 height 71
click at [353, 278] on textarea "1281 160TH TRL, [GEOGRAPHIC_DATA], IA 50138" at bounding box center [498, 306] width 414 height 71
click at [353, 279] on textarea "1281 160TH TRL, [GEOGRAPHIC_DATA], IA 50138" at bounding box center [498, 306] width 414 height 71
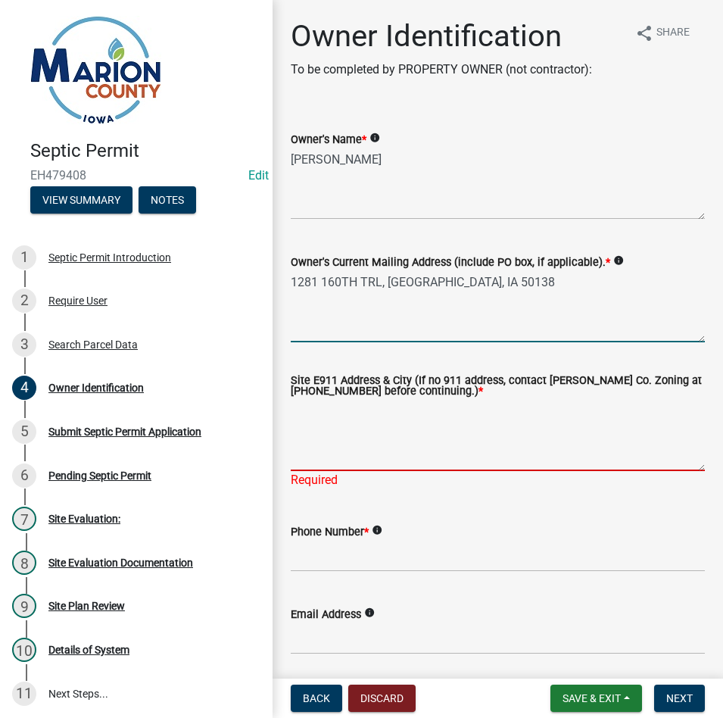
click at [369, 416] on textarea "Site E911 Address & City (If no 911 address, contact [PERSON_NAME] Co. Zoning a…" at bounding box center [498, 435] width 414 height 71
paste textarea "1281 160TH TRL, [GEOGRAPHIC_DATA], IA 50138"
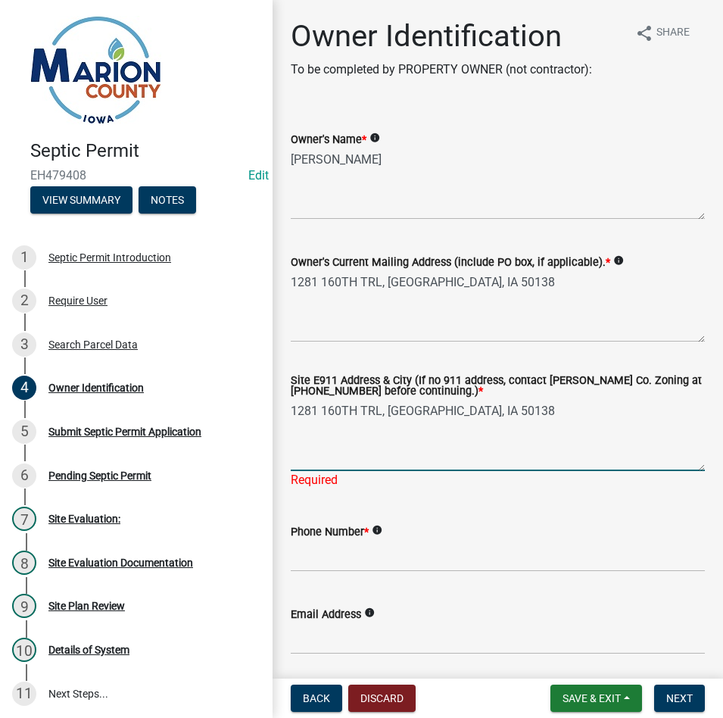
type textarea "1281 160TH TRL, [GEOGRAPHIC_DATA], IA 50138"
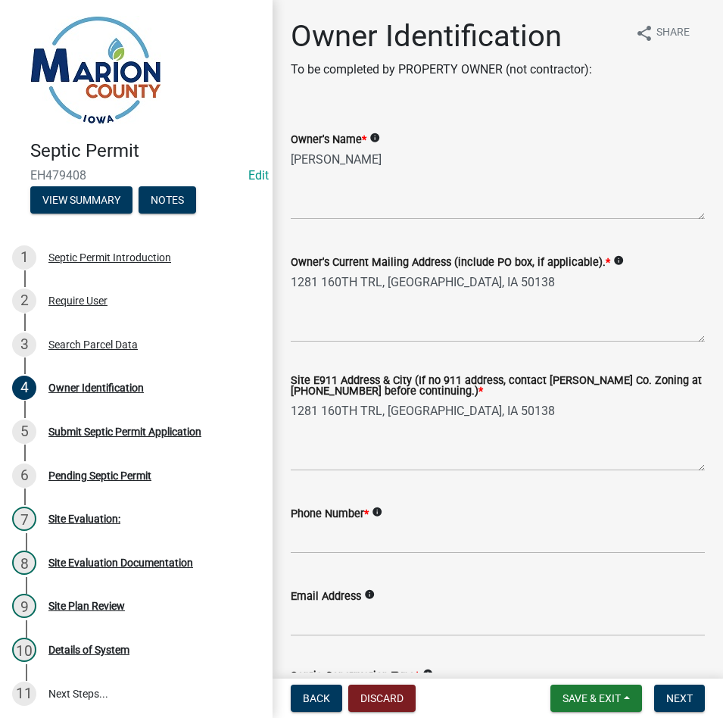
click at [352, 531] on form "Phone Number * info" at bounding box center [498, 528] width 414 height 49
click at [347, 528] on input "Phone Number *" at bounding box center [498, 537] width 414 height 31
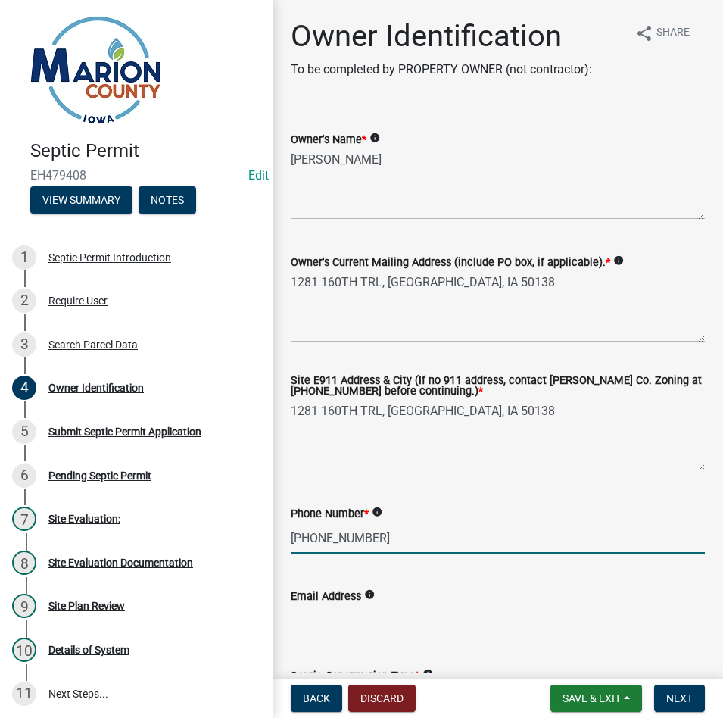
type input "[PHONE_NUMBER]"
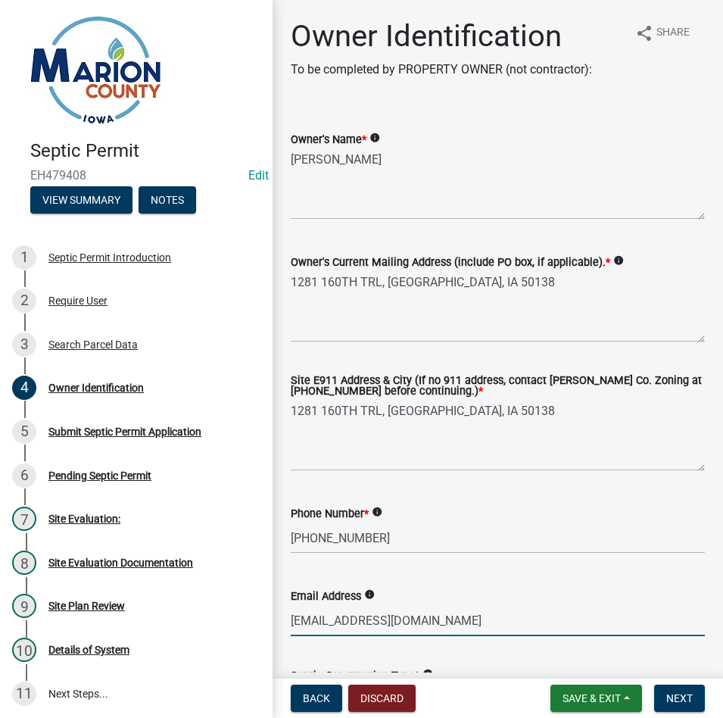
type input "[EMAIL_ADDRESS][DOMAIN_NAME]"
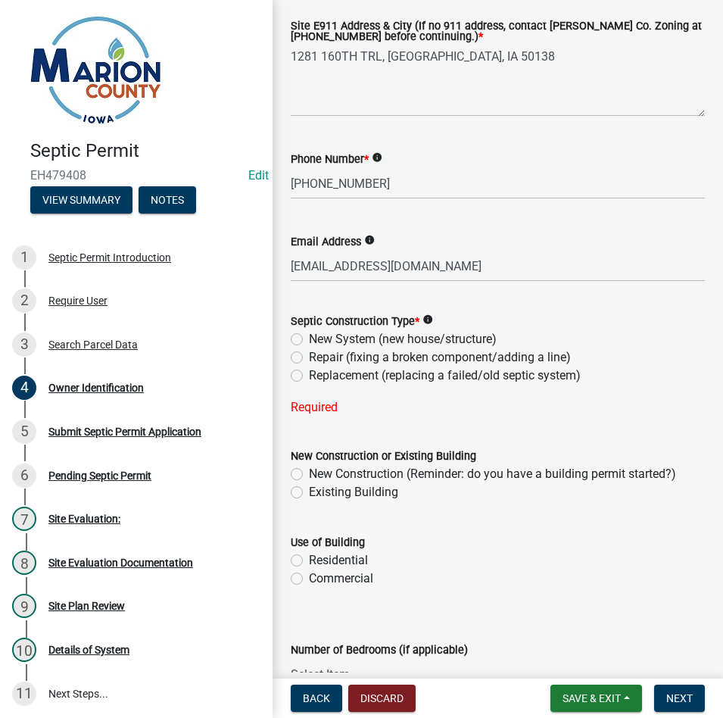
click at [309, 374] on label "Replacement (replacing a failed/old septic system)" at bounding box center [445, 375] width 272 height 18
click at [309, 374] on input "Replacement (replacing a failed/old septic system)" at bounding box center [314, 371] width 10 height 10
radio input "true"
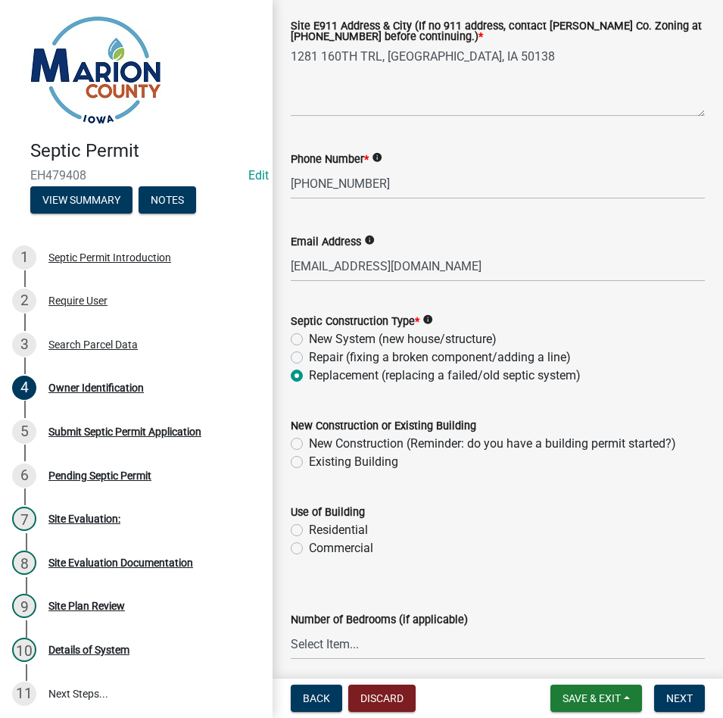
click at [309, 460] on label "Existing Building" at bounding box center [353, 462] width 89 height 18
click at [309, 460] on input "Existing Building" at bounding box center [314, 458] width 10 height 10
radio input "true"
drag, startPoint x: 294, startPoint y: 528, endPoint x: 314, endPoint y: 534, distance: 21.3
click at [309, 529] on label "Residential" at bounding box center [338, 530] width 59 height 18
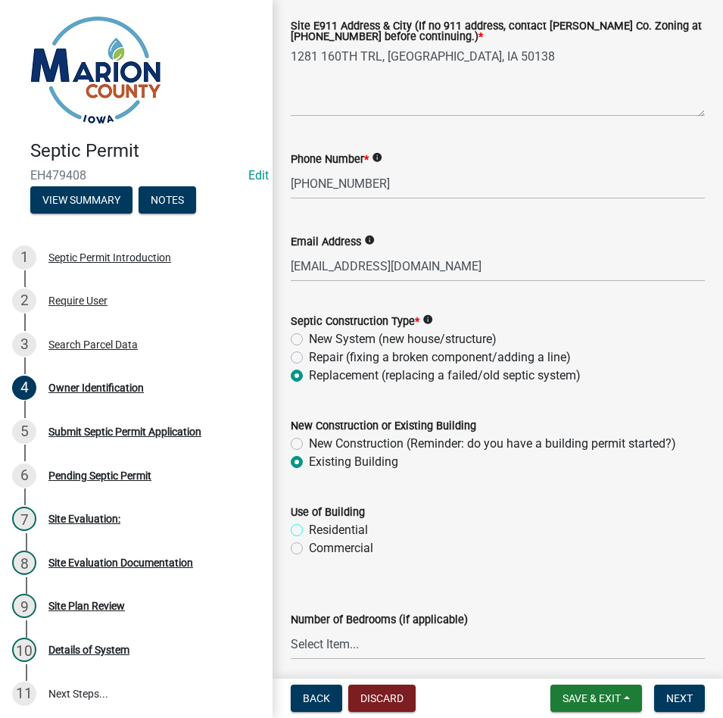
click at [309, 529] on input "Residential" at bounding box center [314, 526] width 10 height 10
radio input "true"
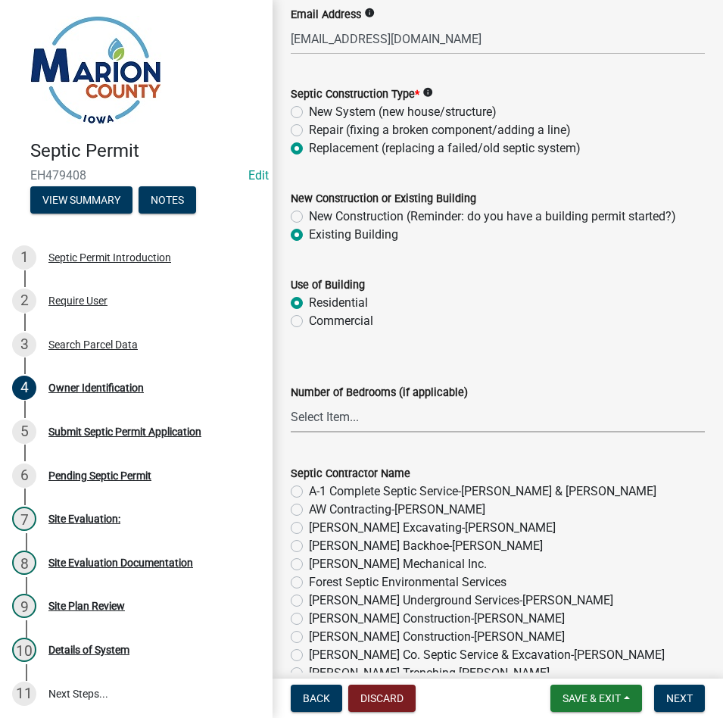
click at [339, 419] on select "Select Item... 1 2 3 4 5 6" at bounding box center [498, 416] width 414 height 31
click at [291, 402] on select "Select Item... 1 2 3 4 5 6" at bounding box center [498, 416] width 414 height 31
select select "4150132d-5755-4fb2-b93c-bc4ede61acab"
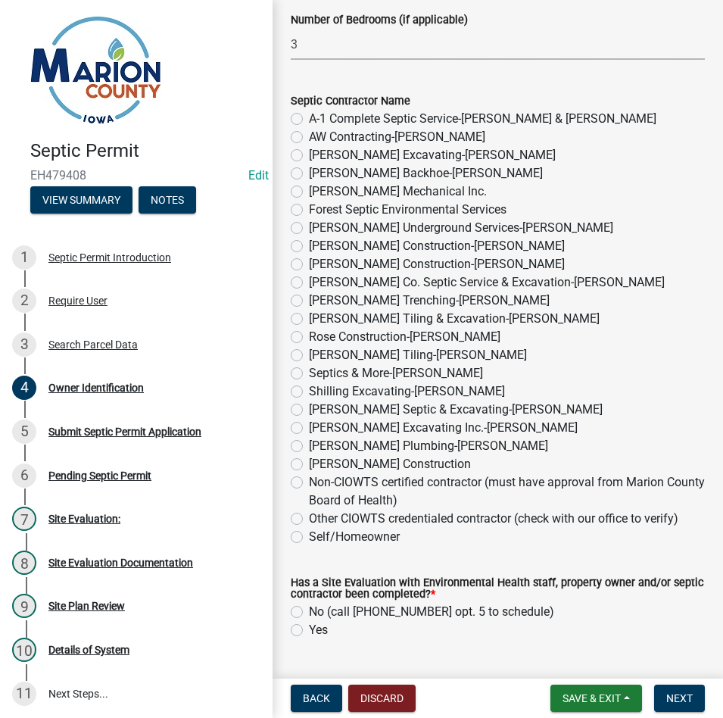
scroll to position [960, 0]
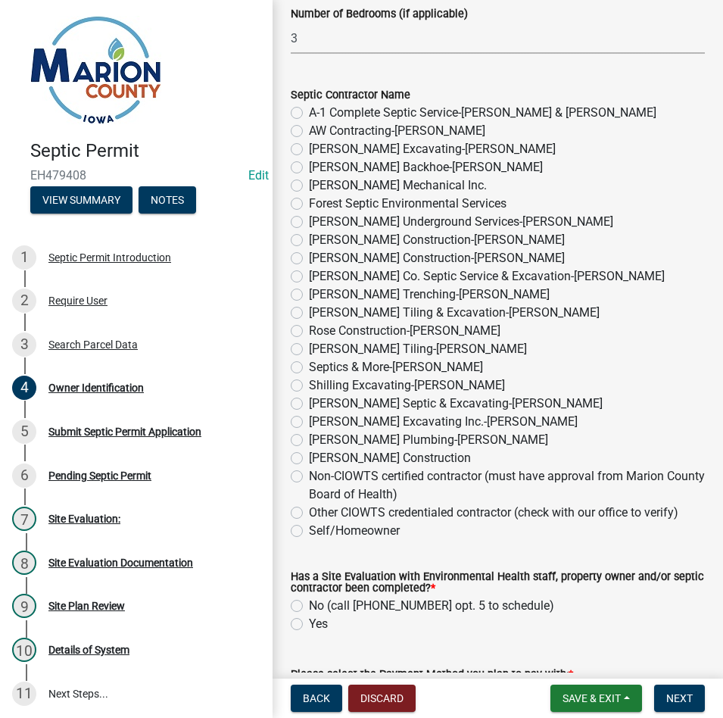
click at [302, 506] on div "Other CIOWTS credentialed contractor (check with our office to verify)" at bounding box center [498, 512] width 414 height 18
click at [309, 511] on label "Other CIOWTS credentialed contractor (check with our office to verify)" at bounding box center [493, 512] width 369 height 18
click at [309, 511] on input "Other CIOWTS credentialed contractor (check with our office to verify)" at bounding box center [314, 508] width 10 height 10
radio input "true"
click at [309, 618] on label "Yes" at bounding box center [318, 624] width 19 height 18
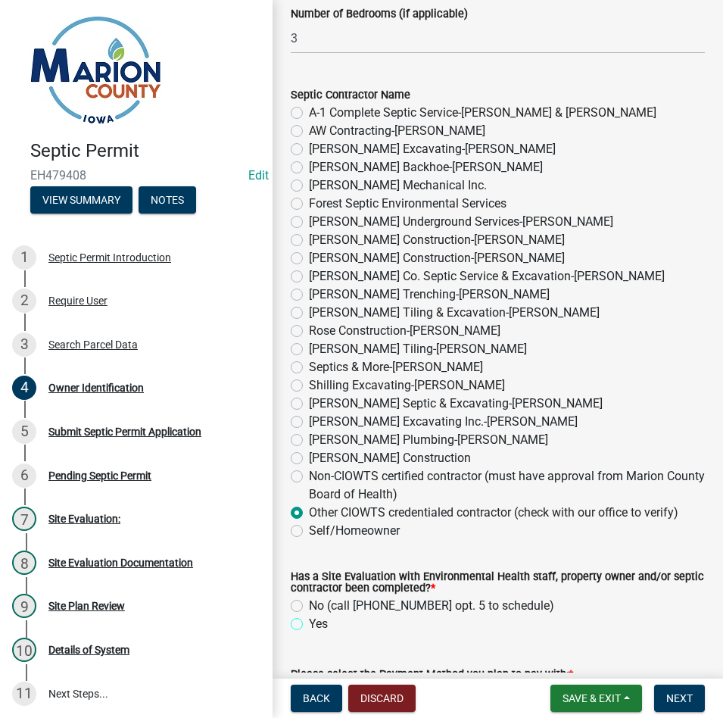
click at [309, 618] on input "Yes" at bounding box center [314, 620] width 10 height 10
radio input "true"
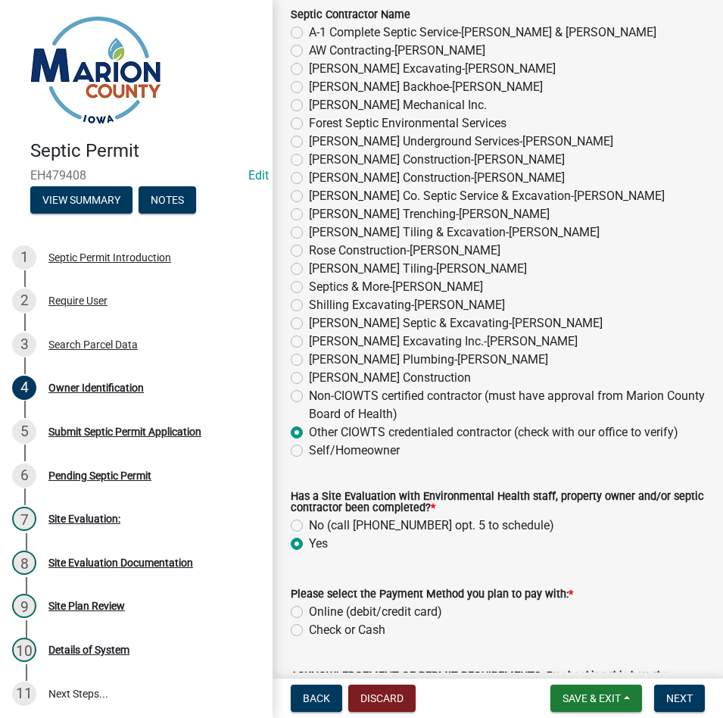
scroll to position [1187, 0]
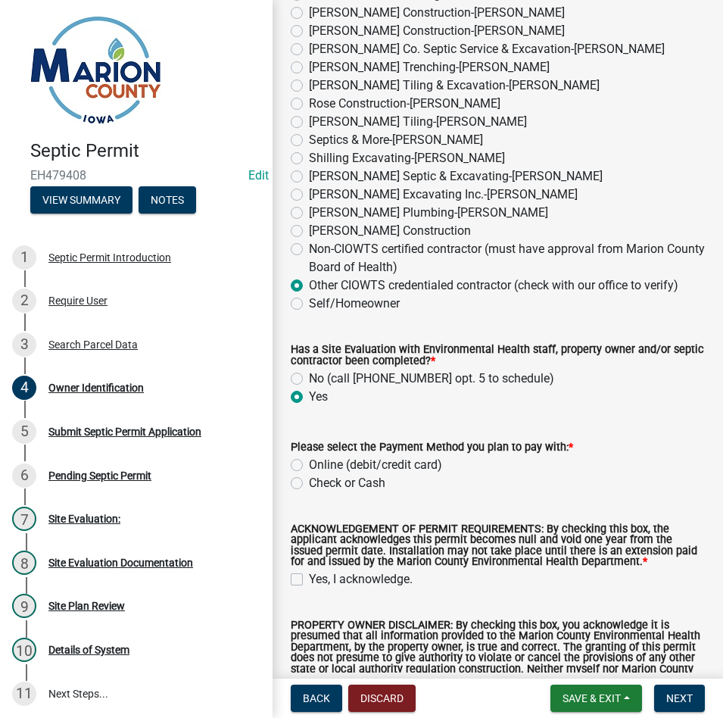
click at [309, 480] on label "Check or Cash" at bounding box center [347, 483] width 76 height 18
click at [309, 480] on input "Check or Cash" at bounding box center [314, 479] width 10 height 10
radio input "true"
click at [309, 580] on label "Yes, I acknowledge." at bounding box center [361, 579] width 104 height 18
click at [309, 580] on input "Yes, I acknowledge." at bounding box center [314, 575] width 10 height 10
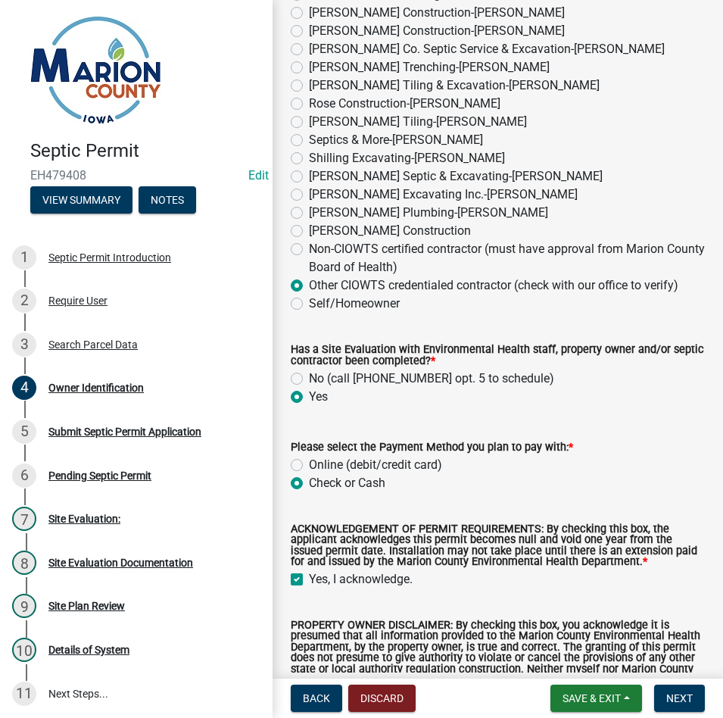
checkbox input "true"
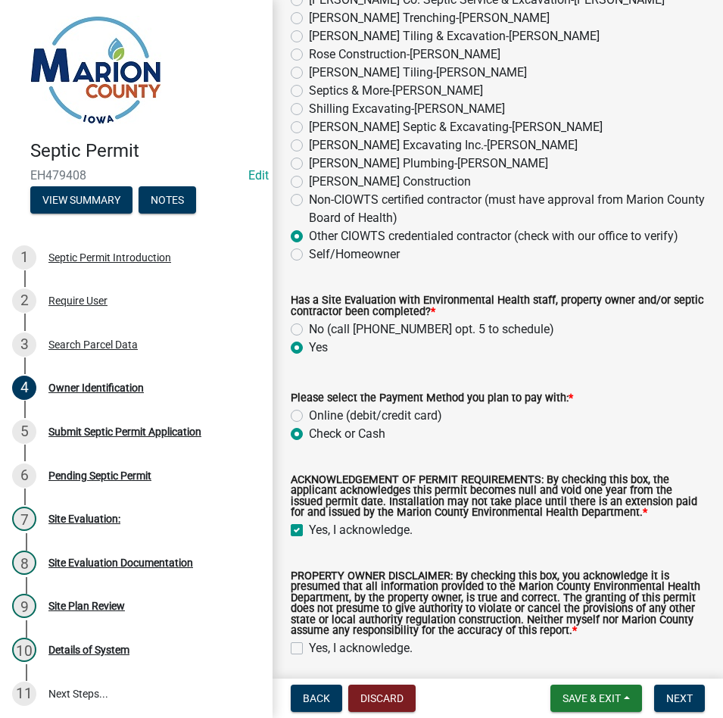
scroll to position [1263, 0]
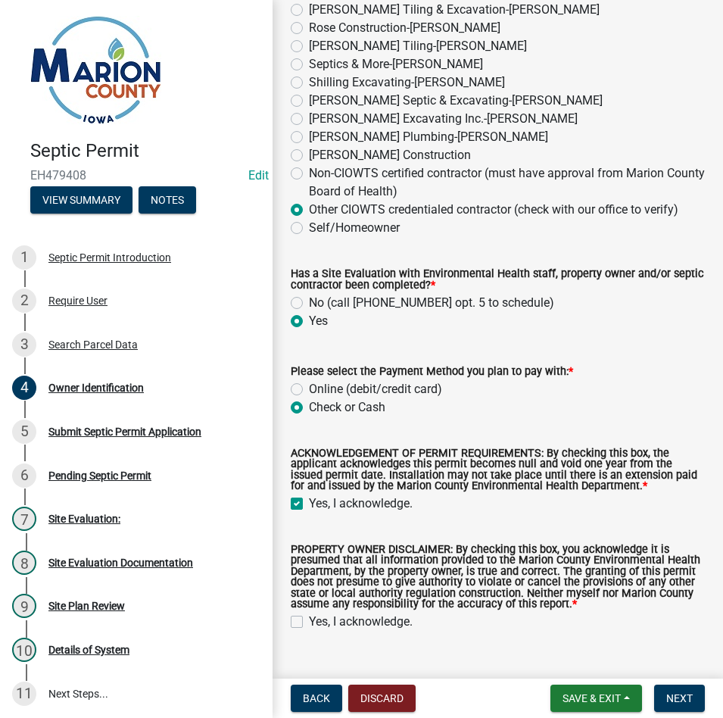
click at [309, 624] on label "Yes, I acknowledge." at bounding box center [361, 621] width 104 height 18
click at [309, 622] on input "Yes, I acknowledge." at bounding box center [314, 617] width 10 height 10
checkbox input "true"
click at [687, 714] on nav "Back Discard Save & Exit Save Save & Exit Next" at bounding box center [497, 697] width 450 height 39
click at [692, 697] on button "Next" at bounding box center [679, 697] width 51 height 27
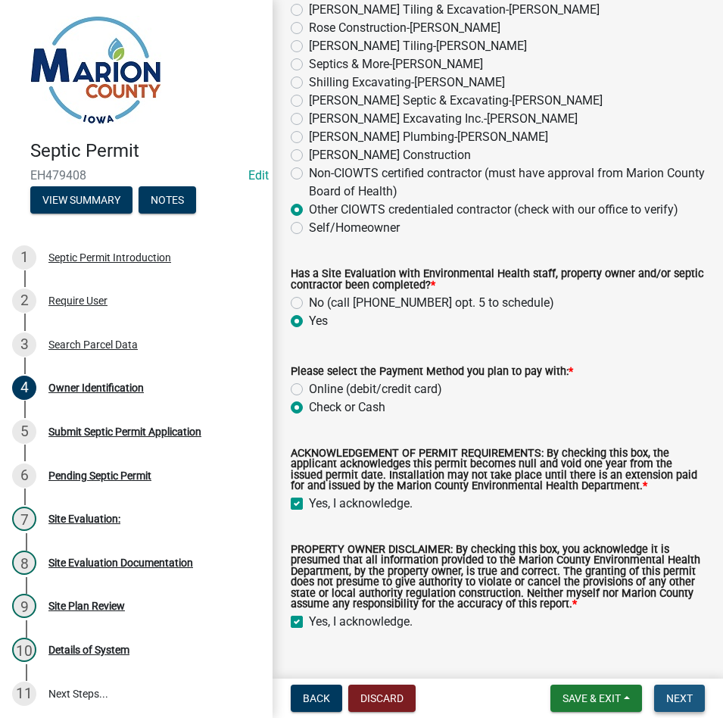
scroll to position [0, 0]
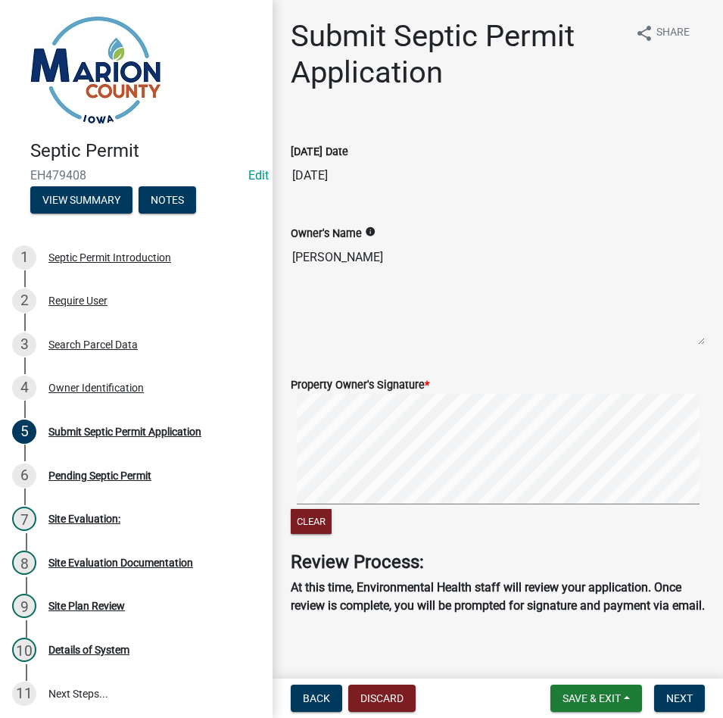
click at [476, 508] on signature-pad at bounding box center [498, 451] width 414 height 115
click at [665, 693] on button "Next" at bounding box center [679, 697] width 51 height 27
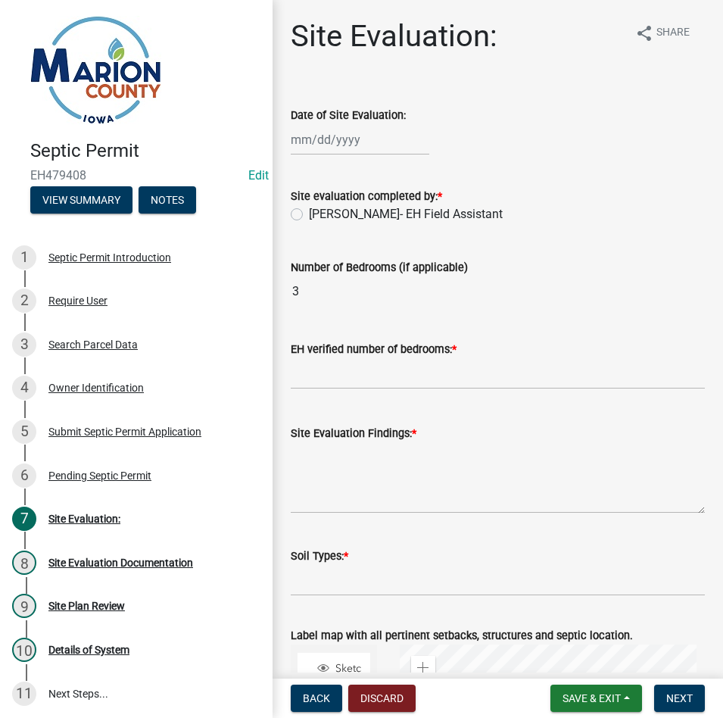
click at [341, 157] on wm-data-entity-input "Date of Site Evaluation:" at bounding box center [498, 127] width 414 height 84
click at [341, 145] on div at bounding box center [360, 139] width 139 height 31
select select "9"
select select "2025"
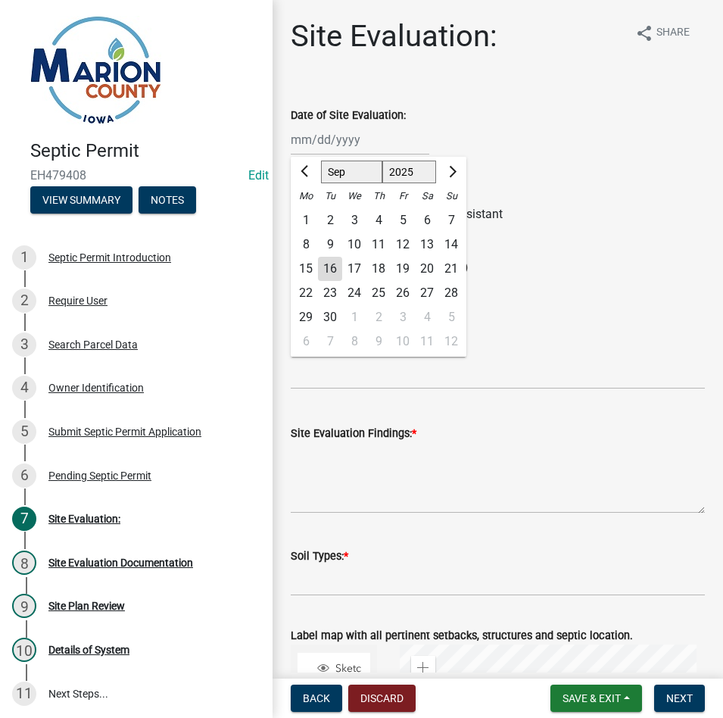
click at [312, 268] on div "15" at bounding box center [306, 269] width 24 height 24
type input "[DATE]"
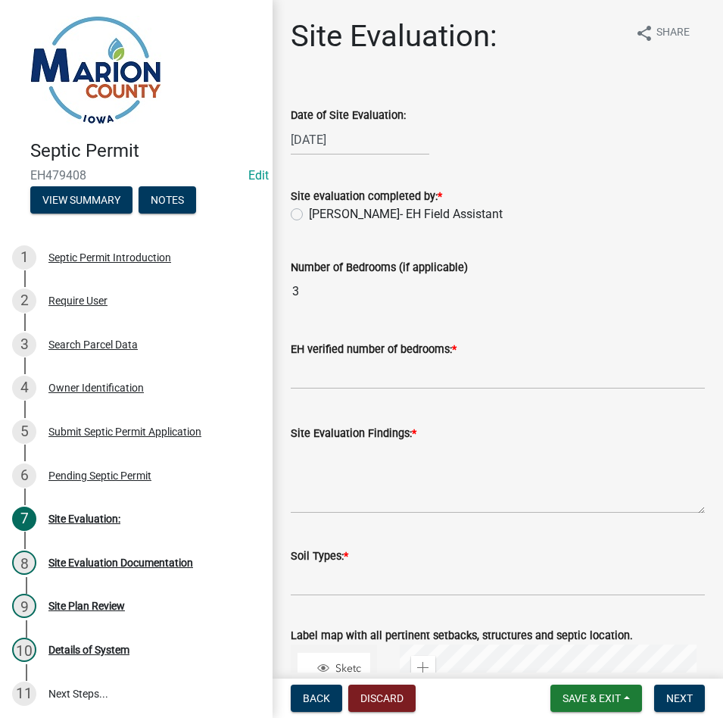
click at [332, 205] on label "[PERSON_NAME]- EH Field Assistant" at bounding box center [406, 214] width 194 height 18
click at [319, 205] on input "[PERSON_NAME]- EH Field Assistant" at bounding box center [314, 210] width 10 height 10
radio input "true"
click at [332, 209] on label "[PERSON_NAME]- EH Field Assistant" at bounding box center [406, 214] width 194 height 18
click at [319, 209] on input "[PERSON_NAME]- EH Field Assistant" at bounding box center [314, 210] width 10 height 10
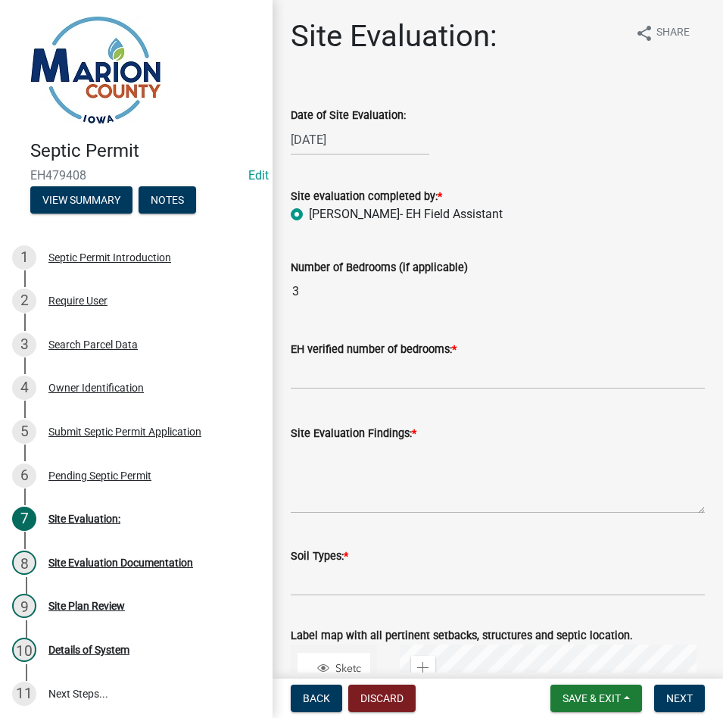
click at [342, 391] on wm-data-entity-input "EH verified number of bedrooms: *" at bounding box center [498, 361] width 414 height 84
click at [354, 372] on input "text" at bounding box center [498, 373] width 414 height 31
type input "3"
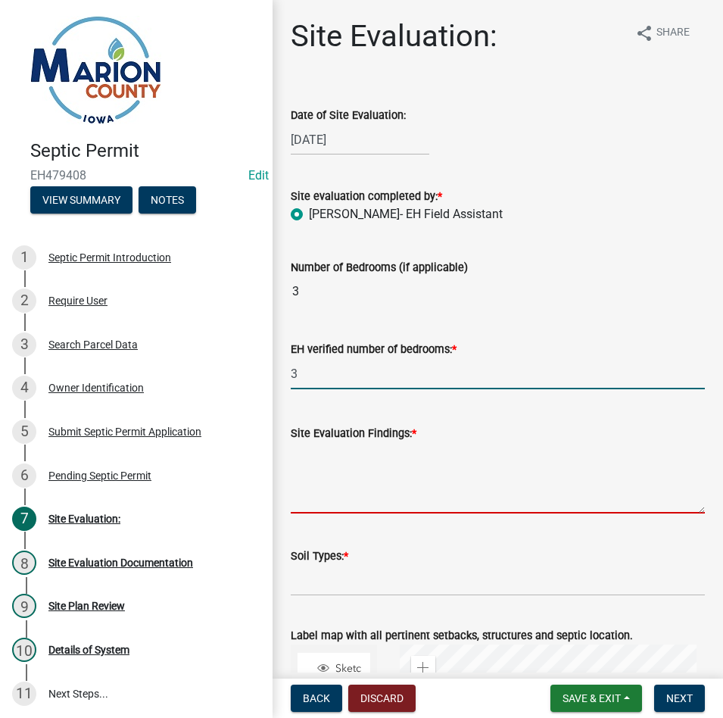
click at [367, 482] on textarea "Site Evaluation Findings: *" at bounding box center [498, 477] width 414 height 71
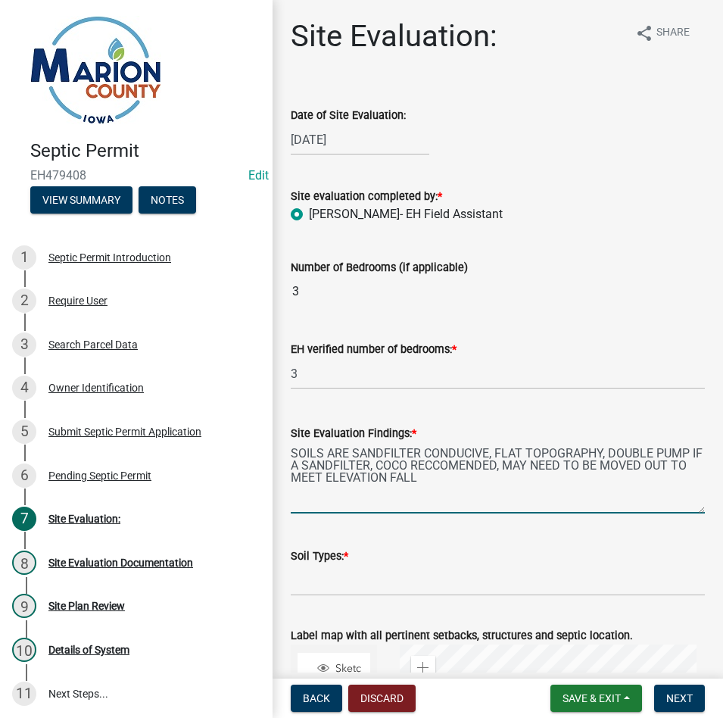
type textarea "SOILS ARE SANDFILTER CONDUCIVE, FLAT TOPOGRAPHY, DOUBLE PUMP IF A SANDFILTER, C…"
drag, startPoint x: 308, startPoint y: 427, endPoint x: 259, endPoint y: 400, distance: 56.2
click at [259, 400] on div "Septic Permit EH479408 Edit View Summary Notes 1 Septic Permit Introduction 2 R…" at bounding box center [361, 359] width 723 height 718
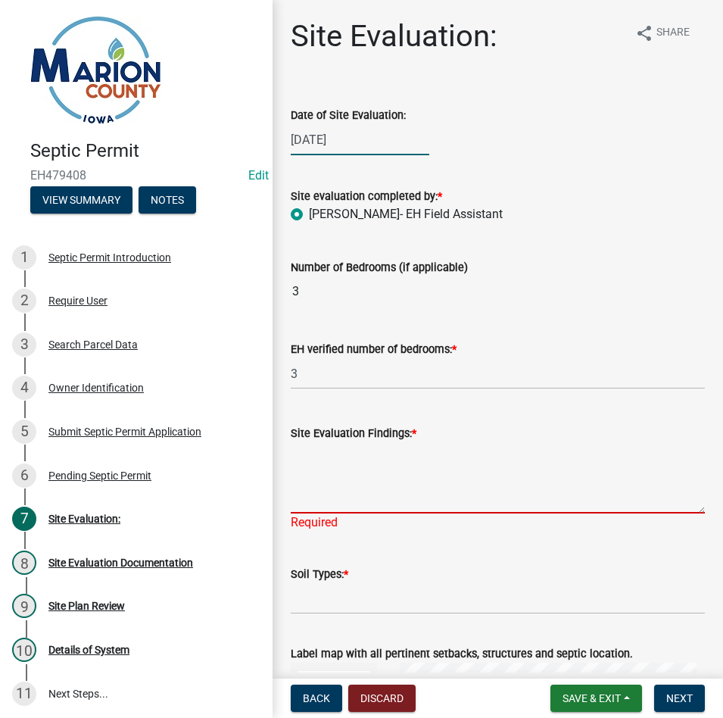
click at [381, 139] on div "[DATE]" at bounding box center [360, 139] width 139 height 31
select select "9"
select select "2025"
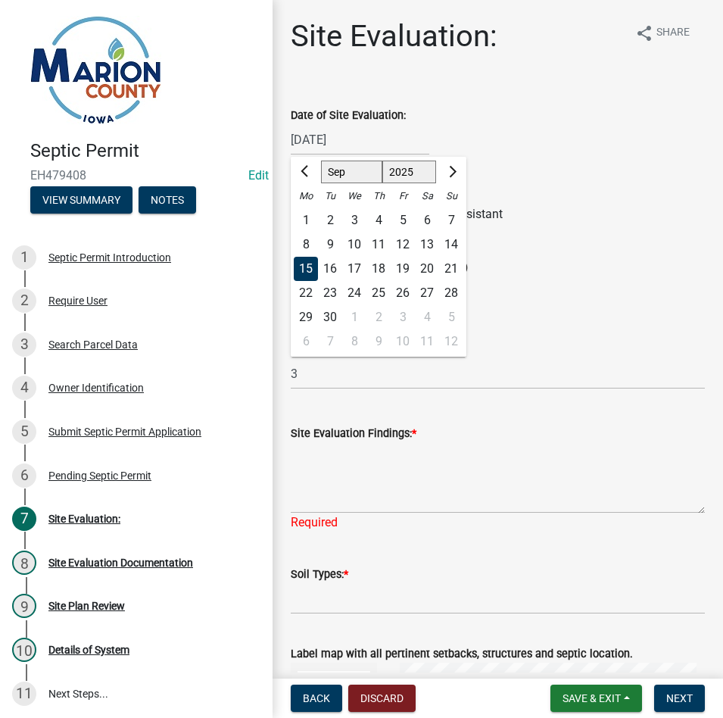
click at [381, 237] on div "11" at bounding box center [378, 244] width 24 height 24
type input "[DATE]"
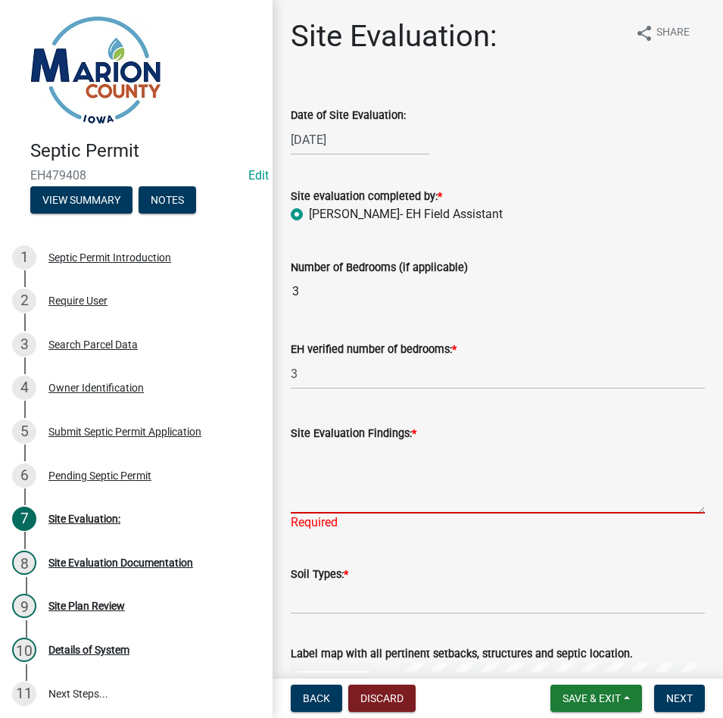
click at [360, 467] on textarea "Site Evaluation Findings: *" at bounding box center [498, 477] width 414 height 71
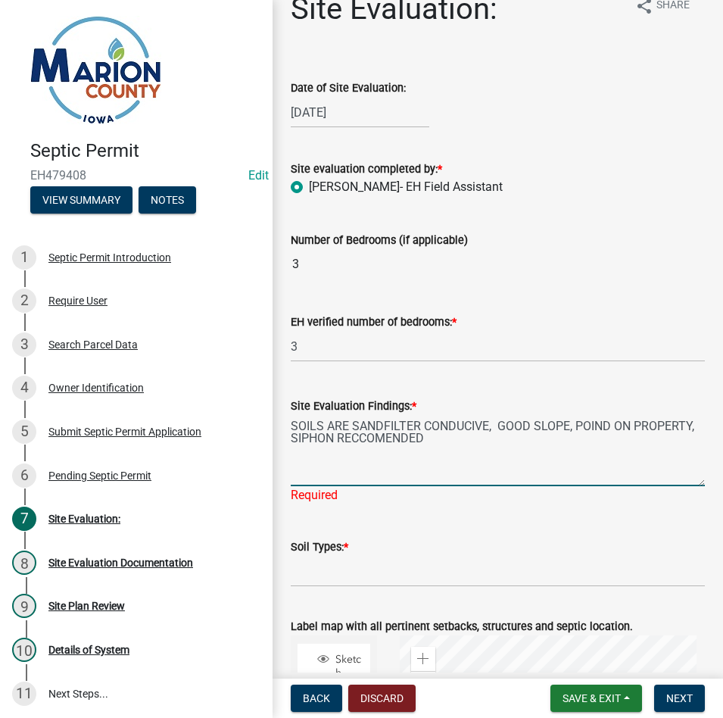
scroll to position [76, 0]
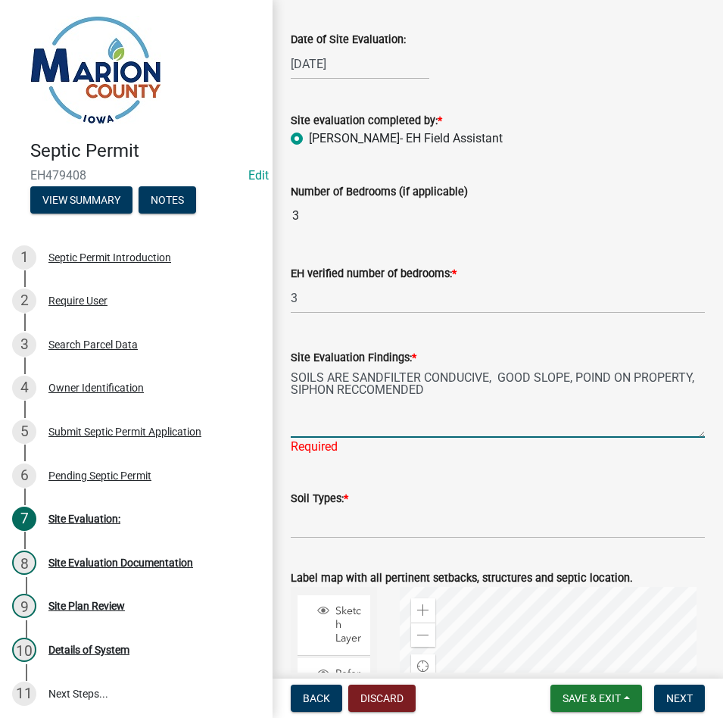
type textarea "SOILS ARE SANDFILTER CONDUCIVE, GOOD SLOPE, POIND ON PROPERTY, SIPHON RECCOMEND…"
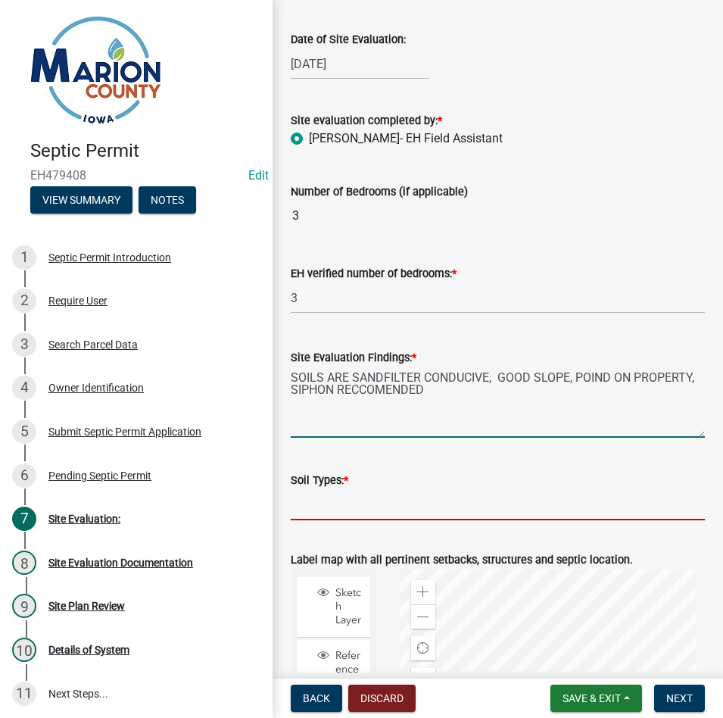
click at [351, 500] on input "Soil Types: *" at bounding box center [498, 504] width 414 height 31
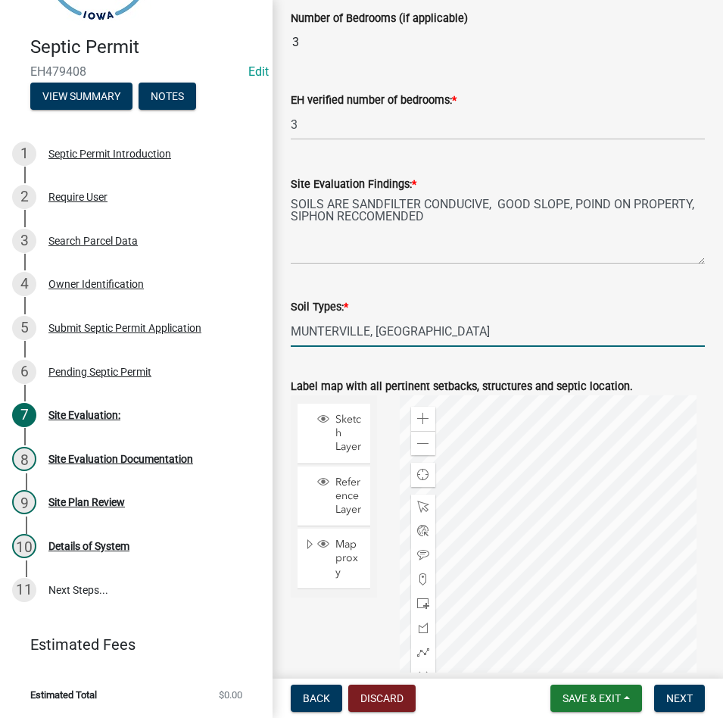
scroll to position [378, 0]
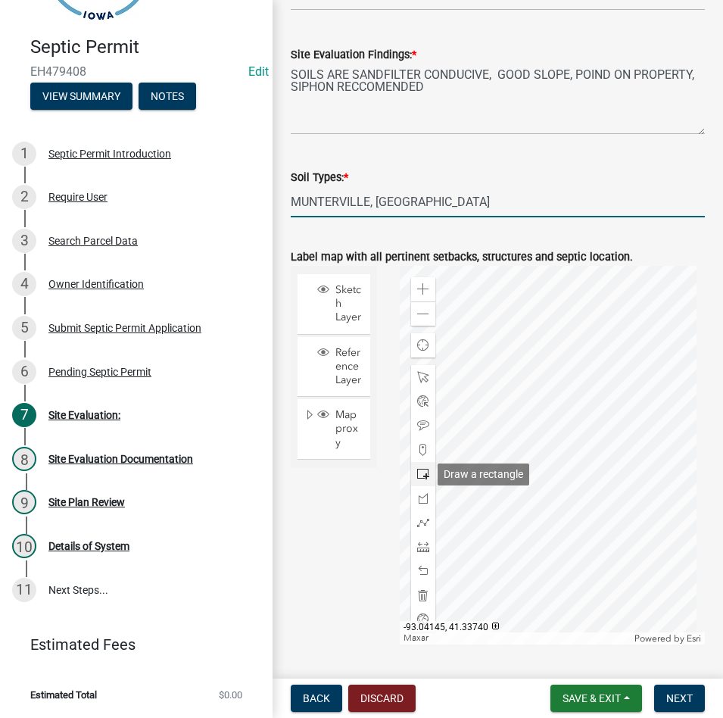
type input "MUNTERVILLE, [GEOGRAPHIC_DATA]"
click at [419, 475] on span at bounding box center [423, 474] width 12 height 12
click at [534, 485] on div at bounding box center [552, 455] width 305 height 378
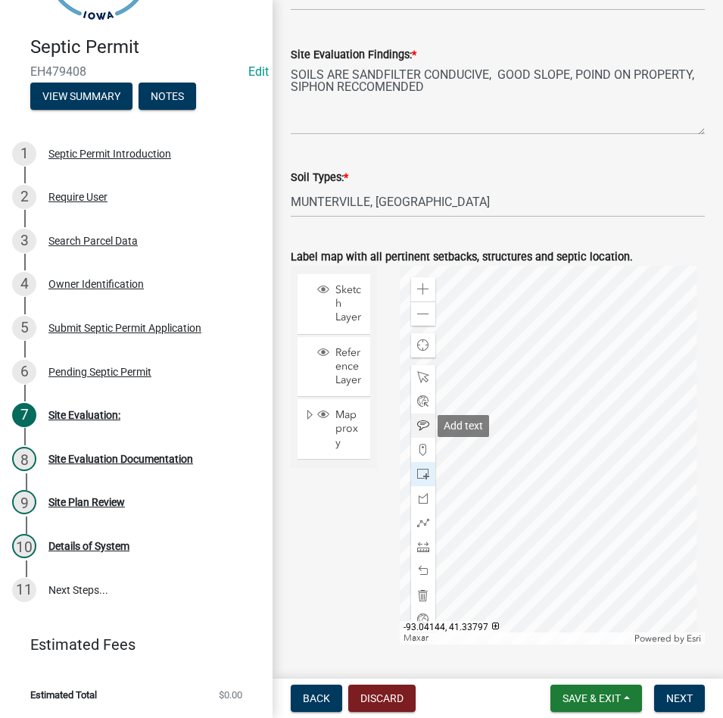
click at [417, 419] on div at bounding box center [423, 425] width 24 height 24
click at [483, 442] on div at bounding box center [552, 455] width 305 height 378
click at [483, 443] on div at bounding box center [552, 455] width 305 height 378
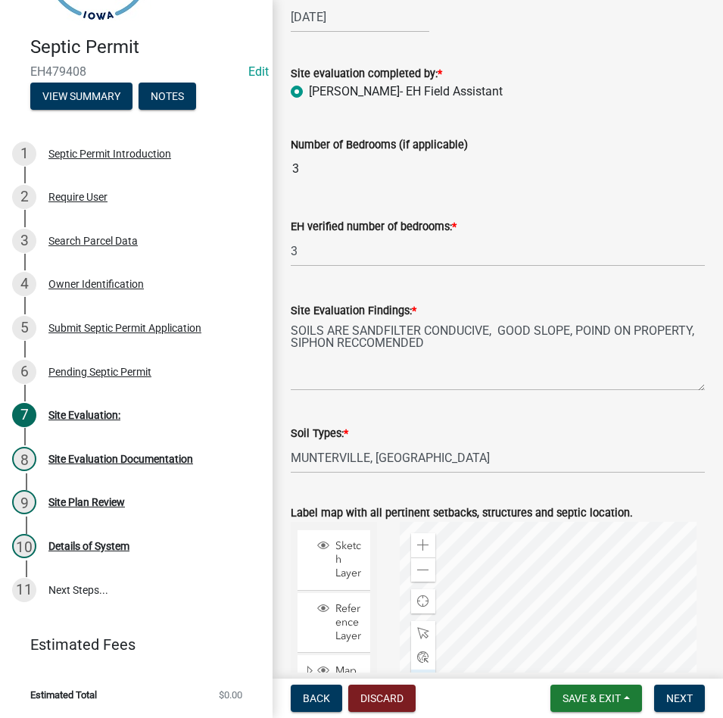
scroll to position [0, 0]
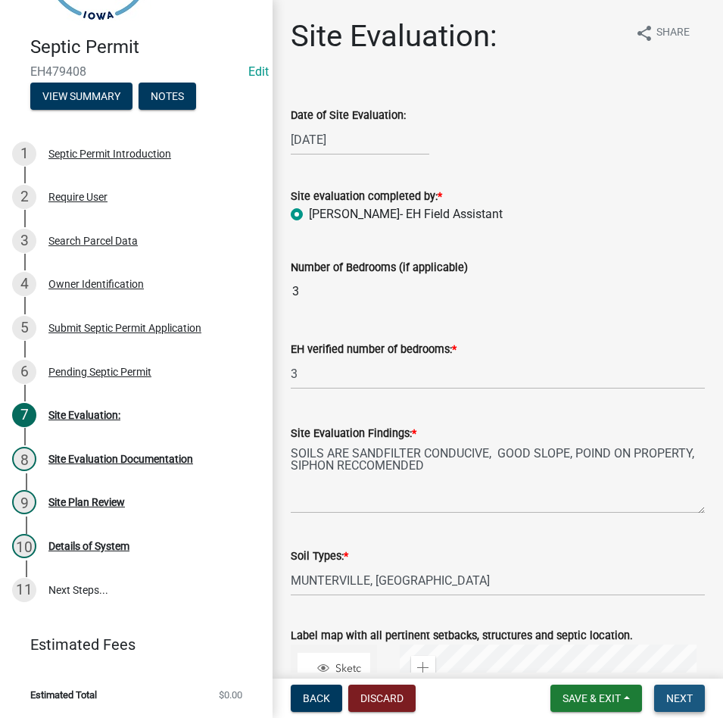
click at [675, 711] on button "Next" at bounding box center [679, 697] width 51 height 27
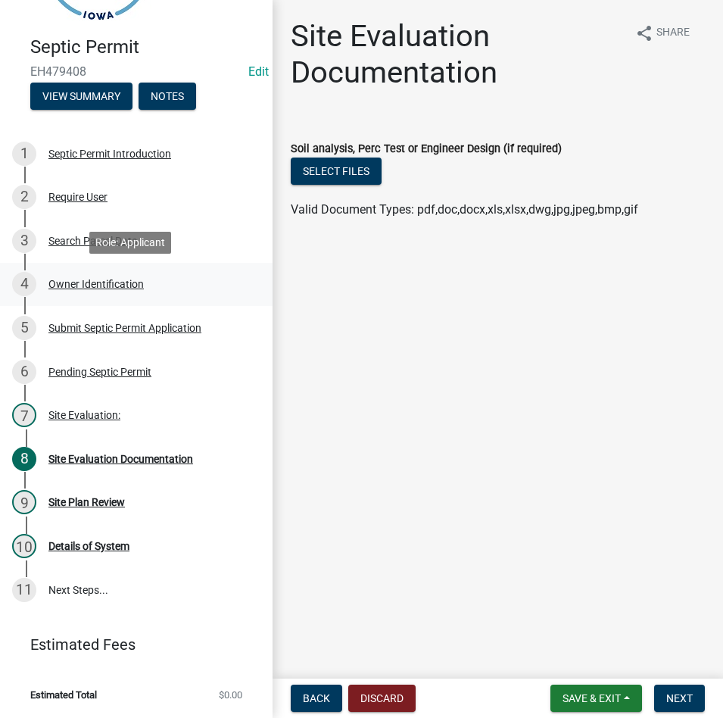
click at [86, 281] on div "Owner Identification" at bounding box center [95, 284] width 95 height 11
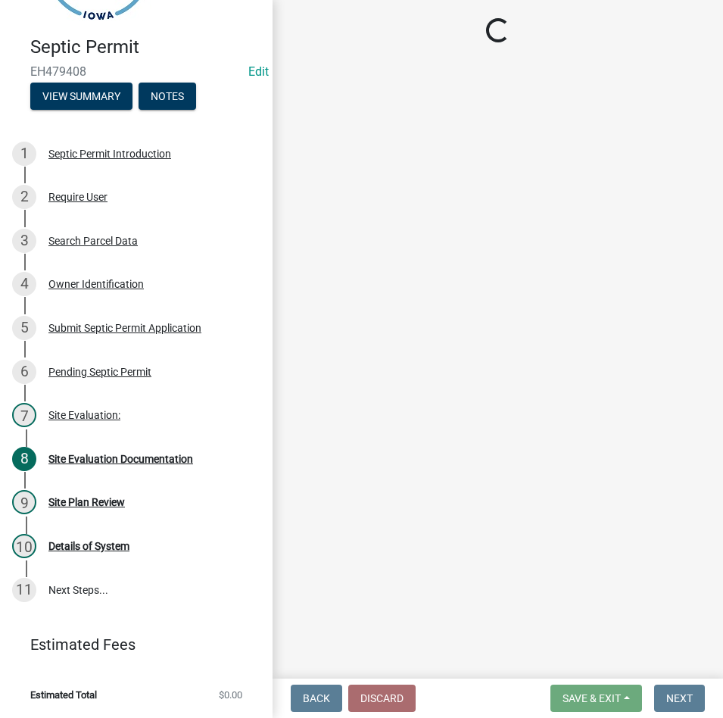
select select "4150132d-5755-4fb2-b93c-bc4ede61acab"
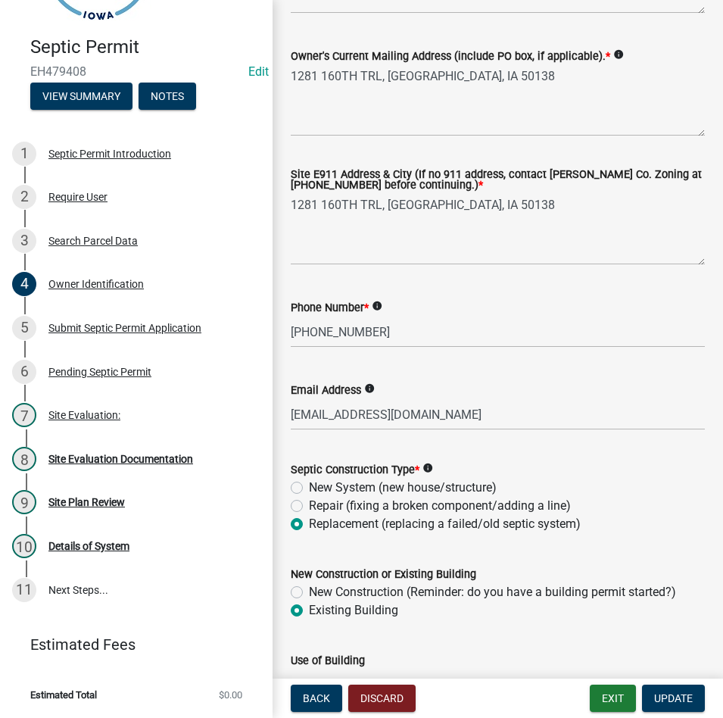
scroll to position [454, 0]
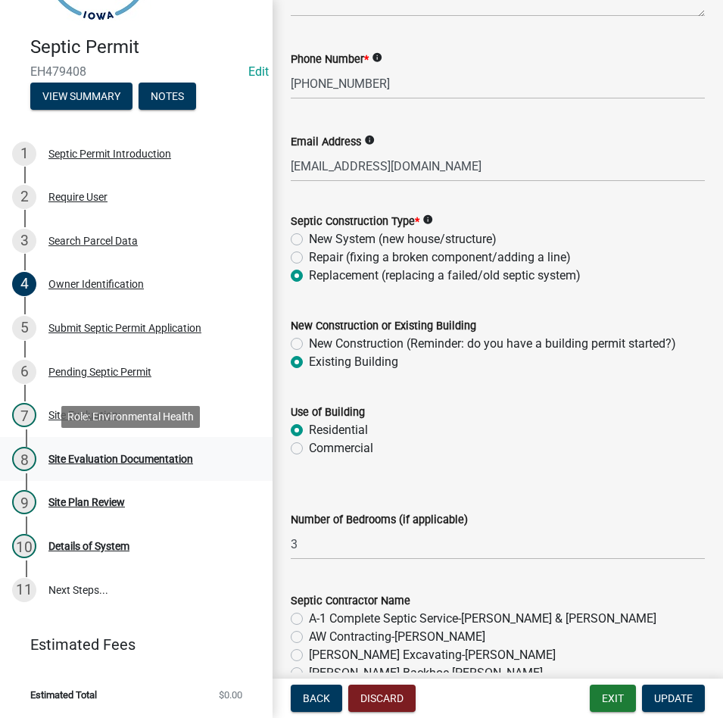
click at [98, 459] on div "Site Evaluation Documentation" at bounding box center [120, 458] width 145 height 11
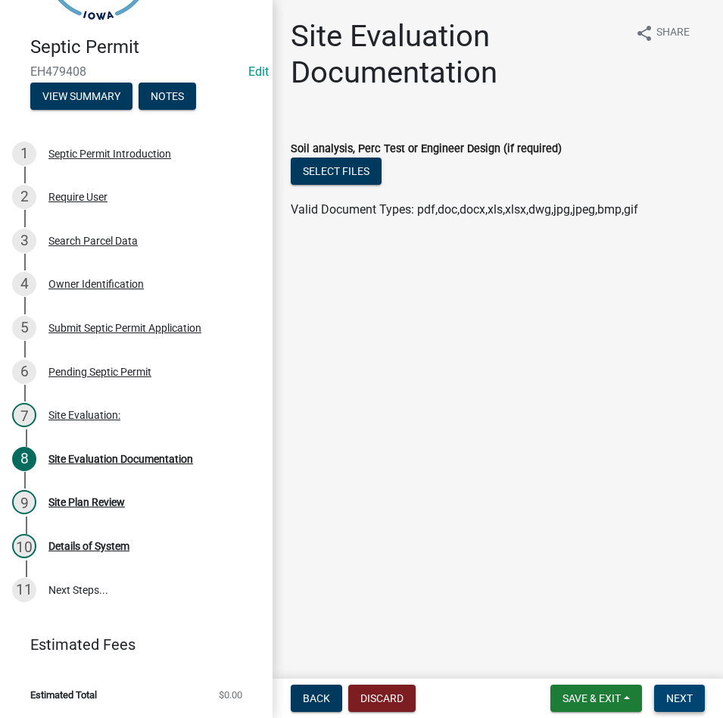
click at [675, 693] on span "Next" at bounding box center [679, 698] width 26 height 12
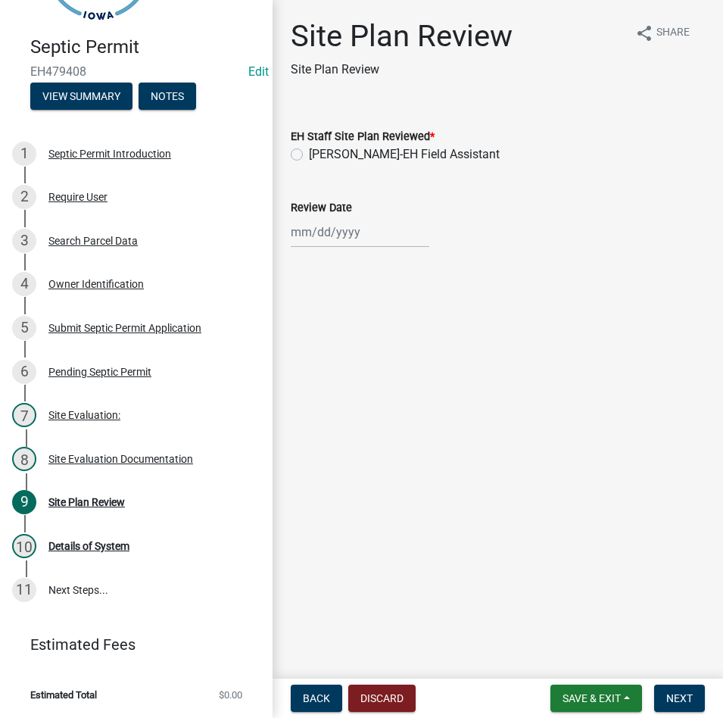
click at [348, 157] on label "[PERSON_NAME]-EH Field Assistant" at bounding box center [404, 154] width 191 height 18
click at [319, 155] on input "[PERSON_NAME]-EH Field Assistant" at bounding box center [314, 150] width 10 height 10
radio input "true"
click at [327, 244] on div at bounding box center [360, 231] width 139 height 31
select select "9"
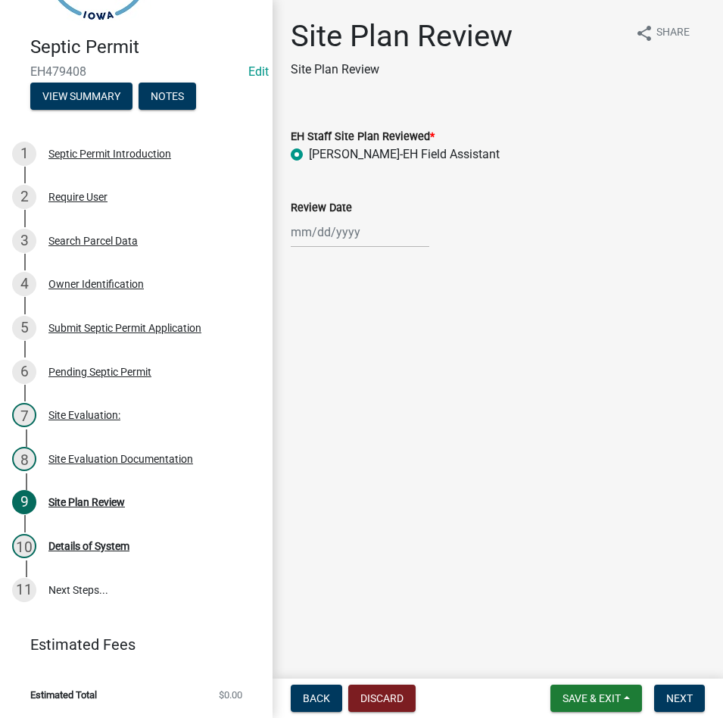
select select "2025"
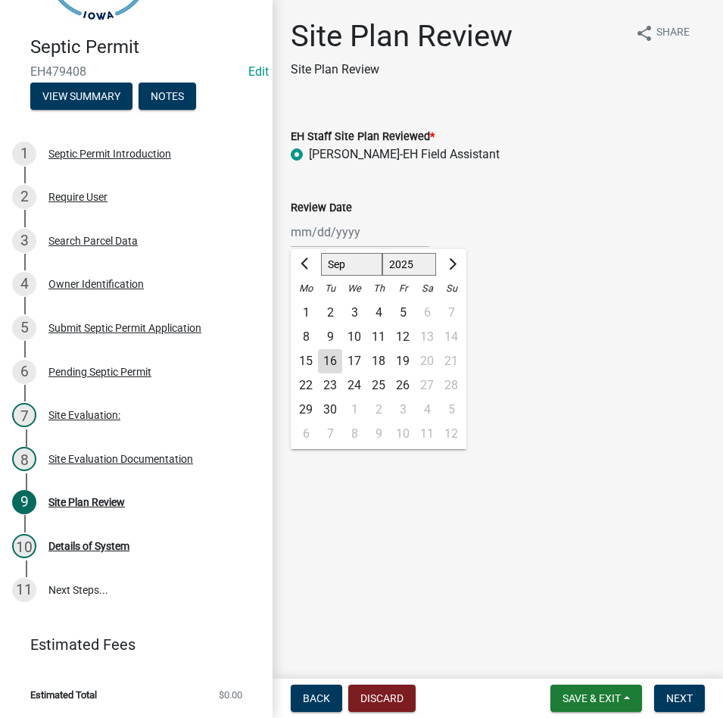
click at [327, 359] on div "16" at bounding box center [330, 361] width 24 height 24
type input "[DATE]"
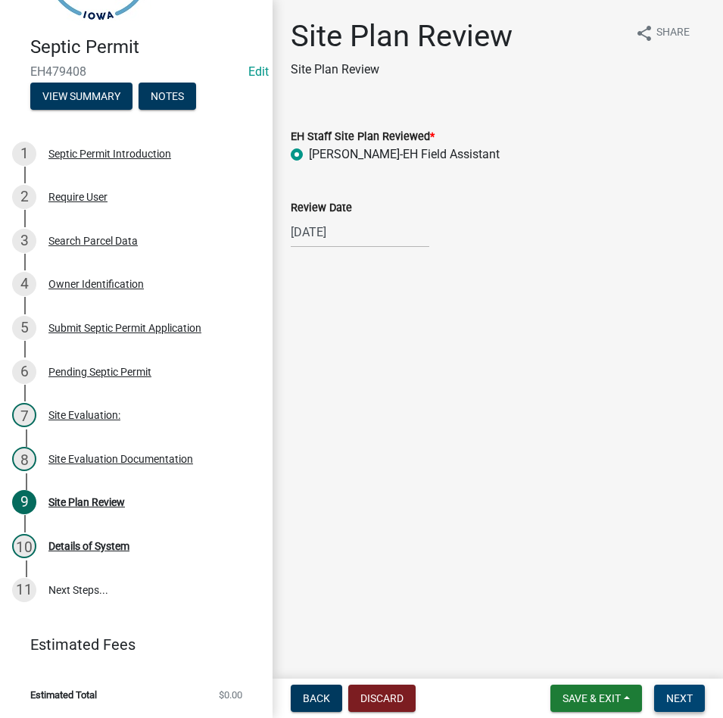
click at [674, 684] on button "Next" at bounding box center [679, 697] width 51 height 27
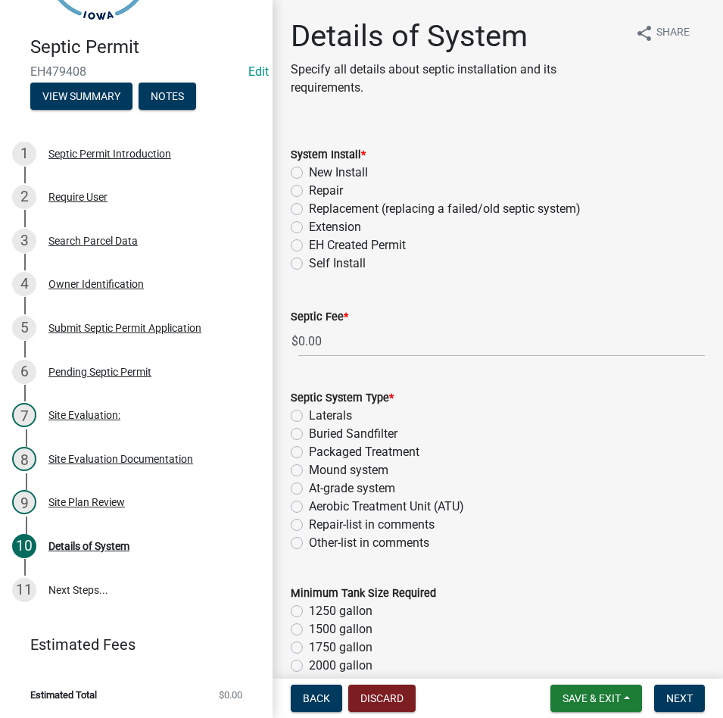
click at [341, 206] on label "Replacement (replacing a failed/old septic system)" at bounding box center [445, 209] width 272 height 18
click at [319, 206] on input "Replacement (replacing a failed/old septic system)" at bounding box center [314, 205] width 10 height 10
radio input "true"
click at [344, 436] on label "Buried Sandfilter" at bounding box center [353, 434] width 89 height 18
click at [319, 434] on input "Buried Sandfilter" at bounding box center [314, 430] width 10 height 10
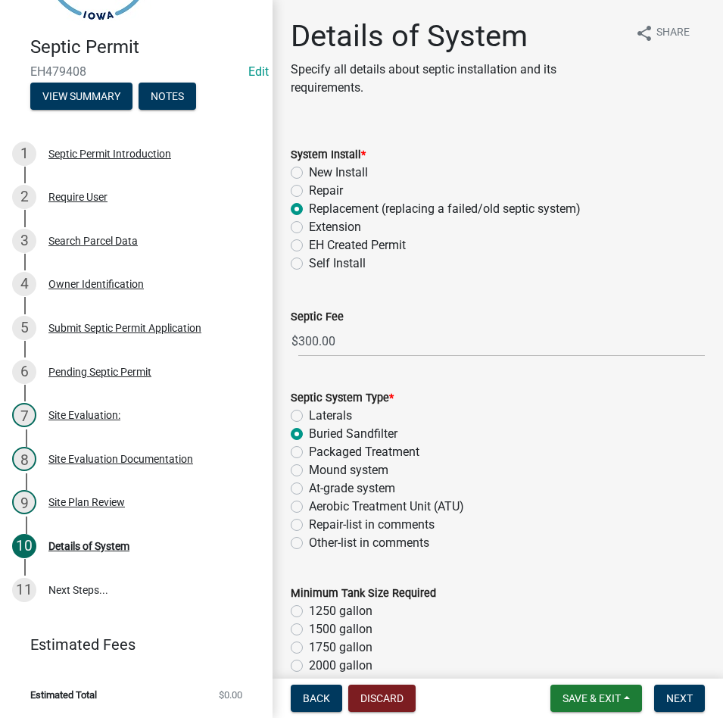
radio input "true"
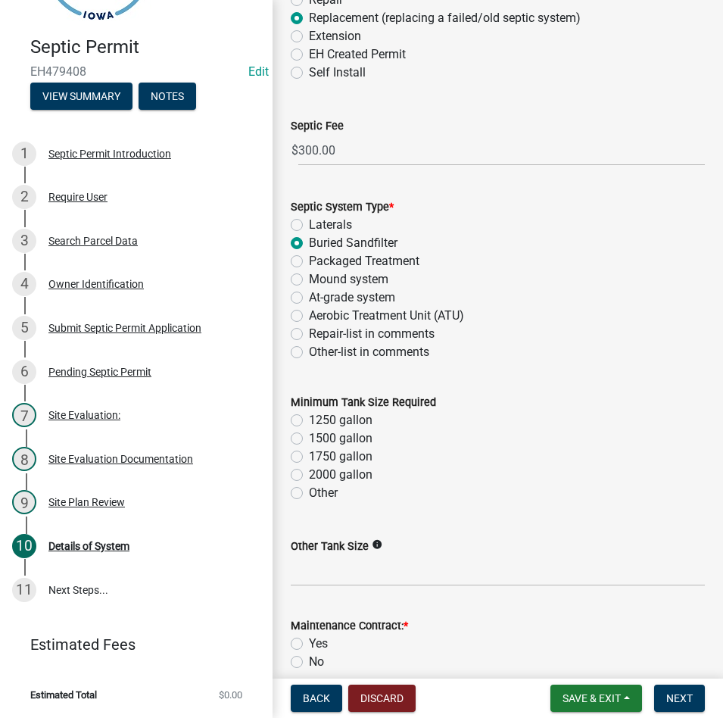
scroll to position [303, 0]
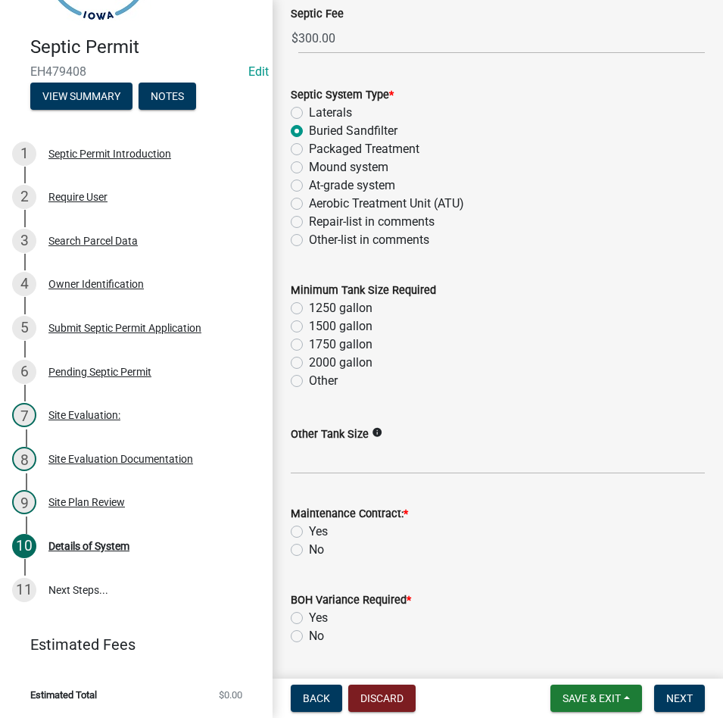
click at [312, 309] on label "1250 gallon" at bounding box center [341, 308] width 64 height 18
click at [312, 309] on input "1250 gallon" at bounding box center [314, 304] width 10 height 10
radio input "true"
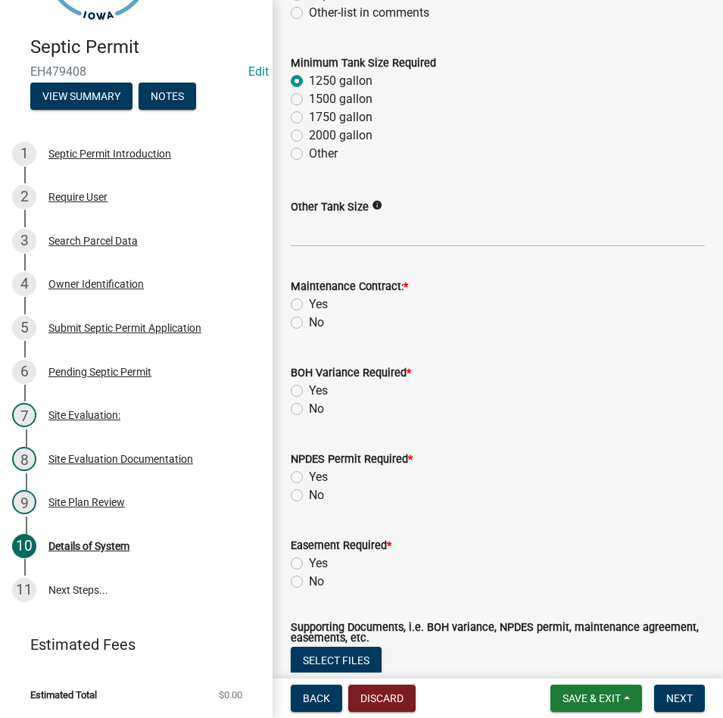
click at [309, 319] on label "No" at bounding box center [316, 322] width 15 height 18
click at [309, 319] on input "No" at bounding box center [314, 318] width 10 height 10
radio input "true"
click at [309, 409] on label "No" at bounding box center [316, 409] width 15 height 18
click at [309, 409] on input "No" at bounding box center [314, 405] width 10 height 10
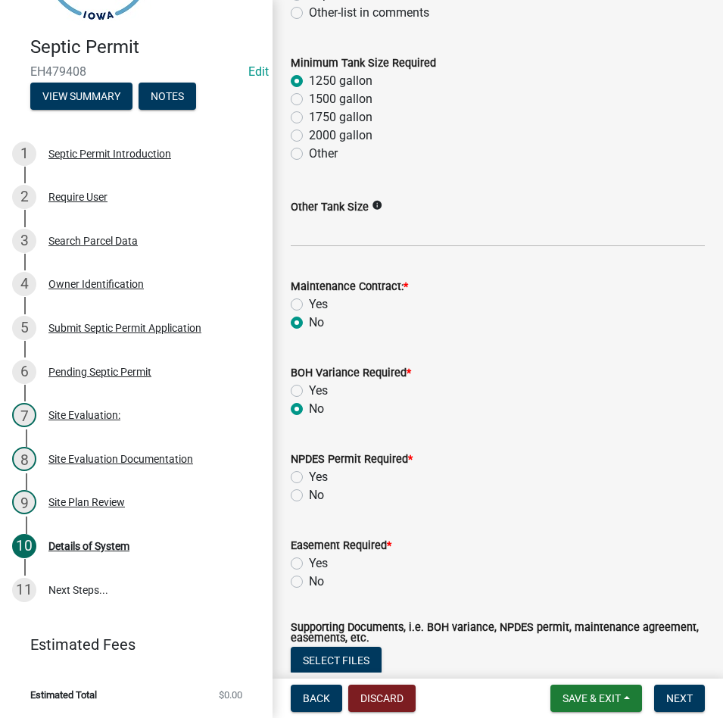
radio input "true"
click at [309, 494] on label "No" at bounding box center [316, 495] width 15 height 18
click at [309, 494] on input "No" at bounding box center [314, 491] width 10 height 10
radio input "true"
click at [309, 578] on label "No" at bounding box center [316, 581] width 15 height 18
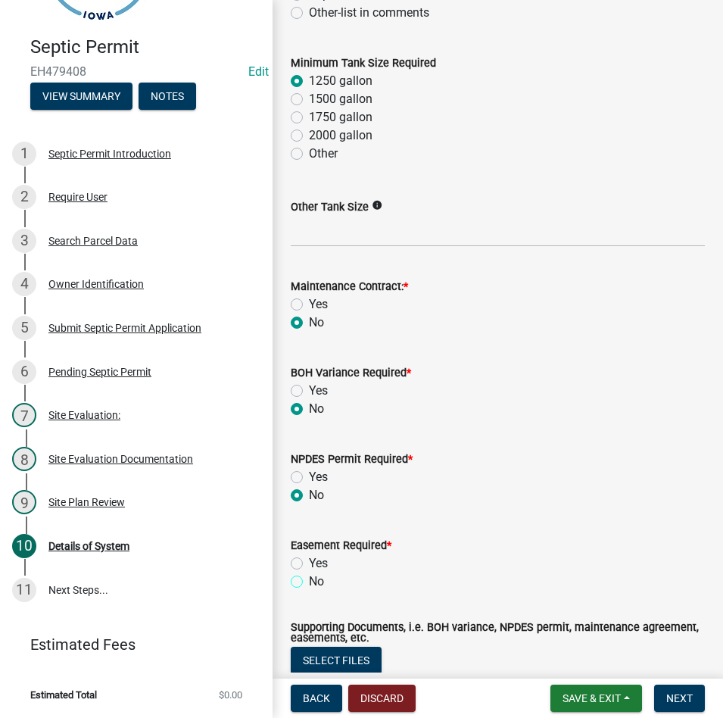
click at [309, 578] on input "No" at bounding box center [314, 577] width 10 height 10
radio input "true"
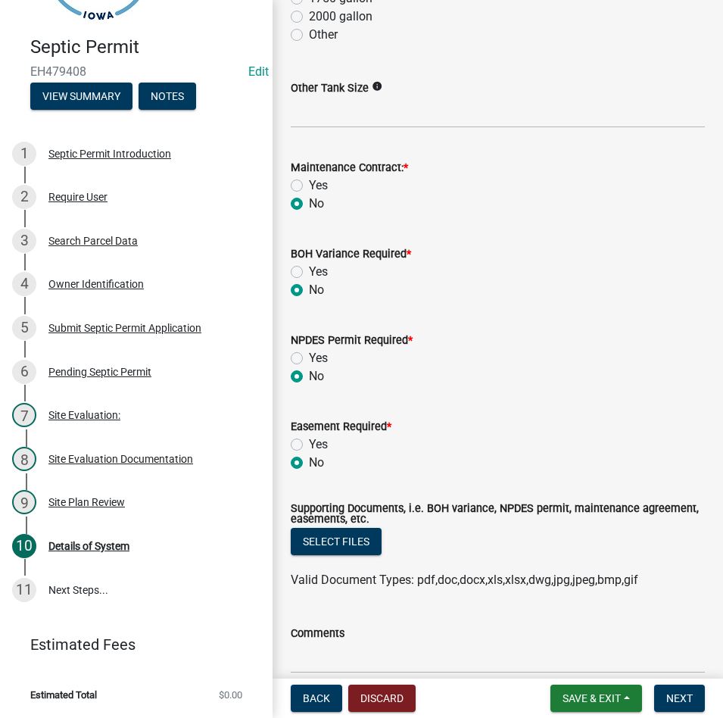
scroll to position [757, 0]
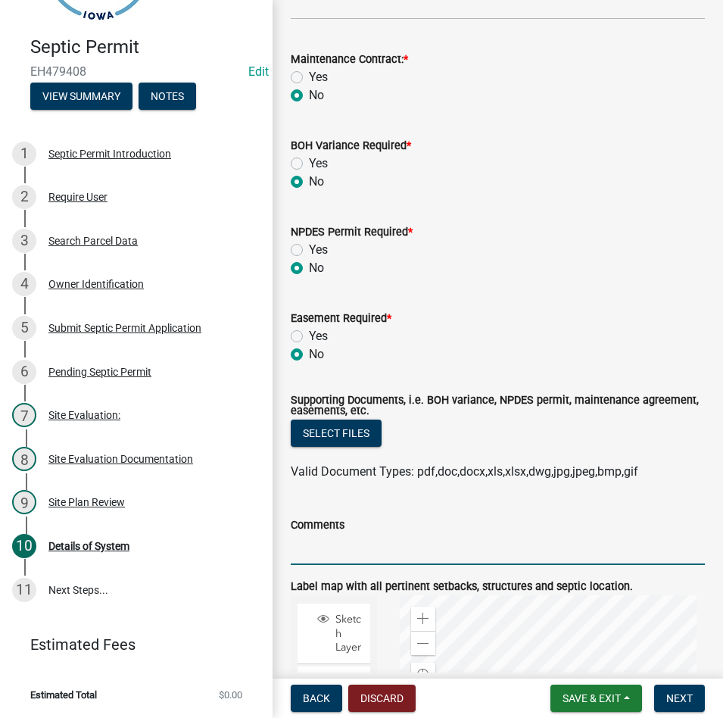
click at [369, 544] on input "Comments" at bounding box center [498, 549] width 414 height 31
type input "MAINTAIN ALL SETBACKS"
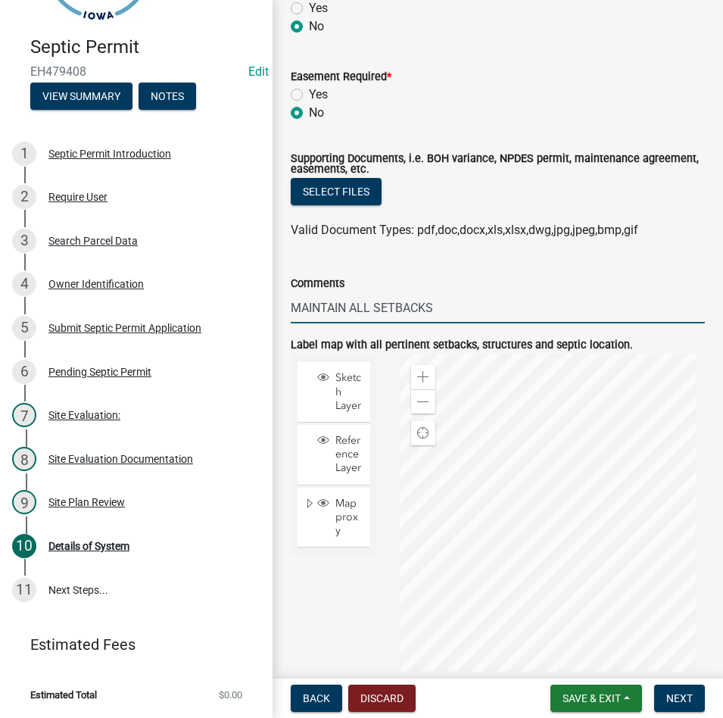
scroll to position [1060, 0]
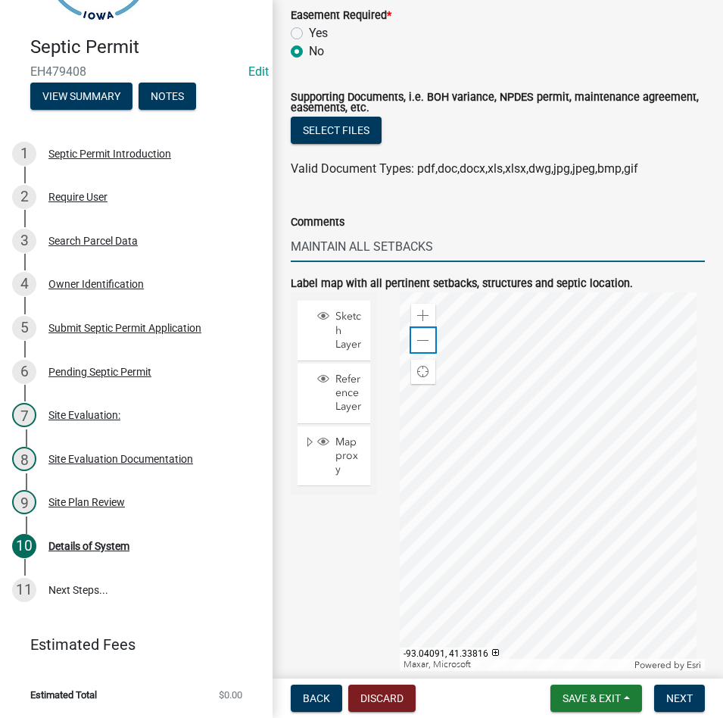
drag, startPoint x: 419, startPoint y: 342, endPoint x: 697, endPoint y: 615, distance: 389.7
click at [419, 343] on span at bounding box center [423, 341] width 12 height 12
click at [684, 696] on span "Next" at bounding box center [679, 698] width 26 height 12
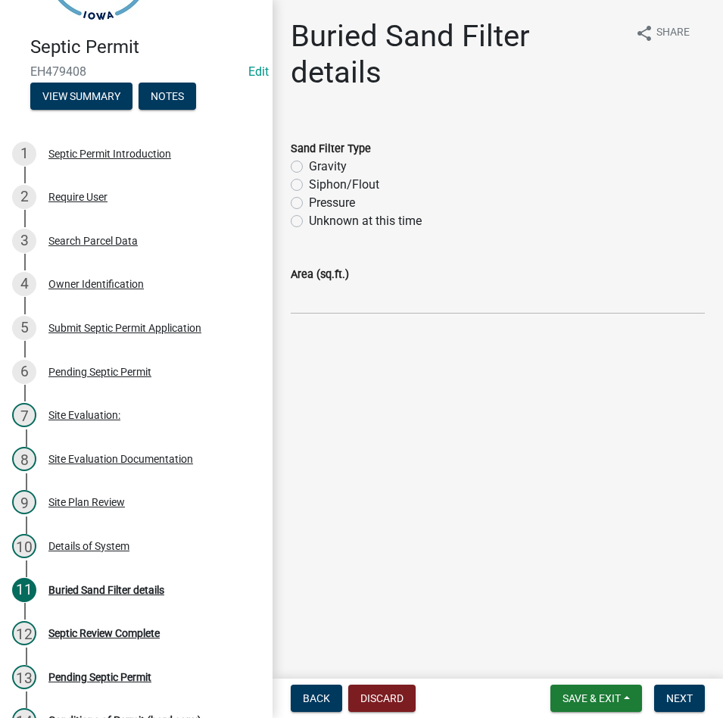
click at [353, 184] on label "Siphon/Flout" at bounding box center [344, 185] width 70 height 18
click at [319, 184] on input "Siphon/Flout" at bounding box center [314, 181] width 10 height 10
radio input "true"
click at [357, 281] on div "Area (sq.ft.)" at bounding box center [498, 274] width 414 height 18
click at [353, 282] on div "Area (sq.ft.)" at bounding box center [498, 274] width 414 height 18
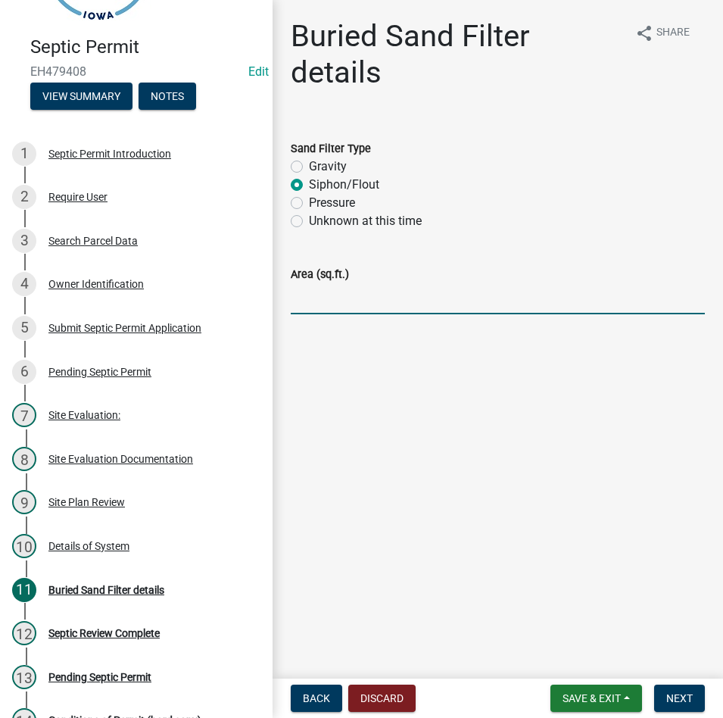
click at [363, 291] on input "Area (sq.ft.)" at bounding box center [498, 298] width 414 height 31
type input "540 sq. ft."
click at [691, 687] on button "Next" at bounding box center [679, 697] width 51 height 27
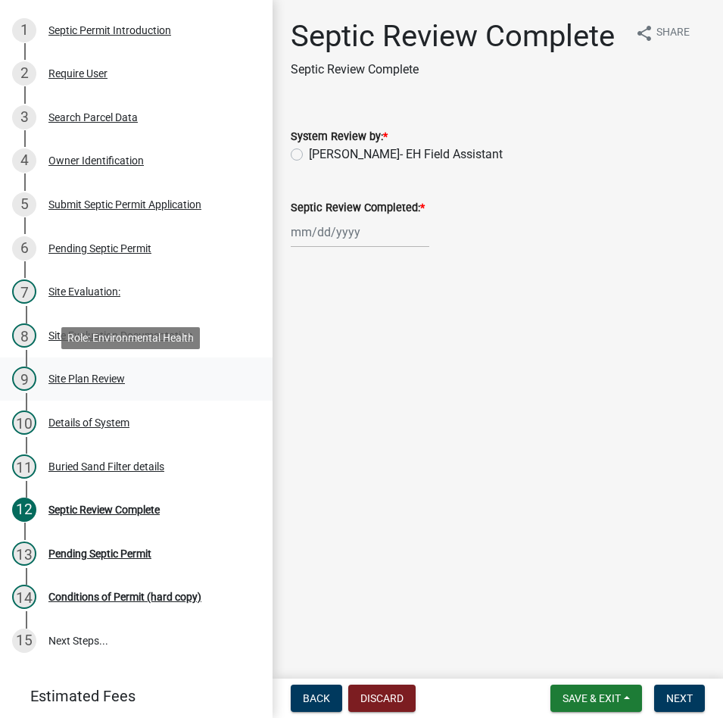
scroll to position [255, 0]
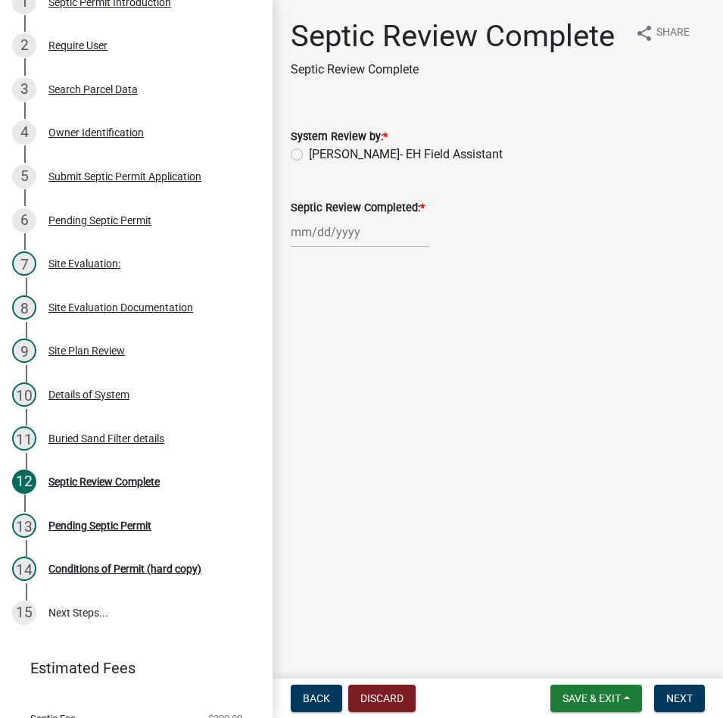
click at [425, 154] on label "[PERSON_NAME]- EH Field Assistant" at bounding box center [406, 154] width 194 height 18
click at [319, 154] on input "[PERSON_NAME]- EH Field Assistant" at bounding box center [314, 150] width 10 height 10
radio input "true"
click at [347, 238] on div at bounding box center [360, 231] width 139 height 31
select select "9"
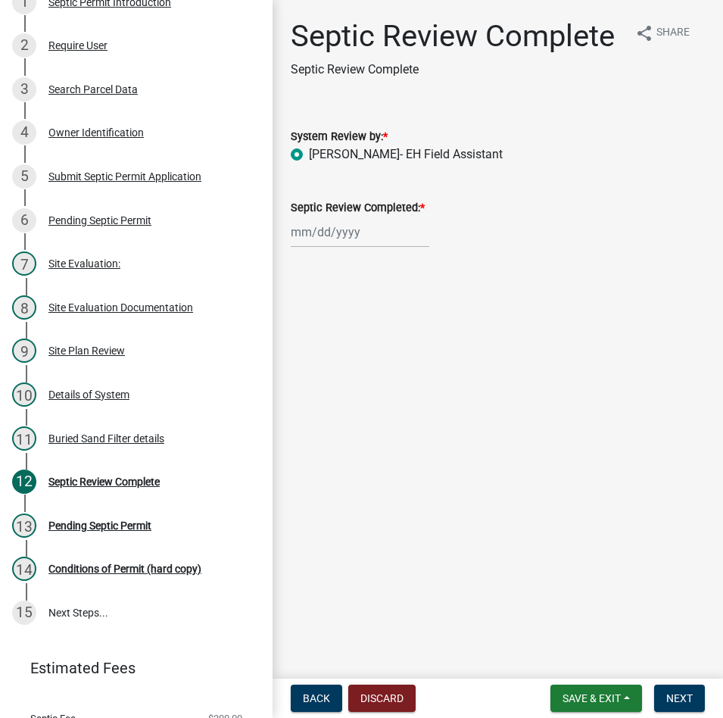
select select "2025"
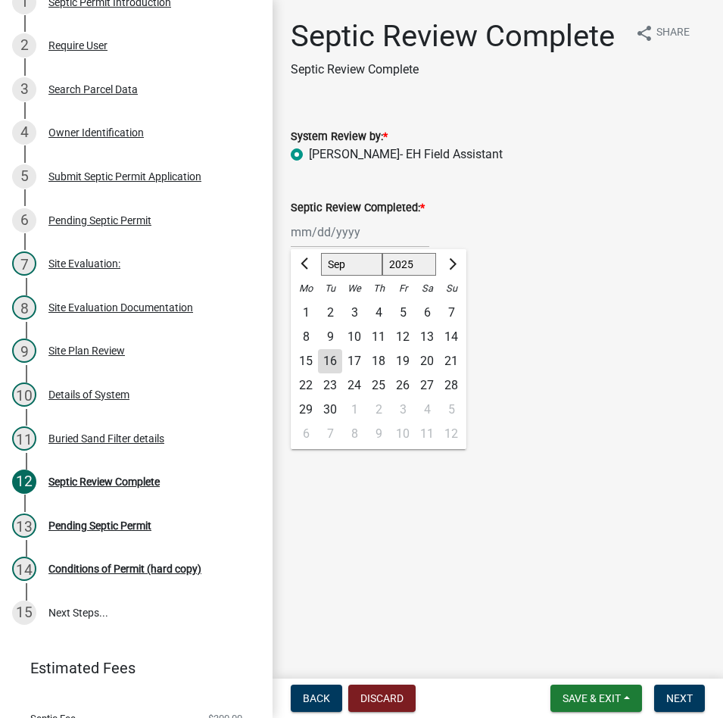
click at [331, 366] on div "16" at bounding box center [330, 361] width 24 height 24
type input "[DATE]"
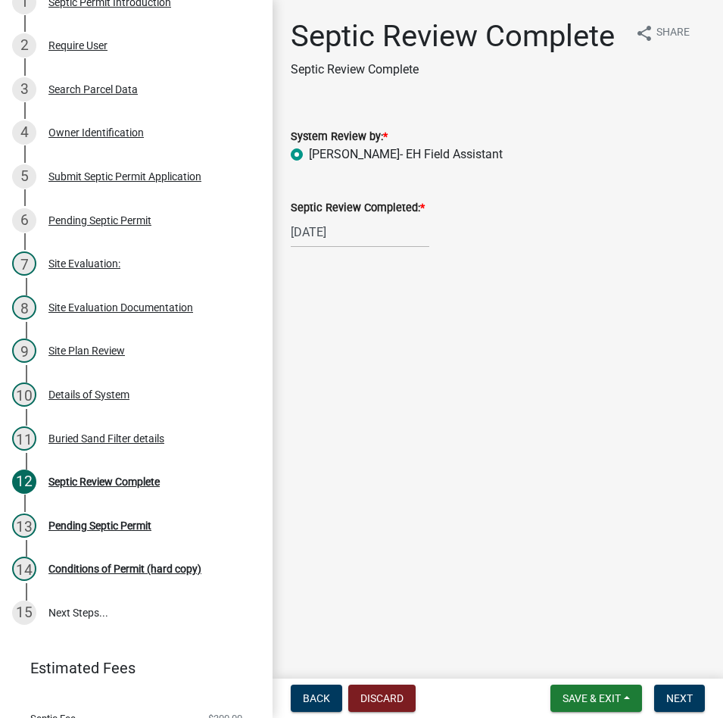
click at [668, 715] on nav "Back Discard Save & Exit Save Save & Exit Next" at bounding box center [497, 697] width 450 height 39
click at [678, 699] on span "Next" at bounding box center [679, 698] width 26 height 12
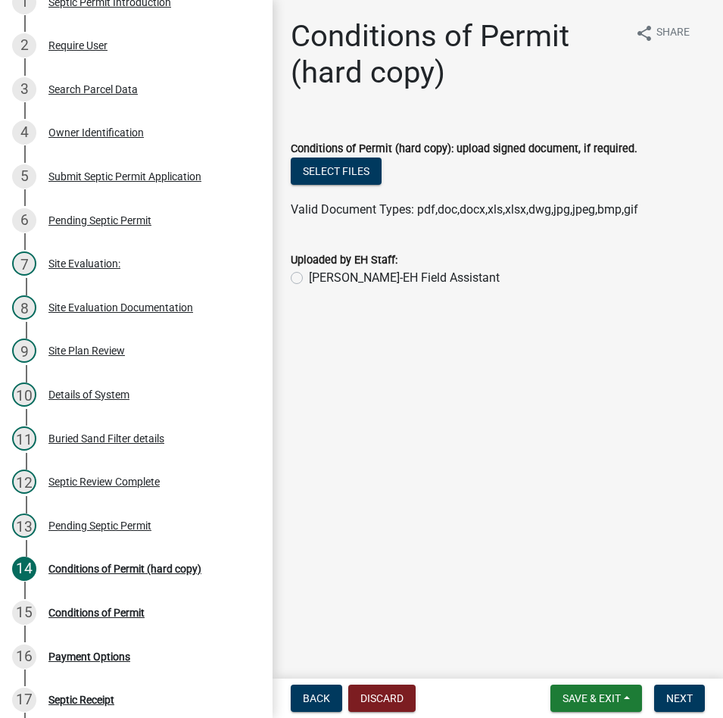
click at [412, 276] on label "[PERSON_NAME]-EH Field Assistant" at bounding box center [404, 278] width 191 height 18
click at [319, 276] on input "[PERSON_NAME]-EH Field Assistant" at bounding box center [314, 274] width 10 height 10
radio input "true"
click at [325, 178] on button "Select files" at bounding box center [336, 170] width 91 height 27
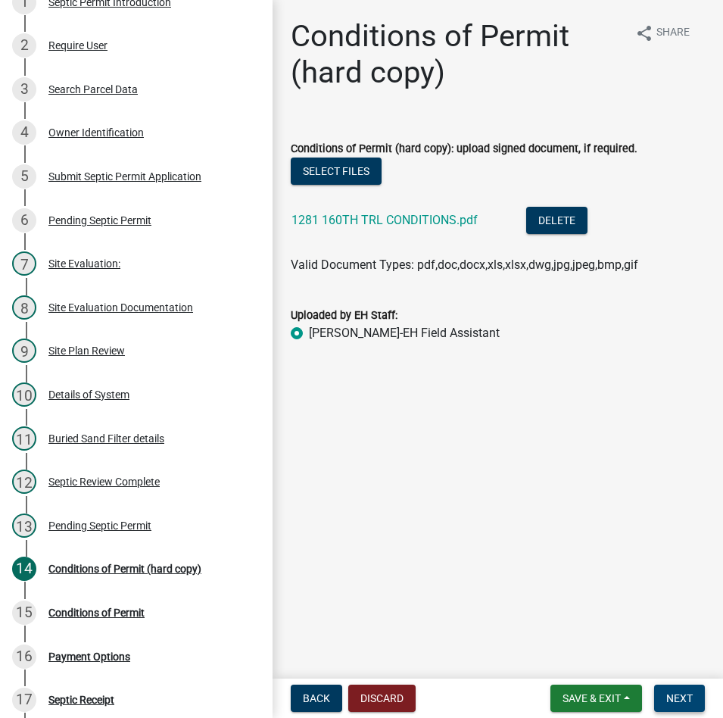
click at [679, 697] on span "Next" at bounding box center [679, 698] width 26 height 12
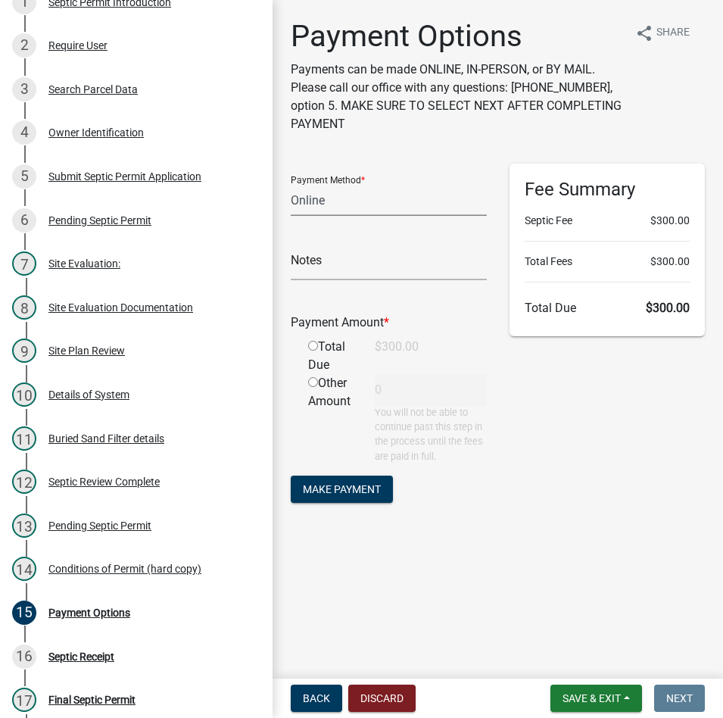
click at [311, 203] on select "Credit Card POS Check Cash Online" at bounding box center [389, 200] width 196 height 31
select select "1: 0"
click at [291, 185] on select "Credit Card POS Check Cash Online" at bounding box center [389, 200] width 196 height 31
click at [331, 272] on input "text" at bounding box center [389, 264] width 196 height 31
type input "217"
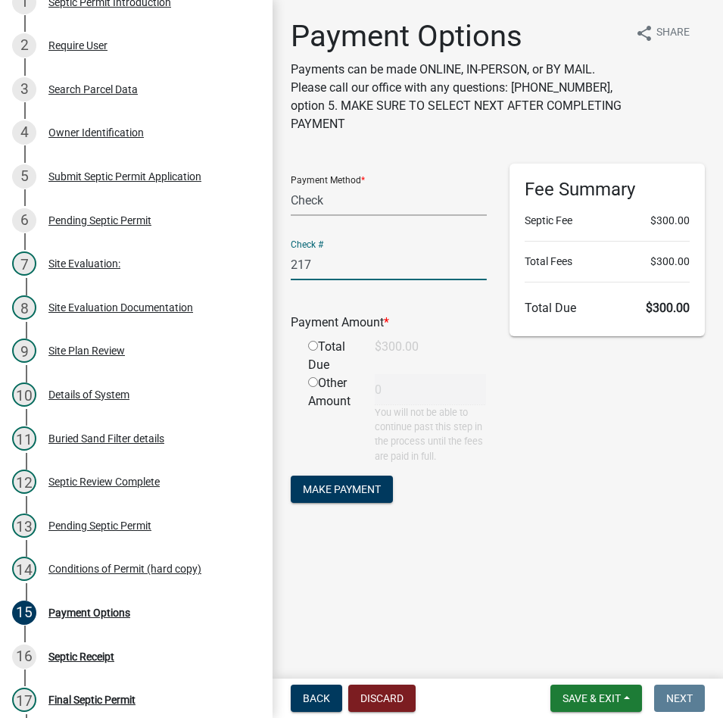
click at [316, 345] on input "radio" at bounding box center [313, 346] width 10 height 10
radio input "true"
type input "300"
click at [350, 478] on button "Make Payment" at bounding box center [342, 488] width 102 height 27
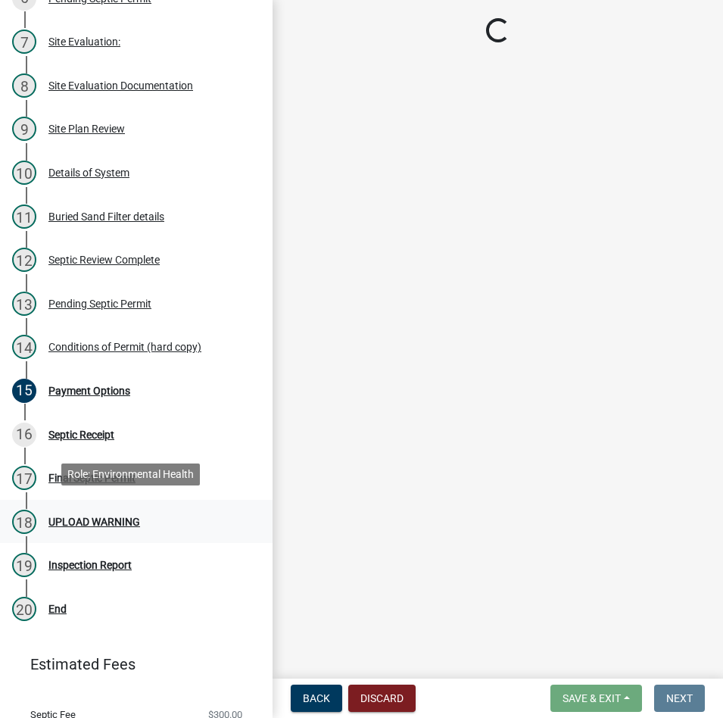
scroll to position [482, 0]
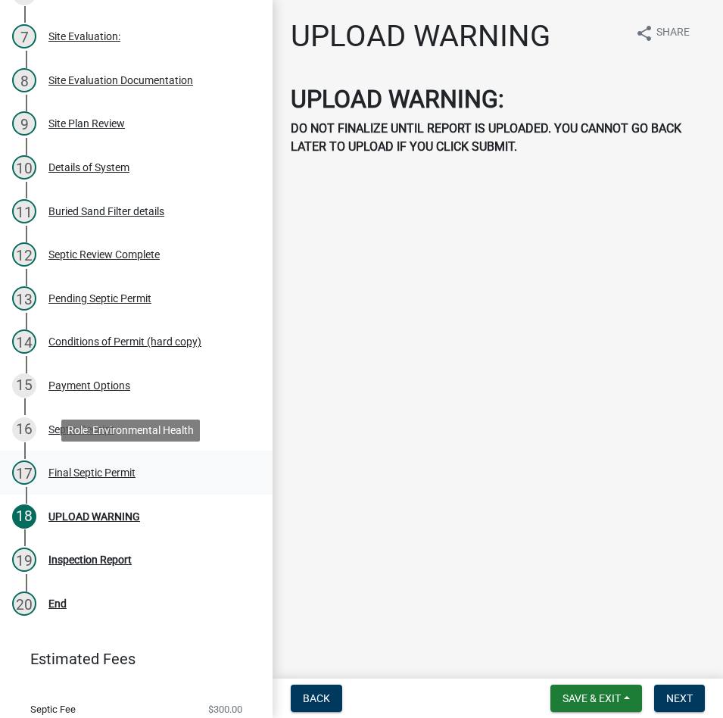
click at [100, 477] on div "Final Septic Permit" at bounding box center [91, 472] width 87 height 11
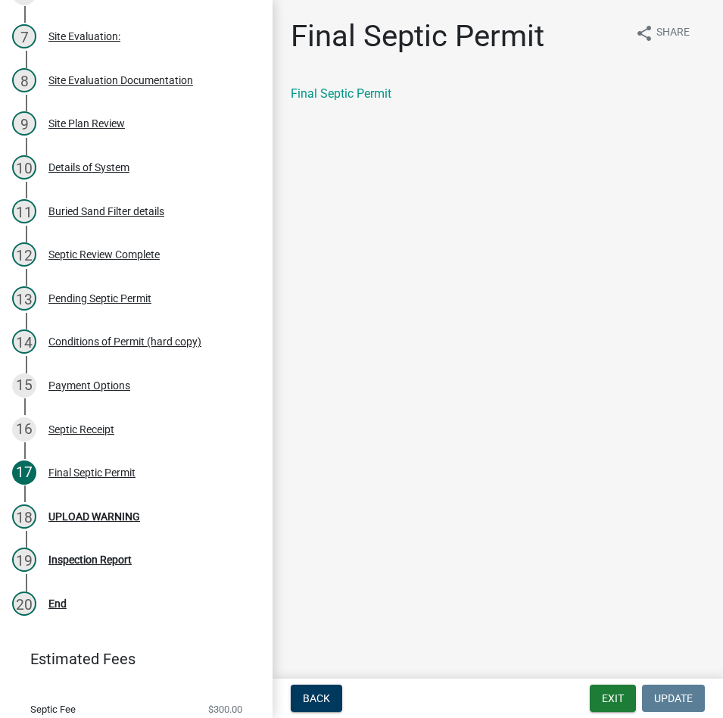
click at [363, 83] on div "Final Septic Permit share Share Final Septic Permit" at bounding box center [497, 73] width 437 height 111
click at [356, 95] on link "Final Septic Permit" at bounding box center [341, 93] width 101 height 14
